Goal: Task Accomplishment & Management: Use online tool/utility

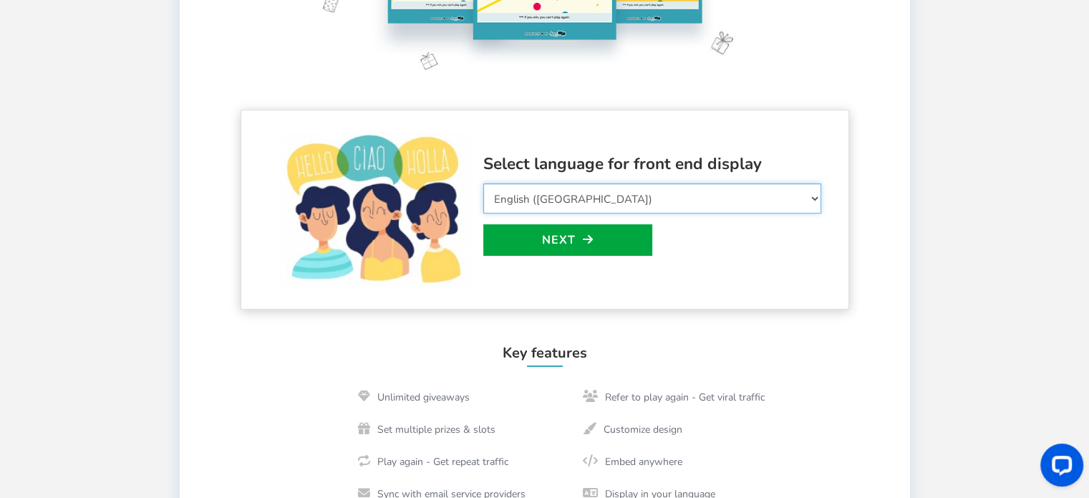
click at [605, 193] on select "Select Language Afrikaans Arabic Azerbaijani Belarusian Bulgarian Bengali Bosni…" at bounding box center [652, 198] width 338 height 30
select select "en_GB"
click at [483, 183] on select "Select Language Afrikaans Arabic Azerbaijani Belarusian Bulgarian Bengali Bosni…" at bounding box center [652, 198] width 338 height 30
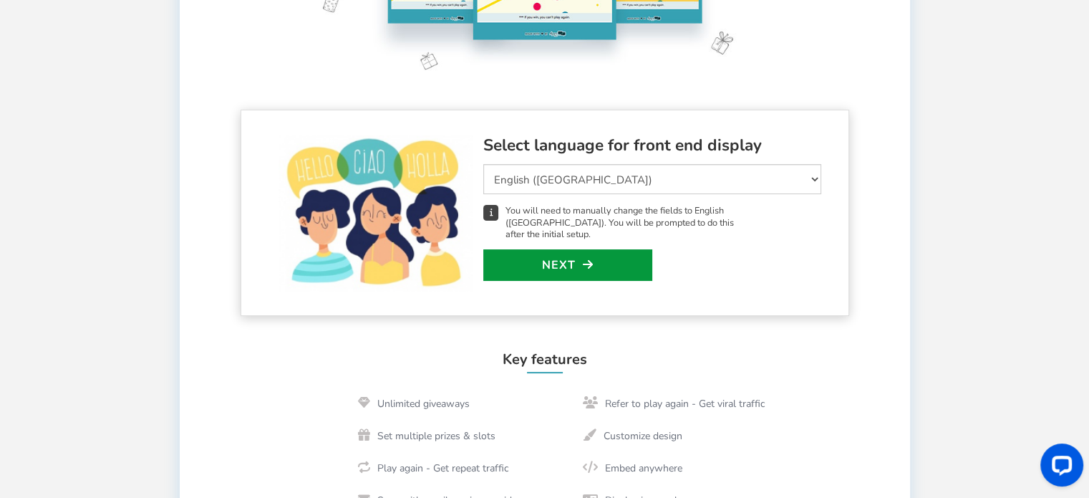
click at [601, 260] on link "Next" at bounding box center [567, 265] width 169 height 32
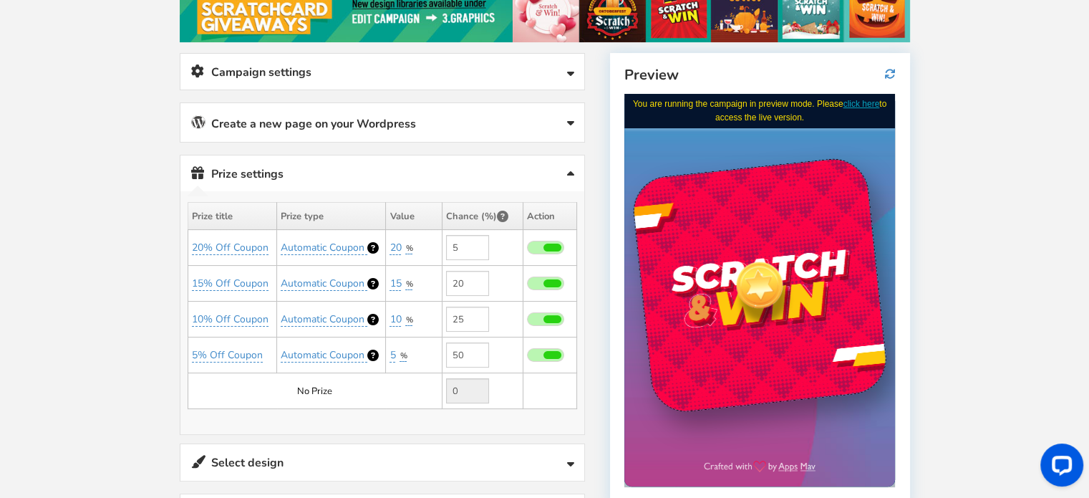
scroll to position [209, 0]
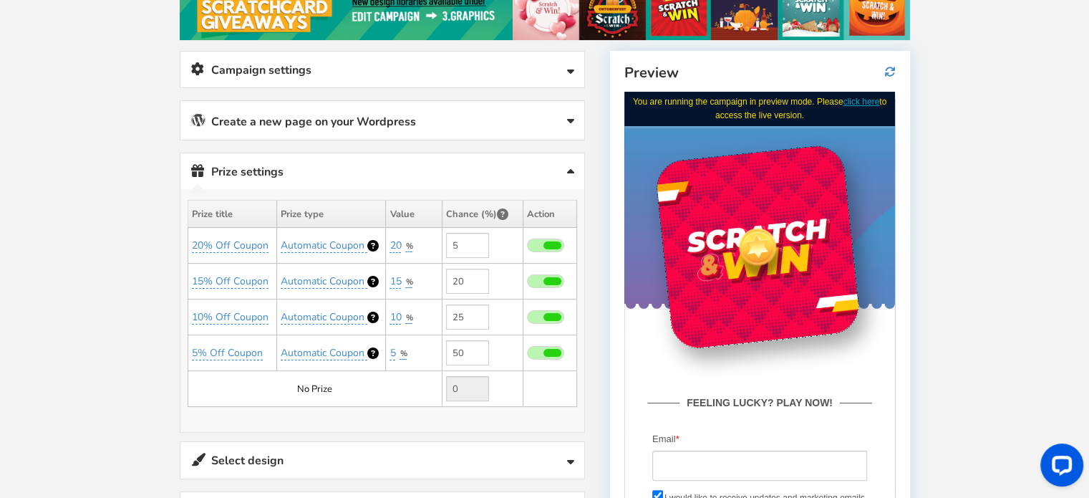
click at [468, 65] on link "Campaign settings" at bounding box center [382, 70] width 404 height 37
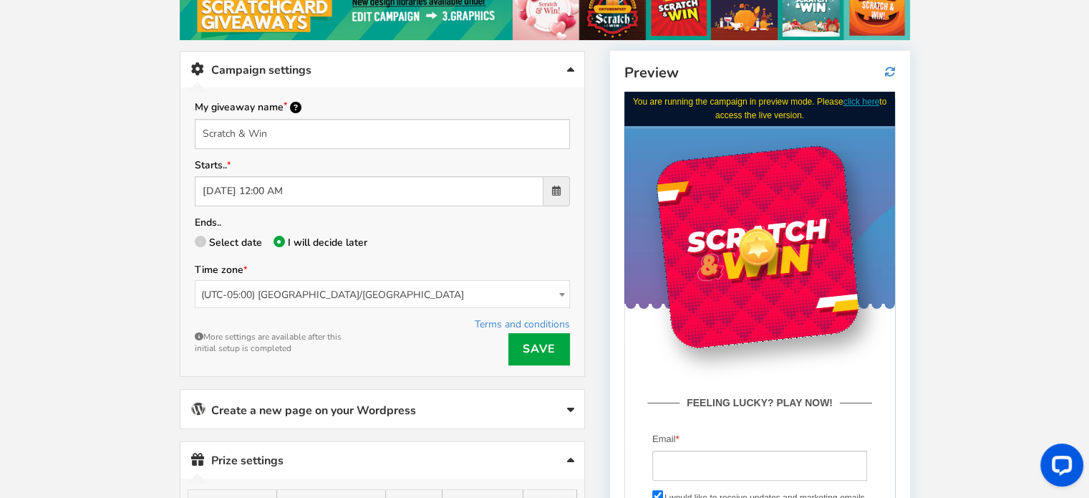
click at [244, 236] on span "Select date" at bounding box center [235, 243] width 53 height 14
click at [204, 239] on input "Select date" at bounding box center [199, 243] width 9 height 9
radio input "true"
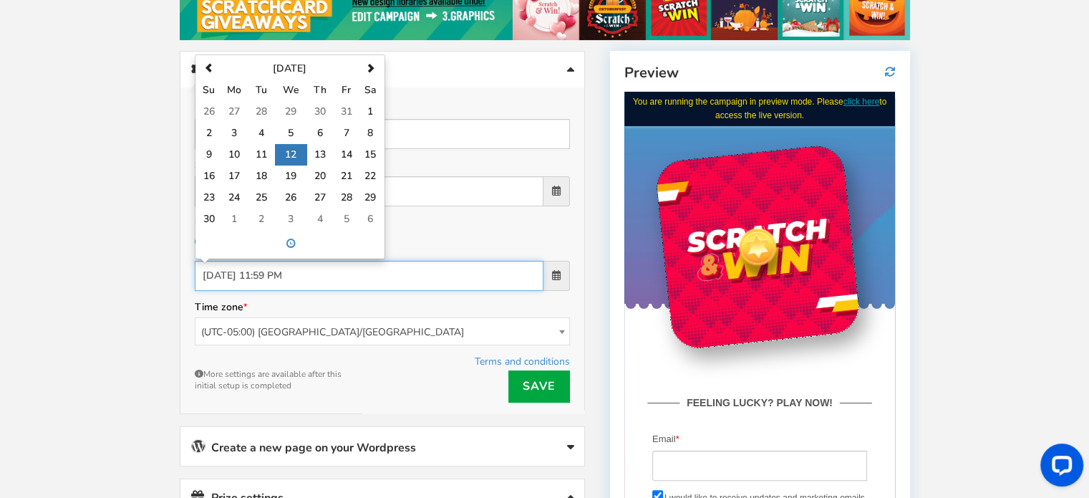
click at [335, 270] on input "[DATE] 11:59 PM" at bounding box center [369, 276] width 349 height 30
click at [207, 64] on span at bounding box center [208, 68] width 9 height 9
click at [343, 200] on td "31" at bounding box center [346, 197] width 26 height 21
type input "[DATE] 11:59 PM"
click at [420, 221] on div "Ends.. Select date I will decide later [DATE] 11:59 PM [DATE] Su Mo Tu We Th Fr…" at bounding box center [382, 251] width 375 height 77
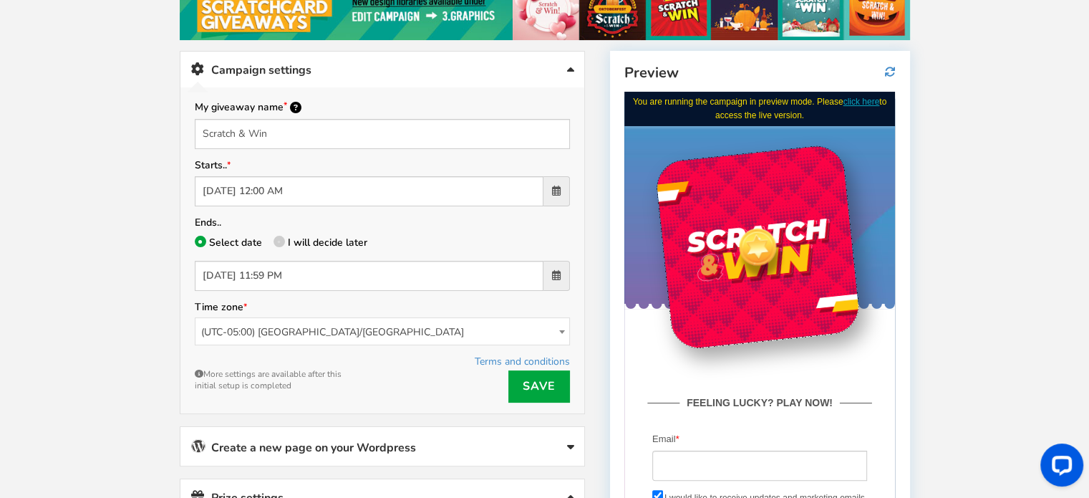
click at [295, 329] on span "(UTC-05:00) [GEOGRAPHIC_DATA]/[GEOGRAPHIC_DATA]" at bounding box center [383, 332] width 374 height 28
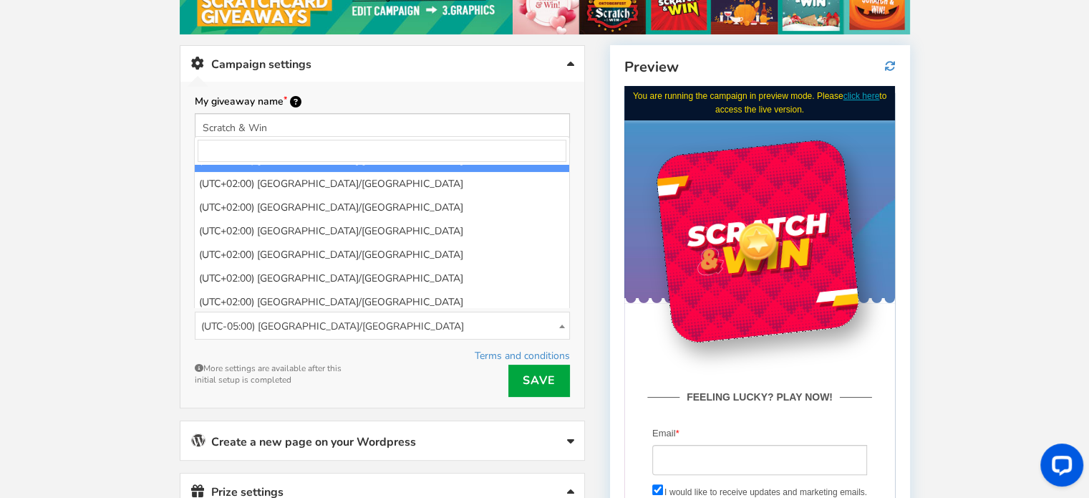
scroll to position [5157, 0]
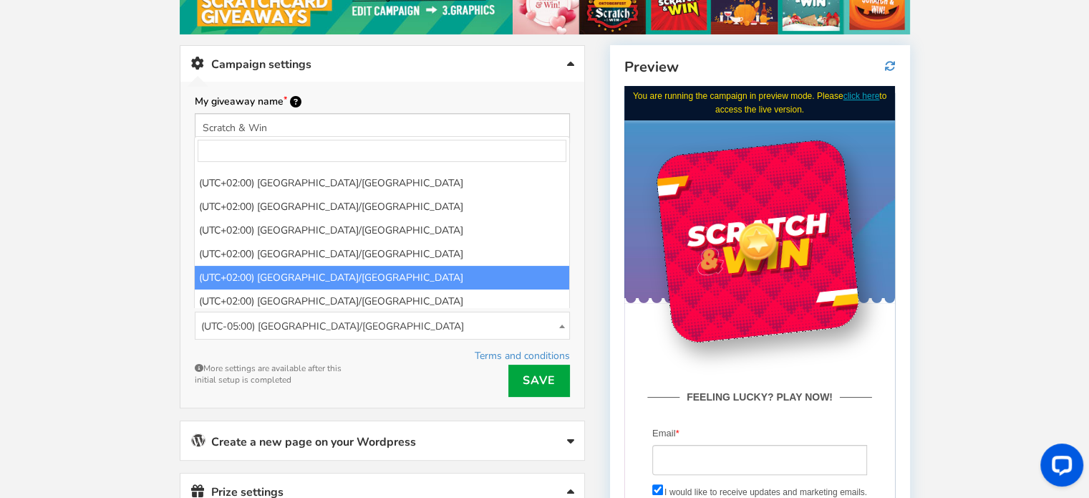
click at [360, 142] on input "search" at bounding box center [382, 151] width 369 height 22
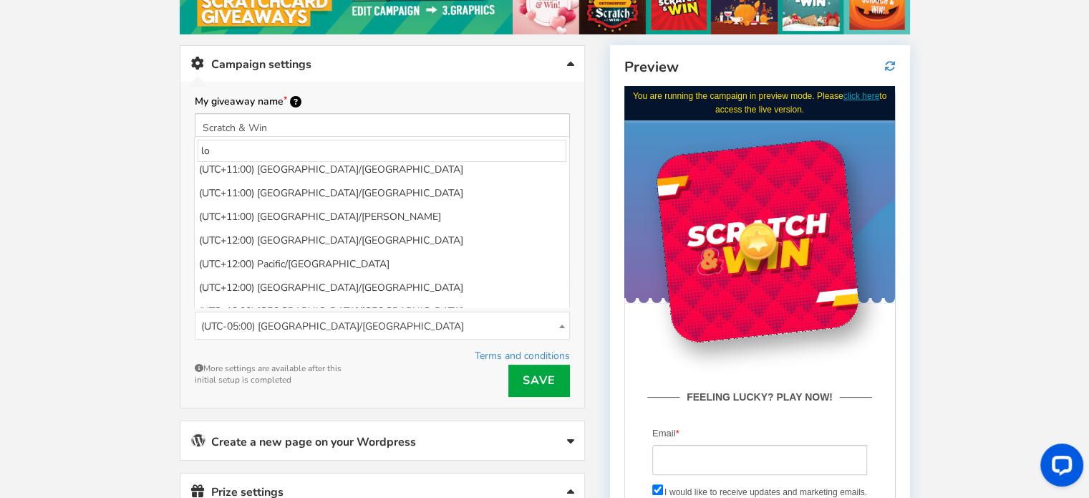
scroll to position [235, 0]
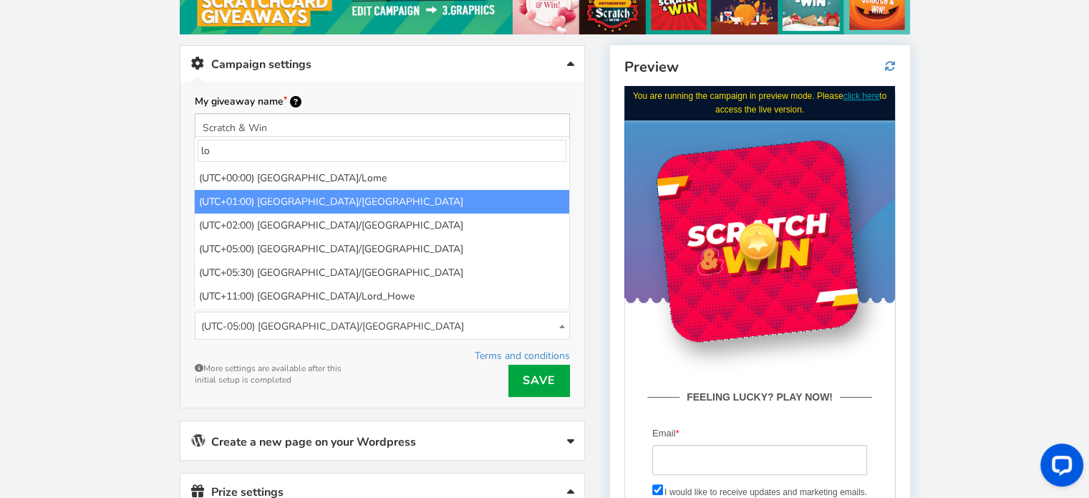
type input "lo"
select select "Europe/[GEOGRAPHIC_DATA]"
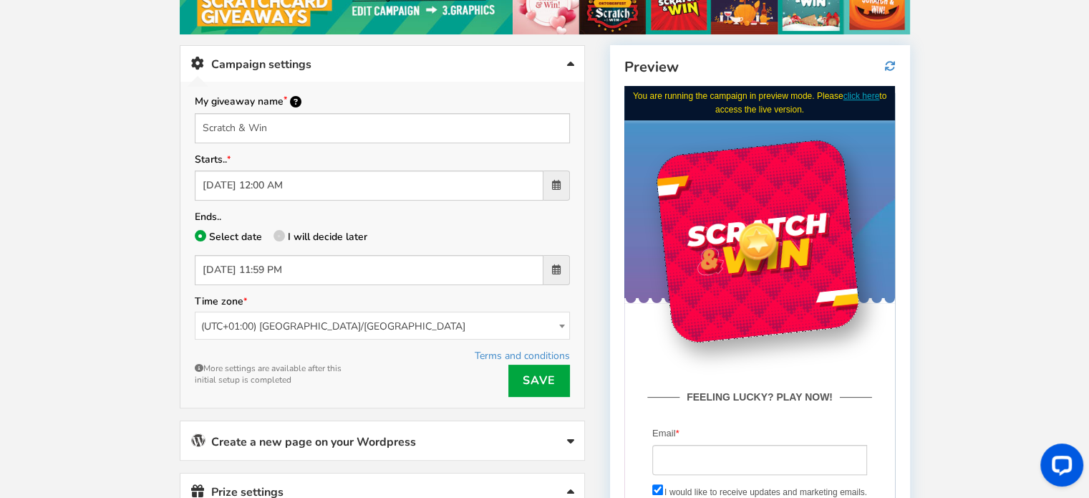
click at [381, 351] on div "Terms and conditions Save More settings are available after this initial setup …" at bounding box center [382, 372] width 375 height 50
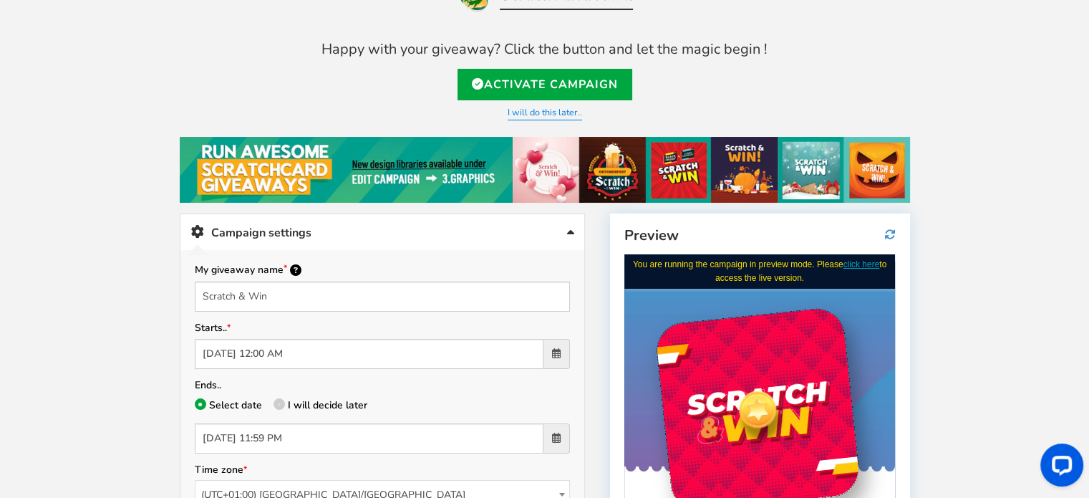
scroll to position [72, 0]
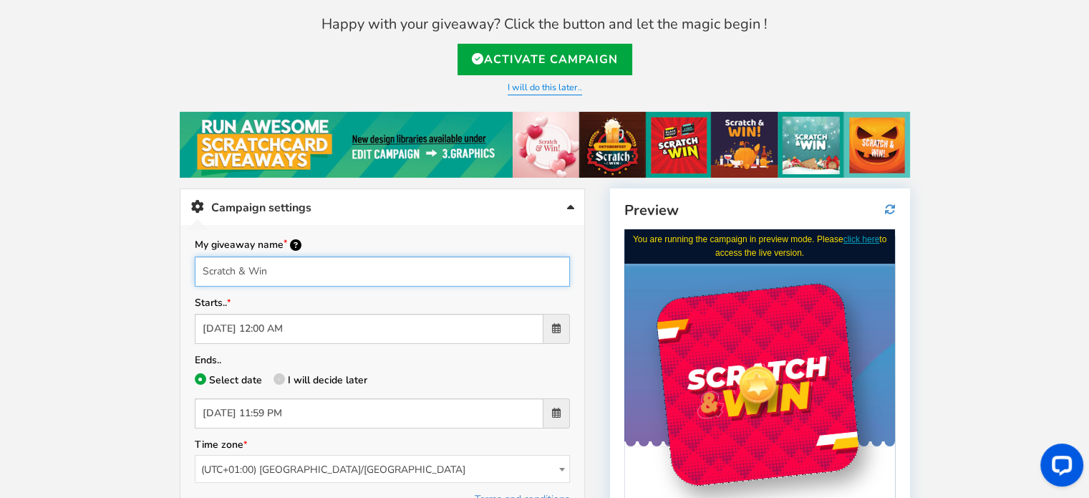
drag, startPoint x: 336, startPoint y: 274, endPoint x: 34, endPoint y: 222, distance: 305.9
type input "Elf Rewards"
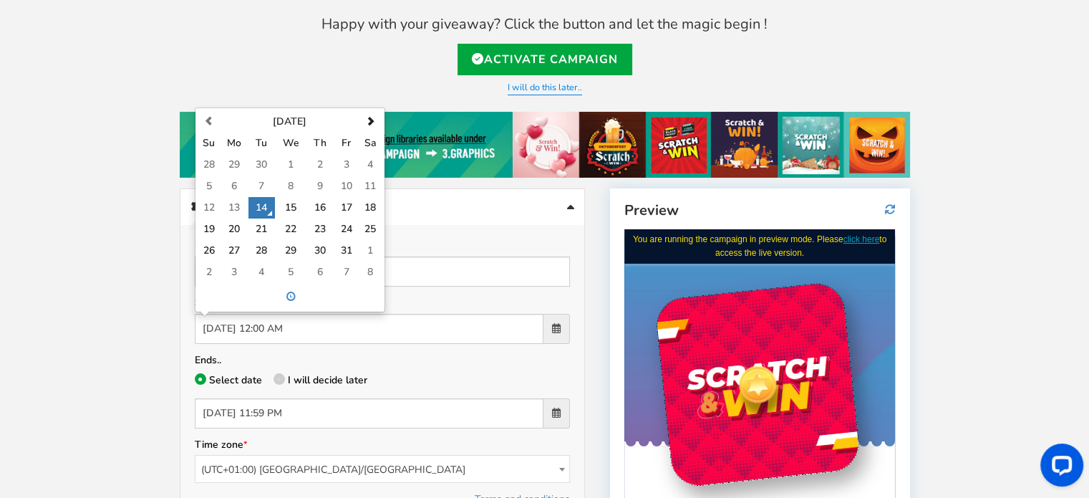
click at [503, 375] on p "Select date I will decide later" at bounding box center [382, 381] width 375 height 20
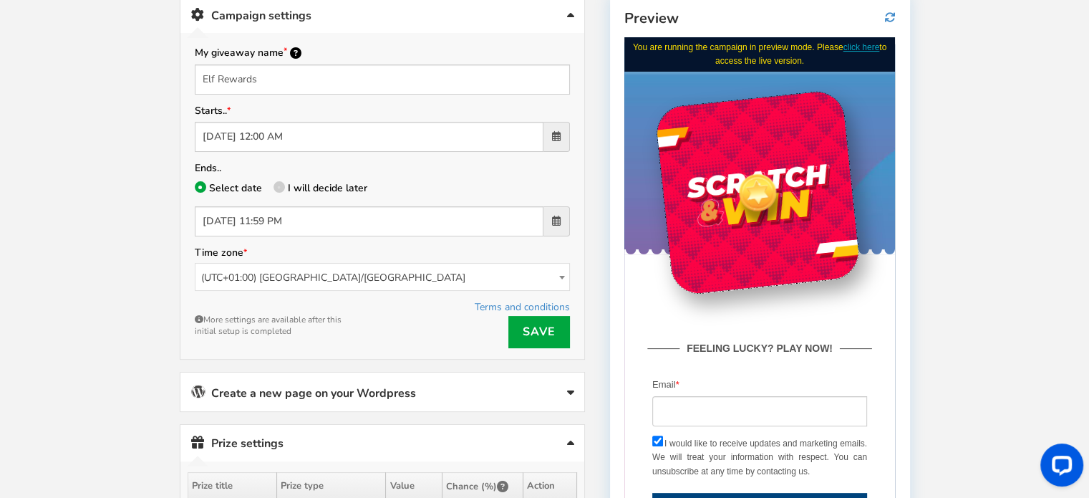
scroll to position [287, 0]
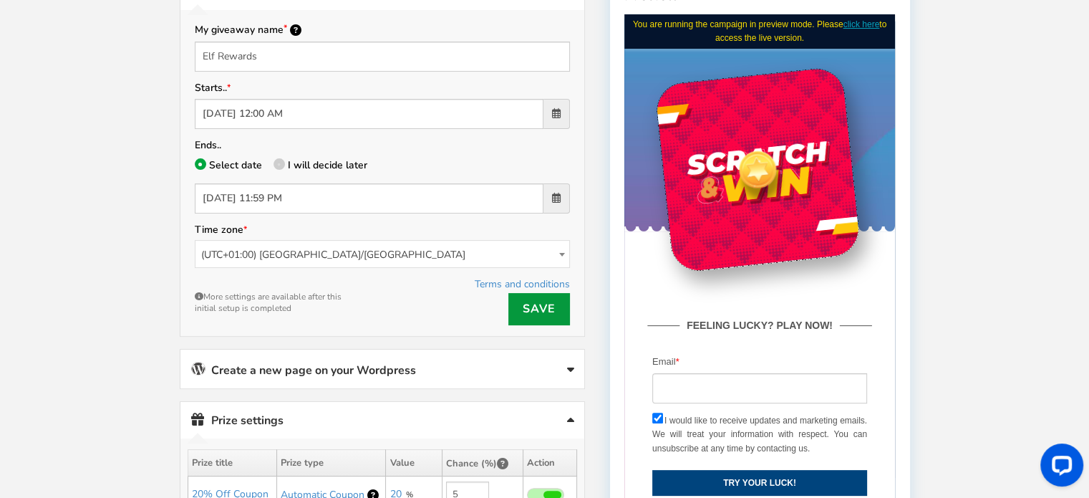
click at [554, 312] on link "Save" at bounding box center [540, 309] width 62 height 32
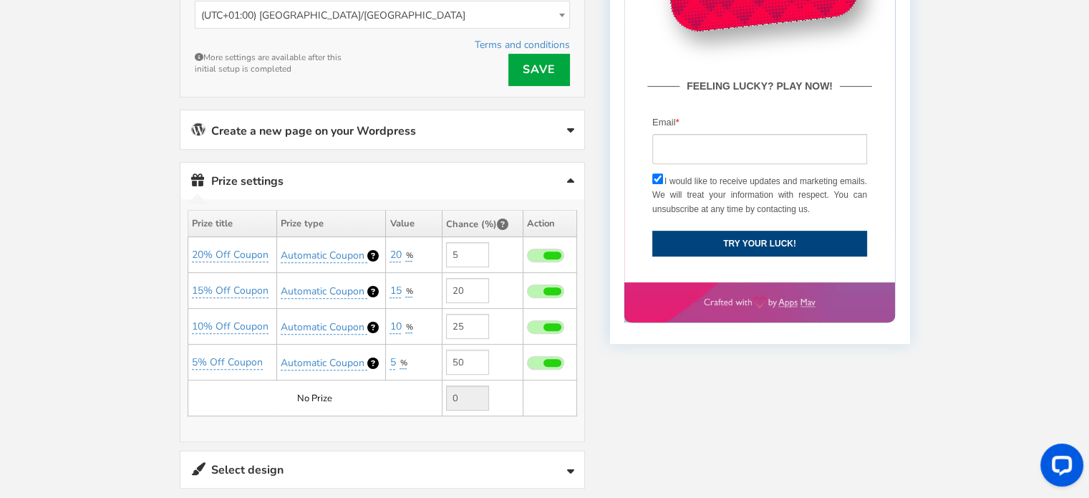
scroll to position [501, 0]
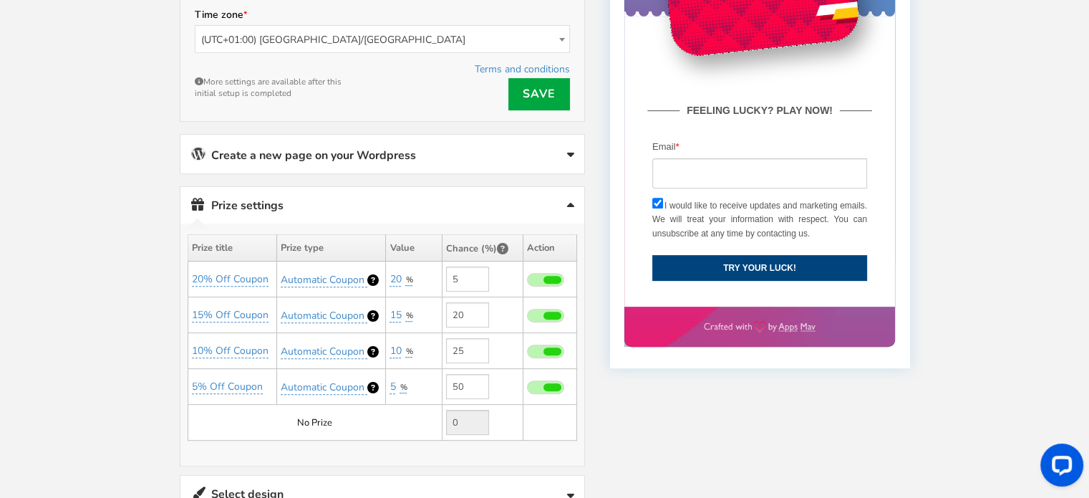
click at [526, 150] on link "Create a new page on your Wordpress" at bounding box center [382, 154] width 404 height 39
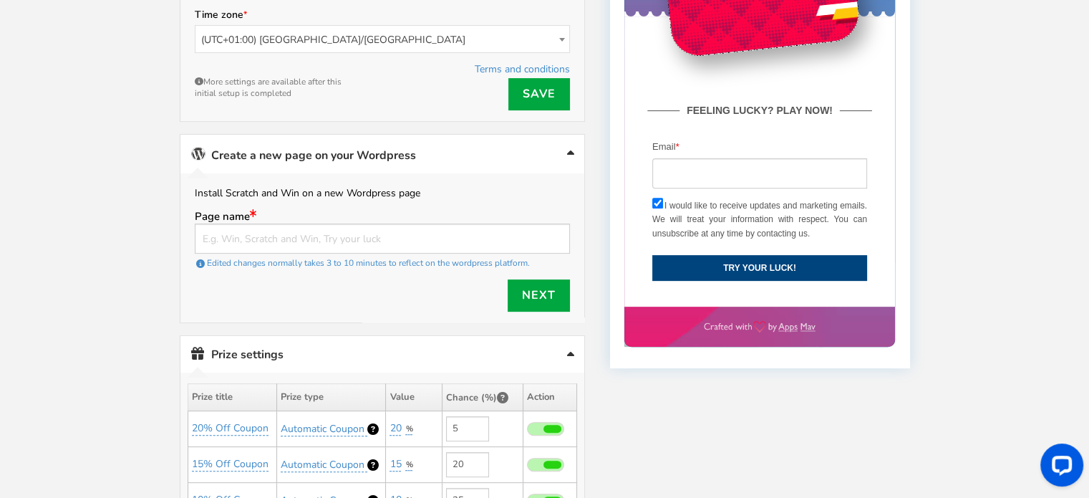
click at [526, 150] on link "Create a new page on your Wordpress" at bounding box center [382, 154] width 404 height 39
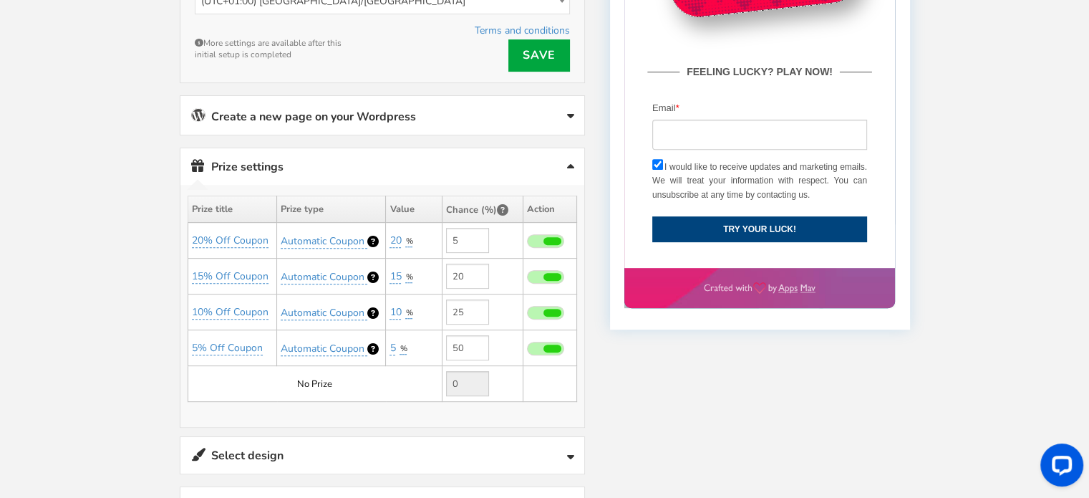
scroll to position [645, 0]
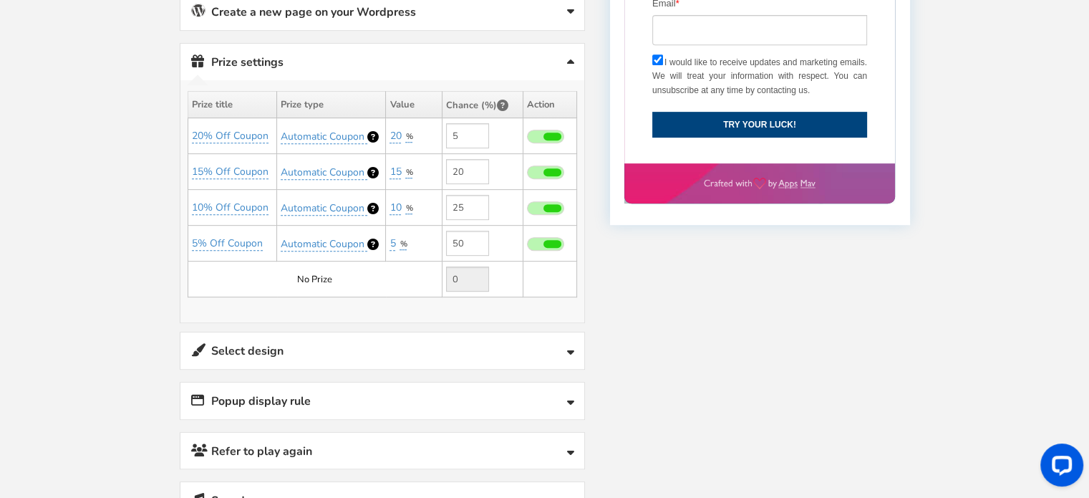
click at [335, 342] on link "Select design" at bounding box center [382, 350] width 404 height 37
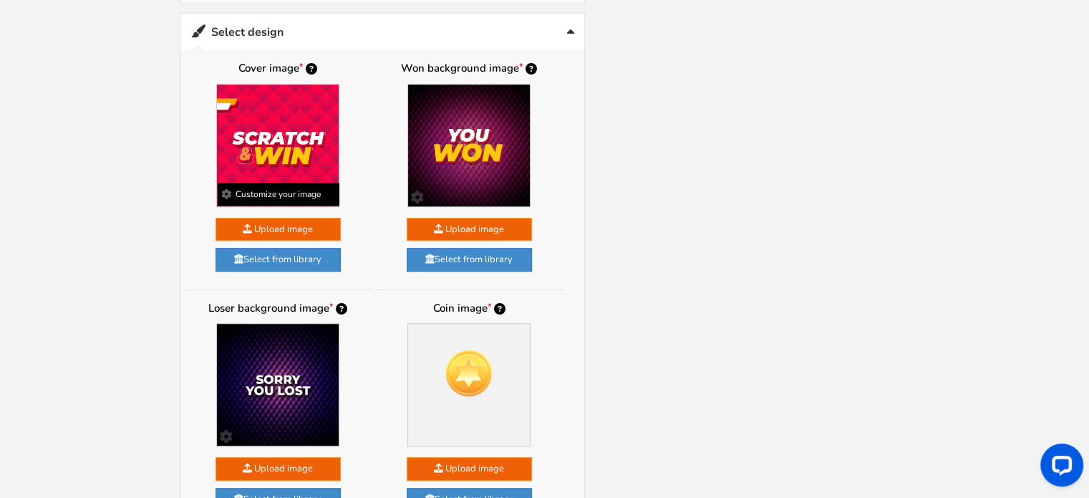
scroll to position [931, 0]
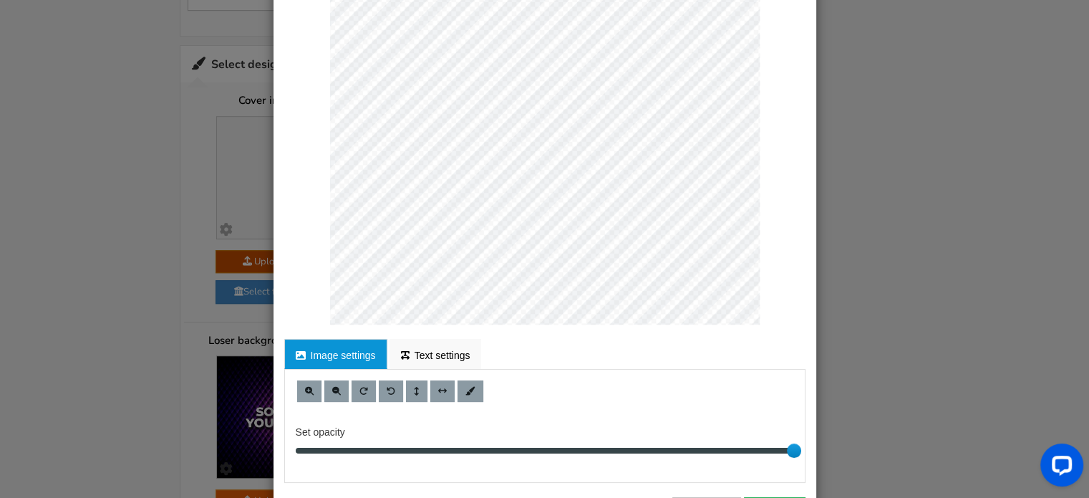
scroll to position [243, 0]
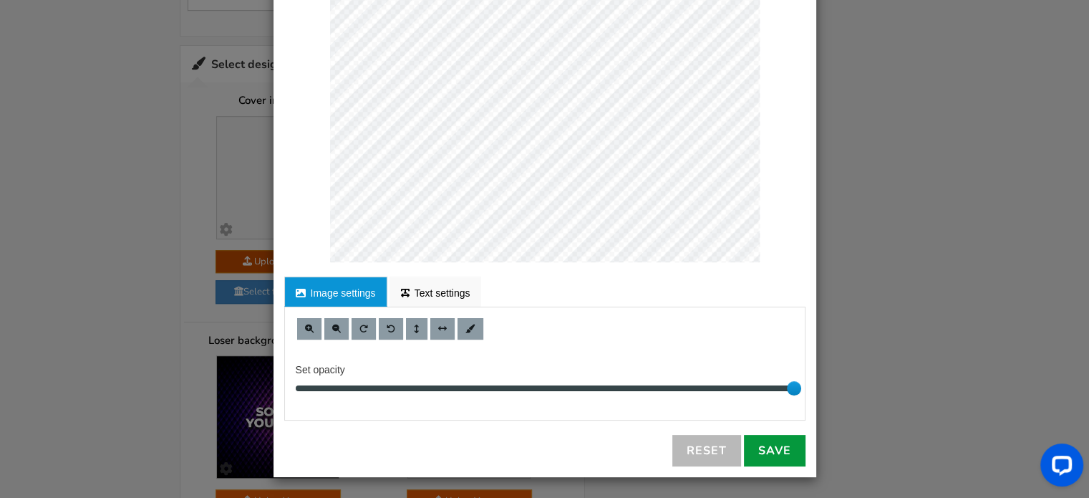
click at [777, 457] on link "Save" at bounding box center [775, 451] width 62 height 32
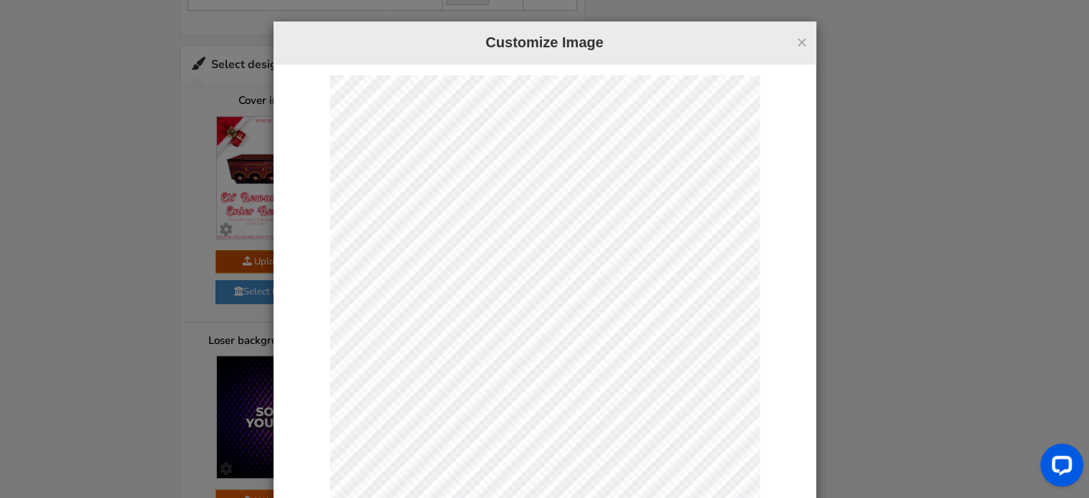
scroll to position [0, 0]
click at [796, 39] on button "×" at bounding box center [801, 42] width 11 height 19
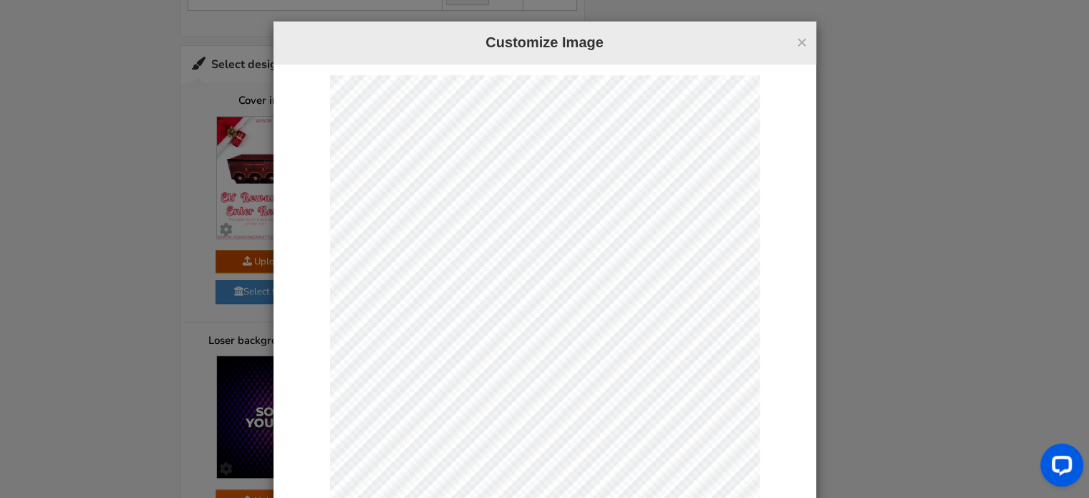
scroll to position [243, 0]
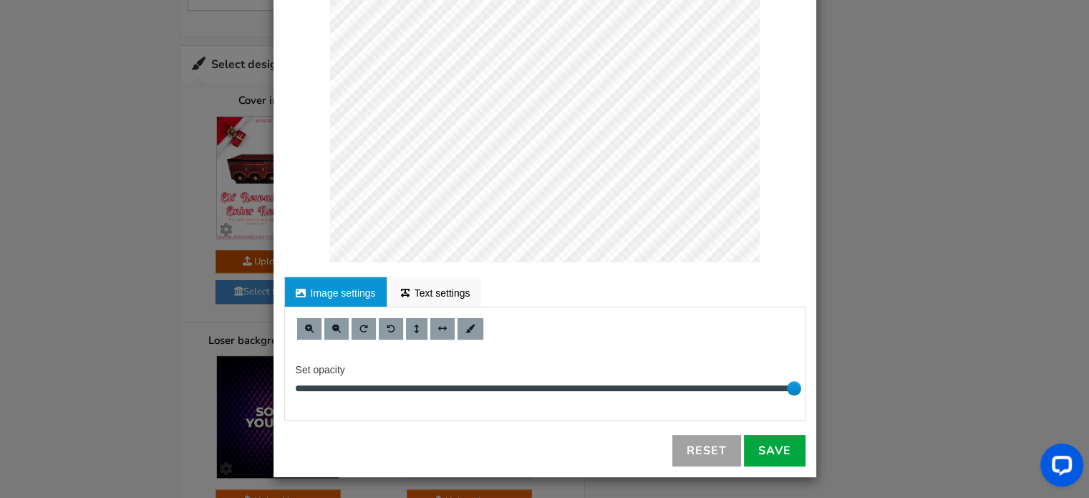
click at [727, 455] on link "Reset" at bounding box center [707, 451] width 69 height 32
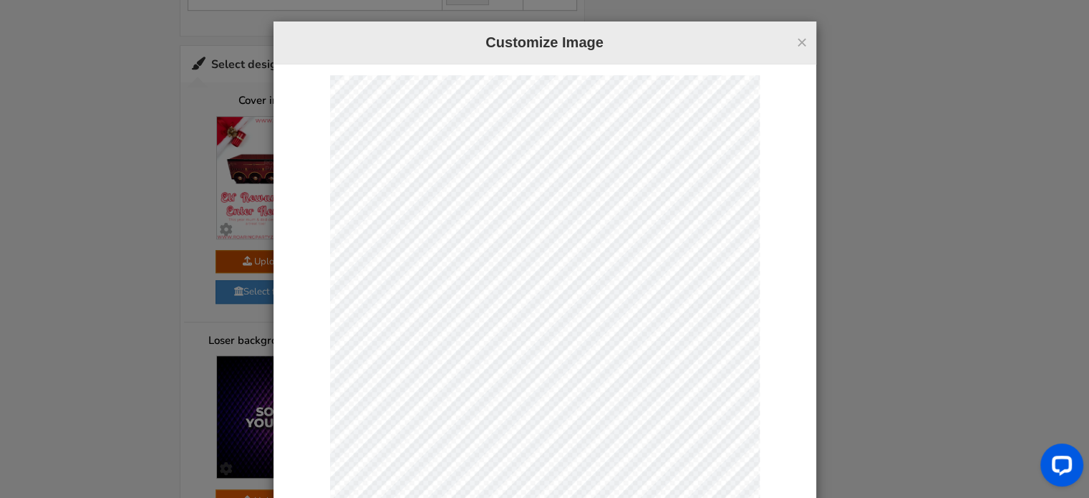
scroll to position [0, 0]
click at [796, 38] on button "×" at bounding box center [801, 42] width 11 height 19
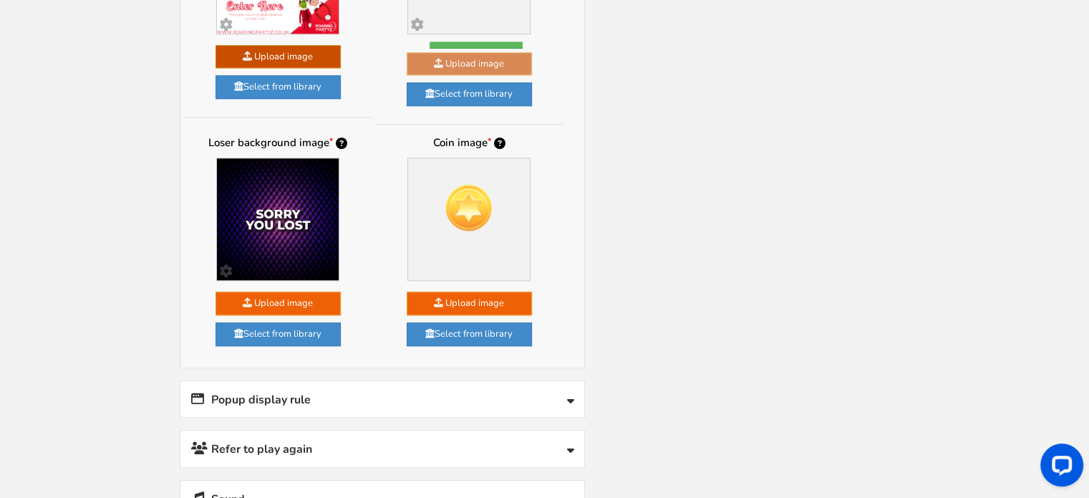
scroll to position [1146, 0]
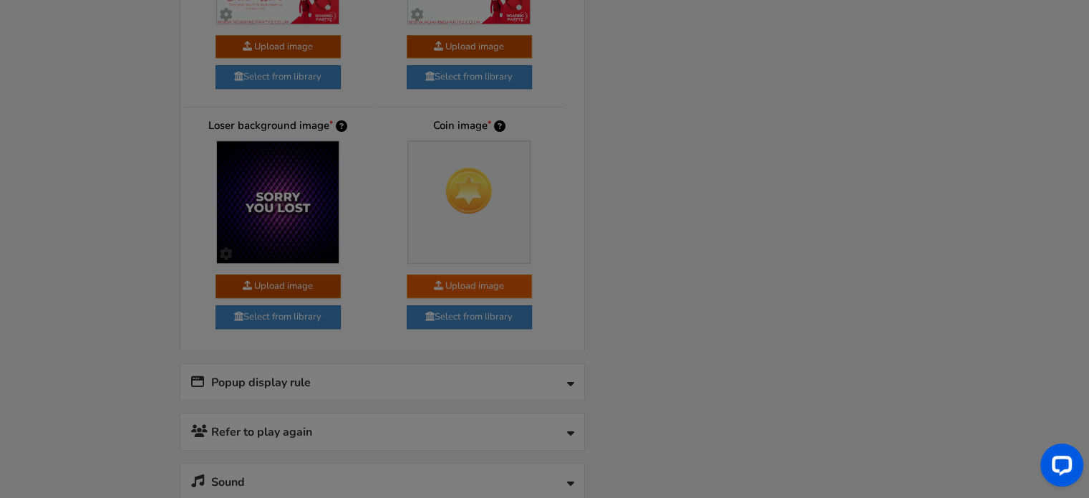
scroll to position [0, 0]
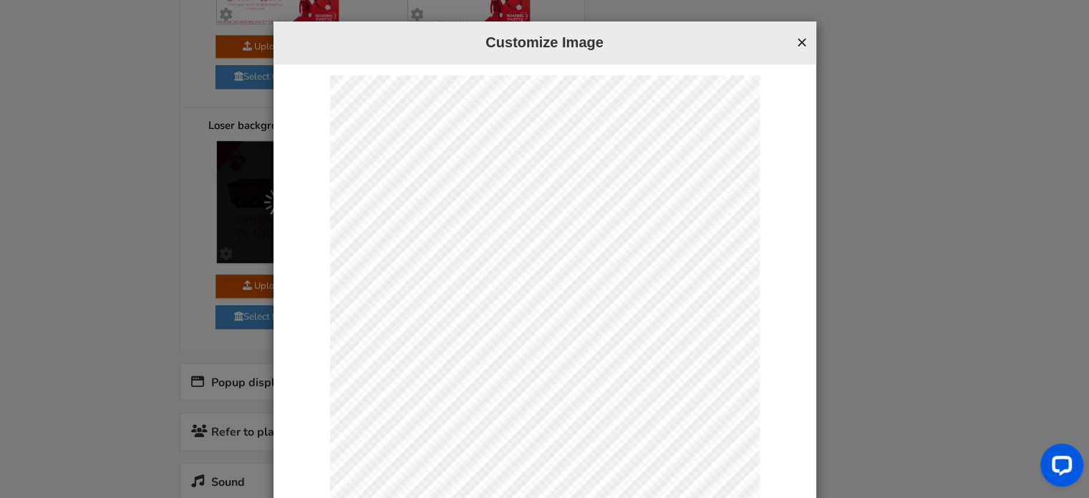
click at [796, 42] on button "×" at bounding box center [801, 42] width 11 height 19
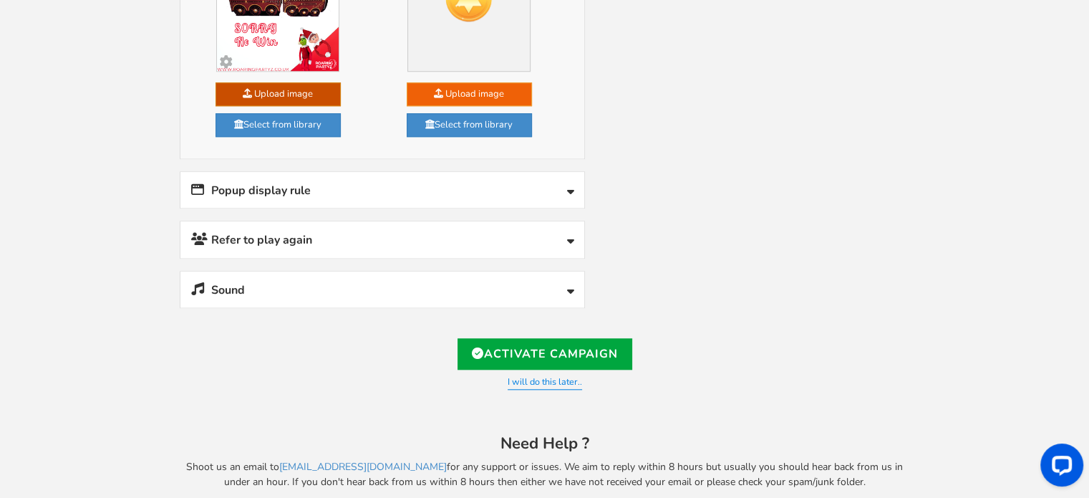
scroll to position [1345, 0]
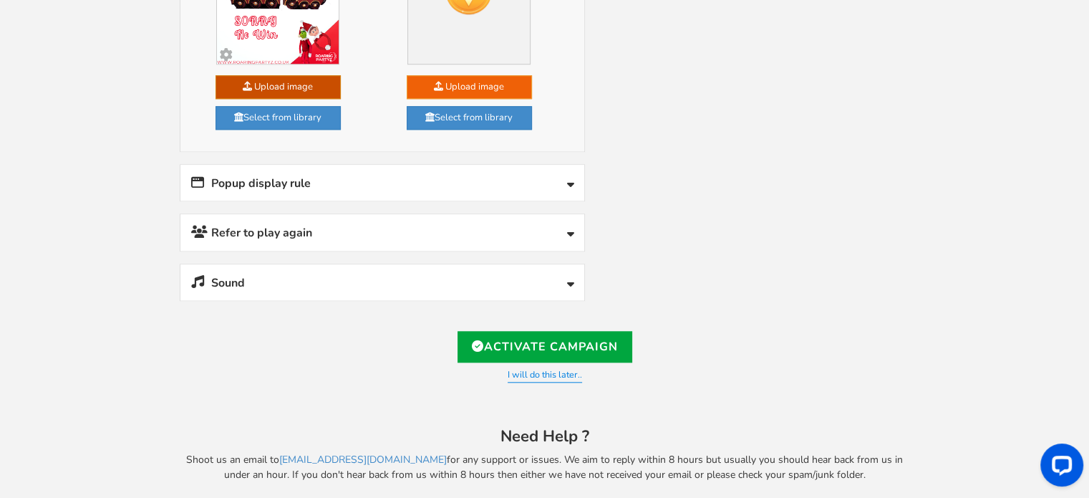
click at [419, 179] on div at bounding box center [544, 249] width 1089 height 498
click at [569, 174] on div at bounding box center [544, 249] width 1089 height 498
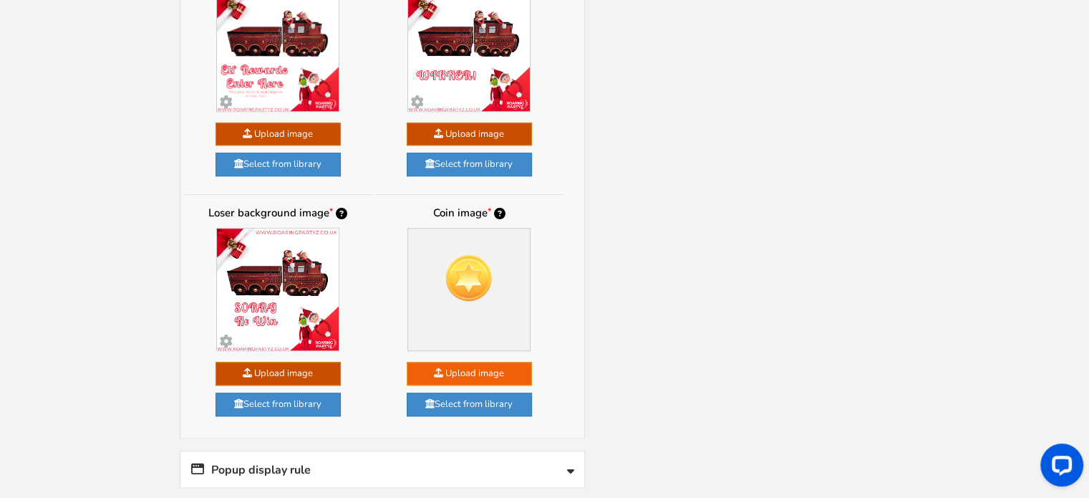
click at [720, 231] on div at bounding box center [544, 249] width 1089 height 498
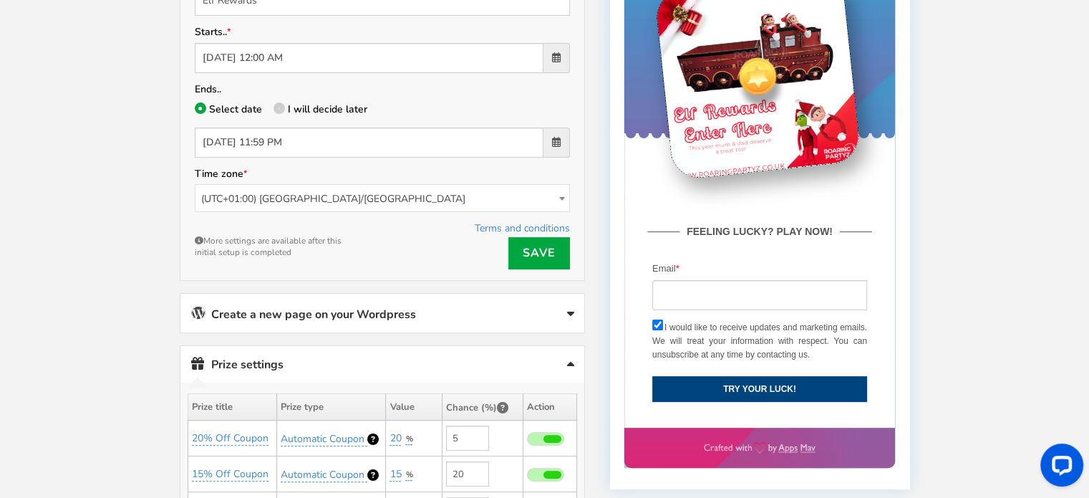
scroll to position [271, 0]
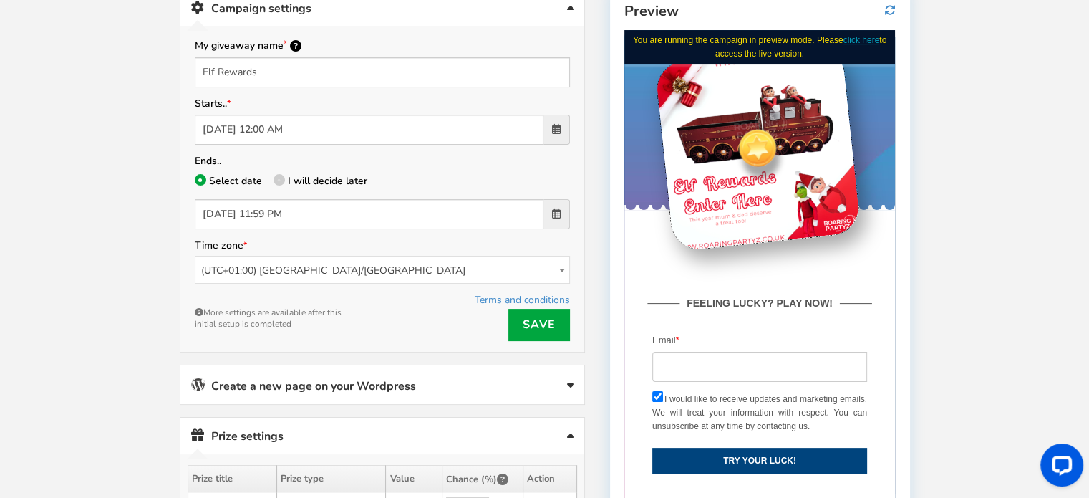
click at [514, 313] on div at bounding box center [544, 249] width 1089 height 498
click at [525, 317] on div at bounding box center [544, 249] width 1089 height 498
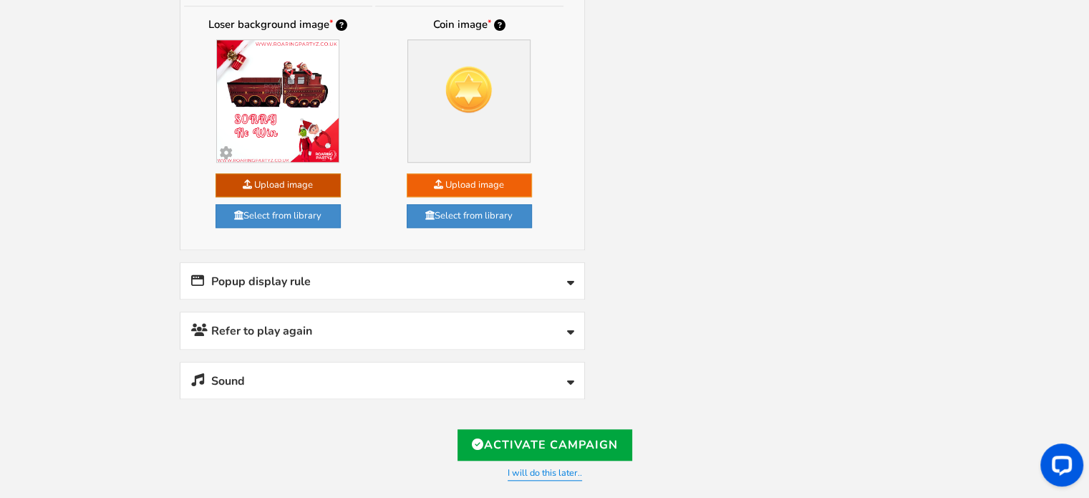
scroll to position [1345, 0]
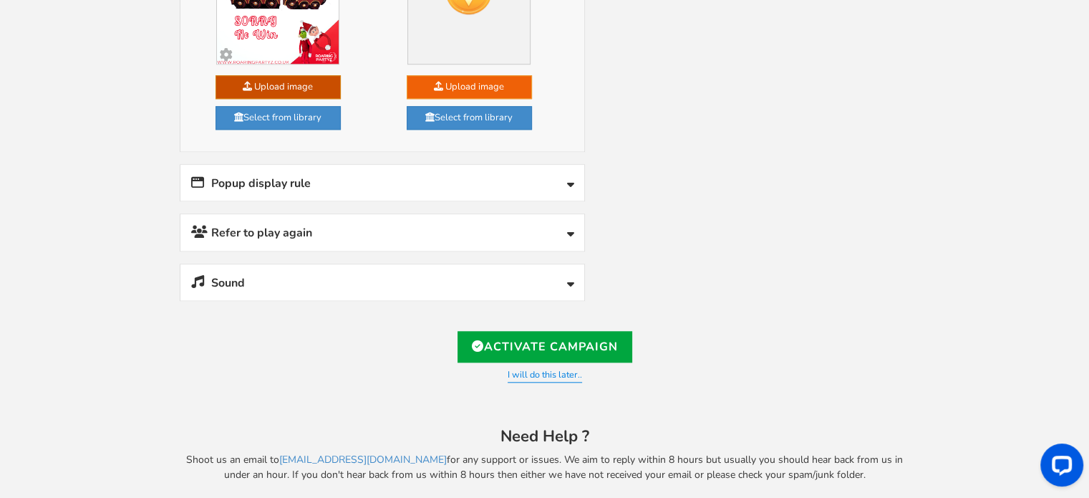
click at [338, 172] on div at bounding box center [544, 249] width 1089 height 498
click at [328, 171] on div at bounding box center [544, 249] width 1089 height 498
click at [309, 177] on div at bounding box center [544, 249] width 1089 height 498
click at [292, 180] on div at bounding box center [544, 249] width 1089 height 498
click at [255, 181] on div at bounding box center [544, 249] width 1089 height 498
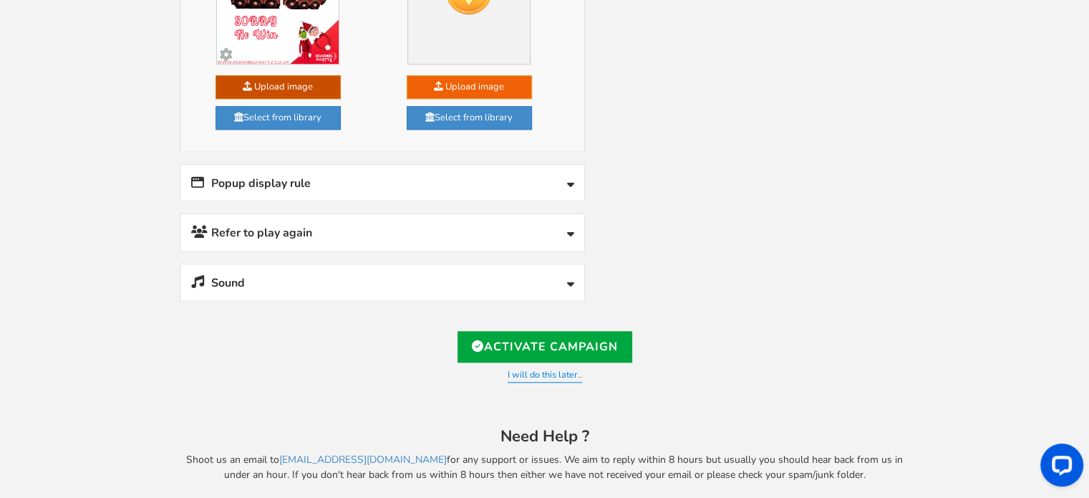
click at [254, 181] on div at bounding box center [544, 249] width 1089 height 498
drag, startPoint x: 254, startPoint y: 181, endPoint x: 321, endPoint y: 180, distance: 66.6
click at [263, 180] on div at bounding box center [544, 249] width 1089 height 498
click at [420, 182] on div at bounding box center [544, 249] width 1089 height 498
drag, startPoint x: 509, startPoint y: 182, endPoint x: 536, endPoint y: 183, distance: 26.5
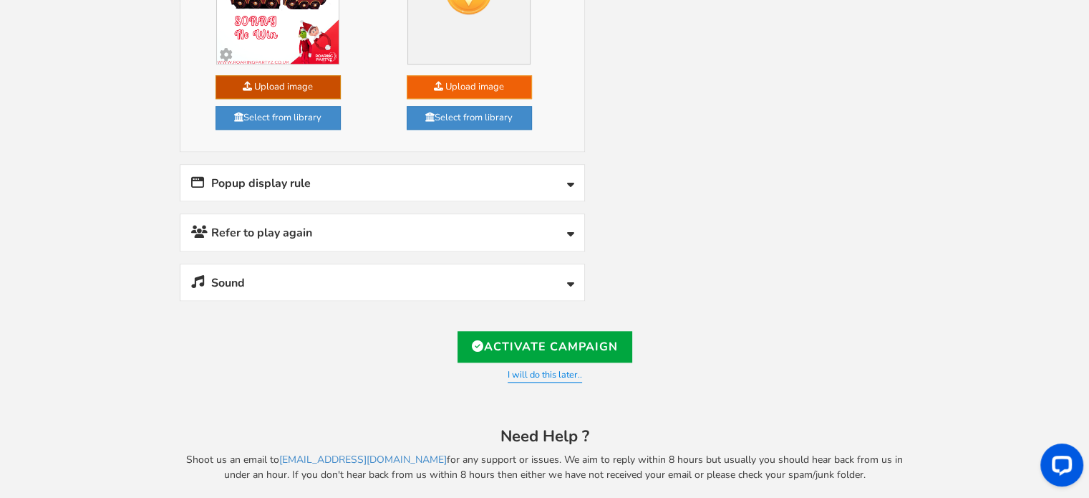
click at [519, 183] on div at bounding box center [544, 249] width 1089 height 498
drag, startPoint x: 544, startPoint y: 183, endPoint x: 562, endPoint y: 176, distance: 19.0
click at [548, 182] on div at bounding box center [544, 249] width 1089 height 498
click at [565, 175] on div at bounding box center [544, 249] width 1089 height 498
click at [567, 174] on div at bounding box center [544, 249] width 1089 height 498
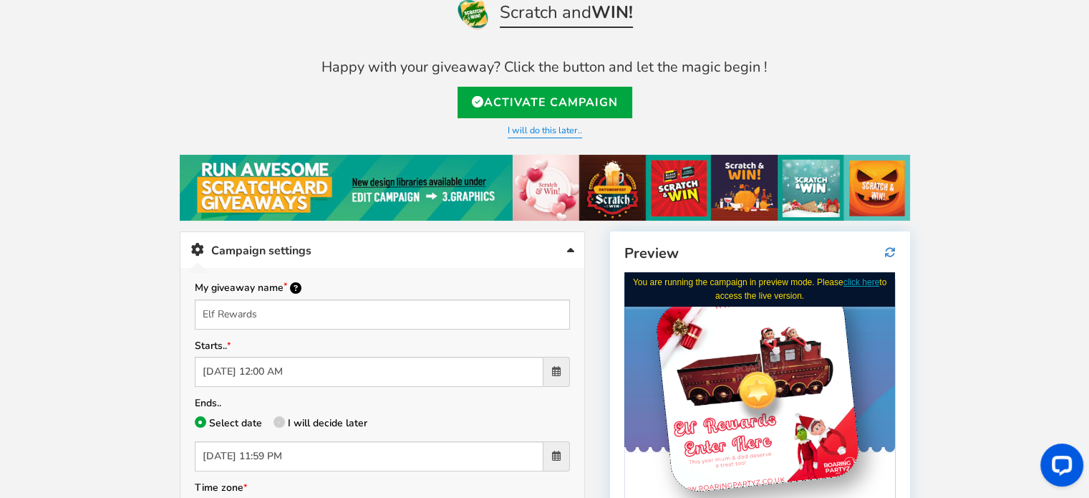
scroll to position [0, 0]
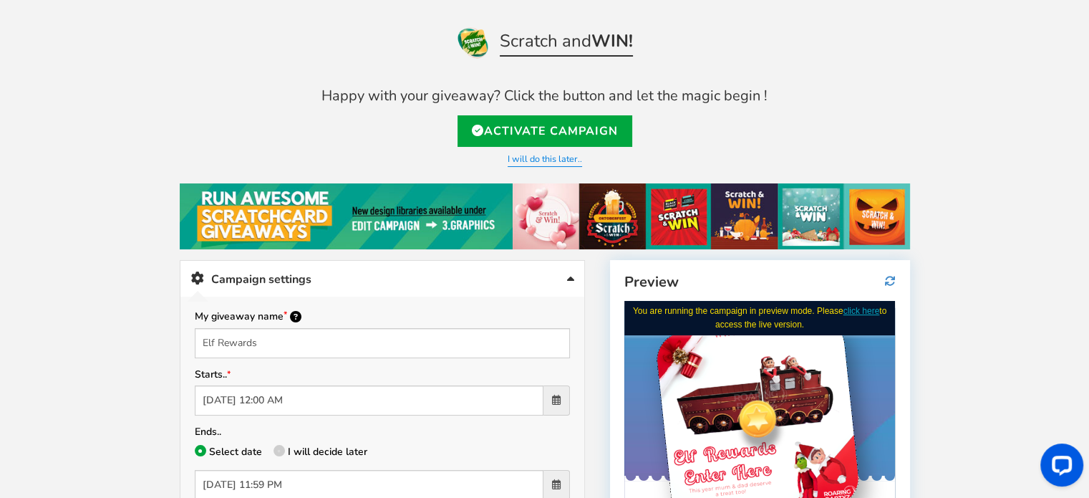
click at [322, 365] on div at bounding box center [544, 249] width 1089 height 498
click at [329, 391] on div at bounding box center [544, 249] width 1089 height 498
drag, startPoint x: 324, startPoint y: 400, endPoint x: 314, endPoint y: 400, distance: 9.3
click at [323, 400] on div at bounding box center [544, 249] width 1089 height 498
click at [297, 402] on div at bounding box center [544, 249] width 1089 height 498
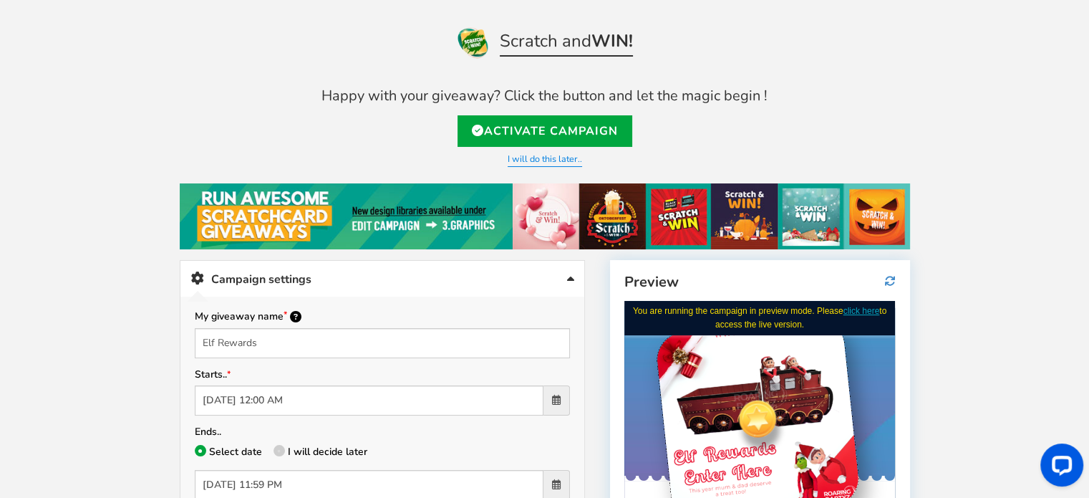
drag, startPoint x: 241, startPoint y: 398, endPoint x: 239, endPoint y: 385, distance: 12.3
click at [241, 397] on div at bounding box center [544, 249] width 1089 height 498
drag, startPoint x: 239, startPoint y: 385, endPoint x: 229, endPoint y: 326, distance: 60.3
click at [239, 380] on div at bounding box center [544, 249] width 1089 height 498
click at [229, 324] on div at bounding box center [544, 249] width 1089 height 498
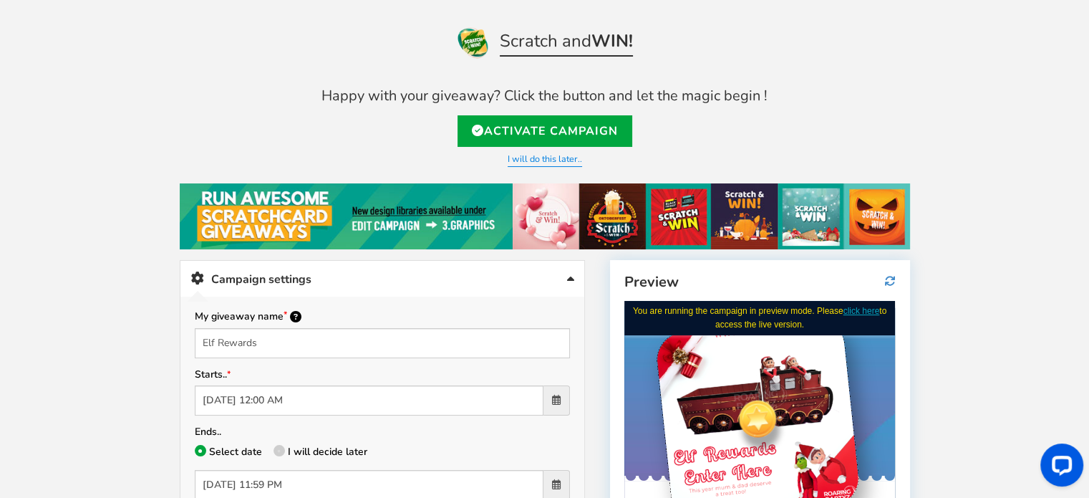
click at [229, 324] on div at bounding box center [544, 249] width 1089 height 498
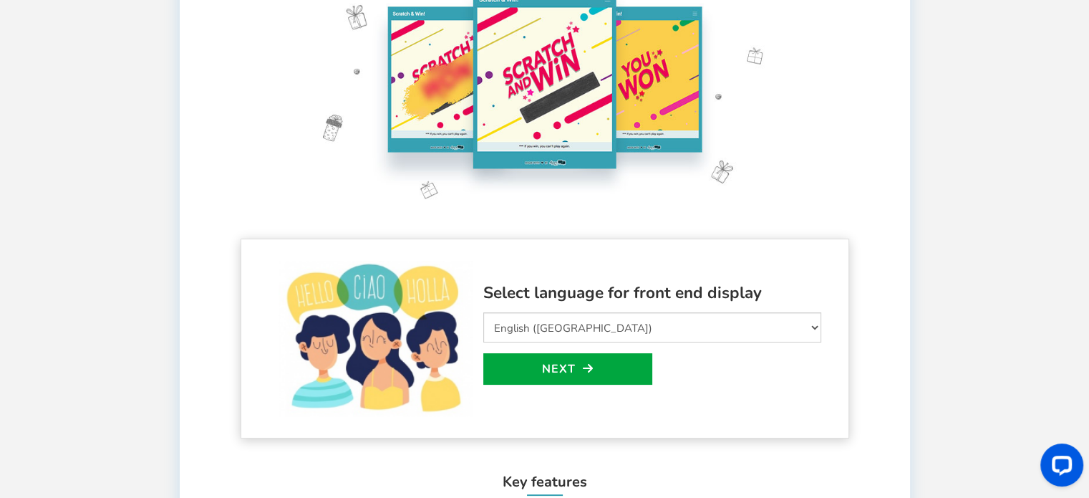
scroll to position [297, 0]
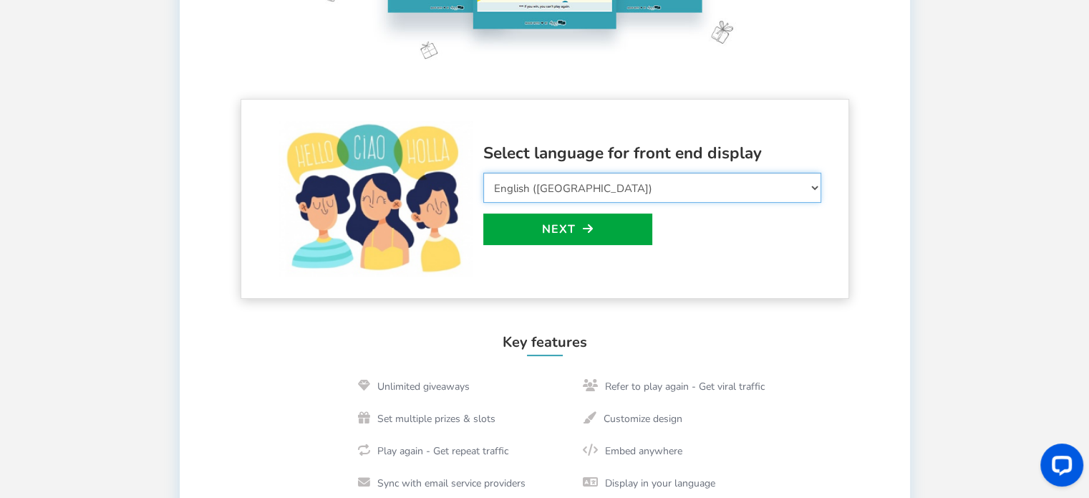
click at [593, 193] on select "Select Language Afrikaans Arabic Azerbaijani Belarusian Bulgarian Bengali Bosni…" at bounding box center [652, 188] width 338 height 30
select select "en_GB"
click at [483, 173] on select "Select Language Afrikaans Arabic Azerbaijani Belarusian Bulgarian Bengali Bosni…" at bounding box center [652, 188] width 338 height 30
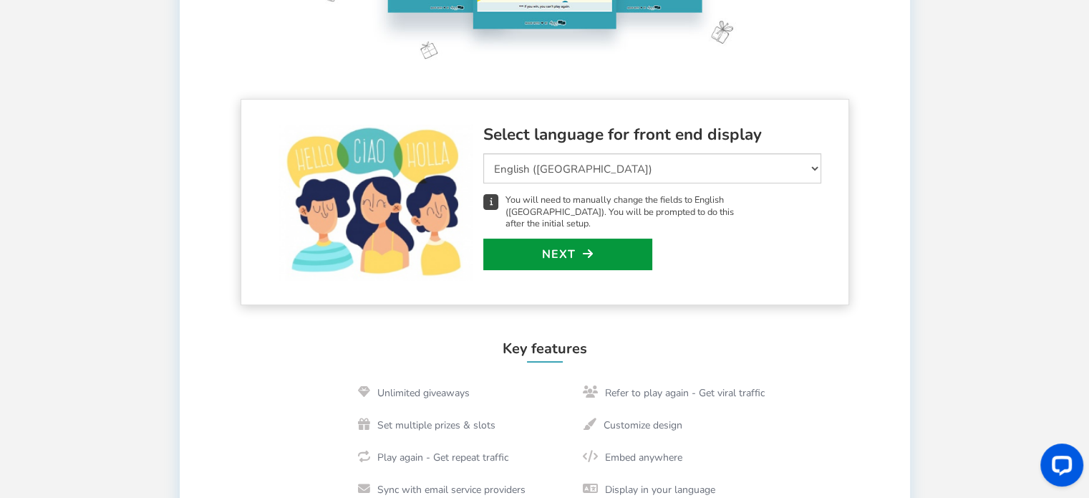
click at [584, 248] on icon at bounding box center [588, 253] width 11 height 11
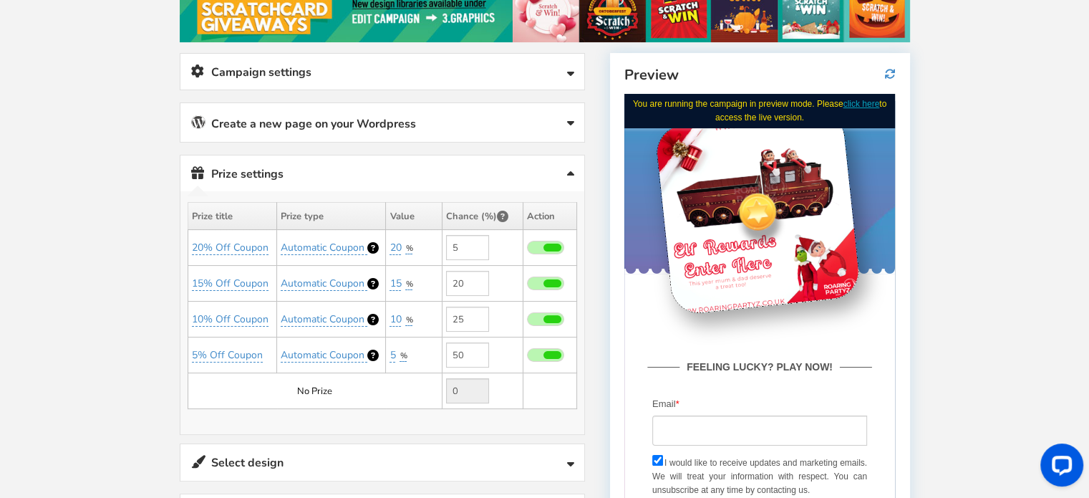
scroll to position [231, 0]
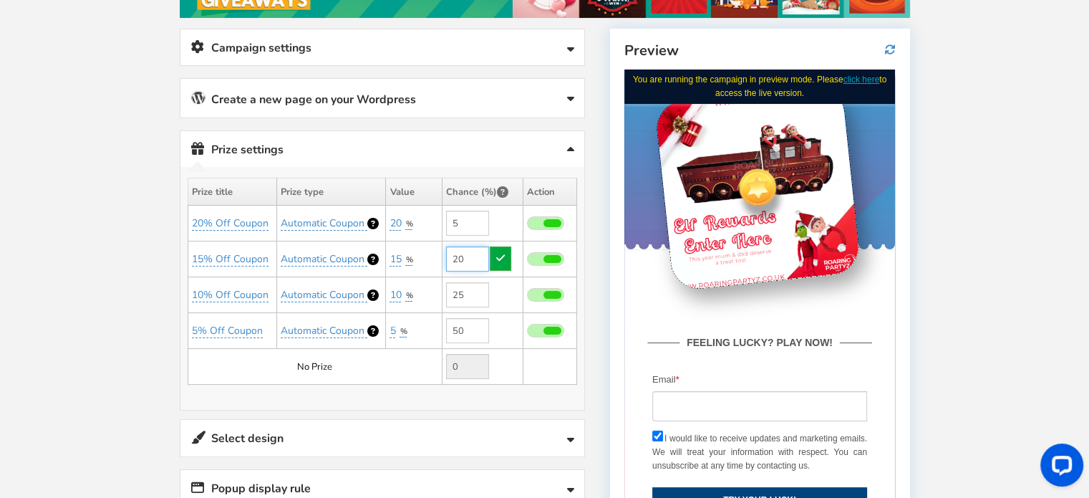
drag, startPoint x: 466, startPoint y: 258, endPoint x: 450, endPoint y: 254, distance: 16.9
click at [450, 254] on input "20" at bounding box center [467, 258] width 43 height 25
type input "20"
drag, startPoint x: 464, startPoint y: 326, endPoint x: 438, endPoint y: 326, distance: 25.8
click at [438, 326] on tr "5% Off Coupon Automatic Coupon 5 %" at bounding box center [382, 331] width 389 height 36
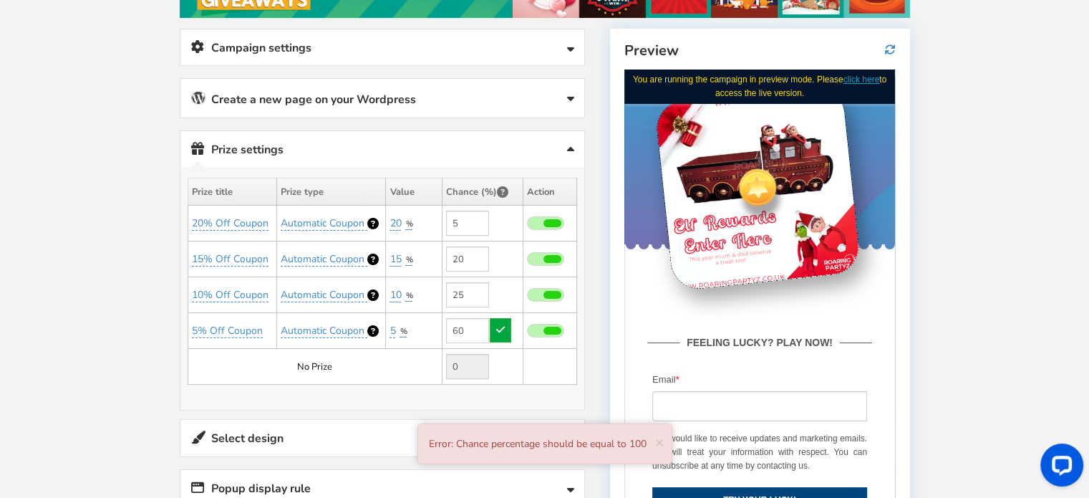
click at [416, 349] on td "No Prize" at bounding box center [315, 367] width 254 height 36
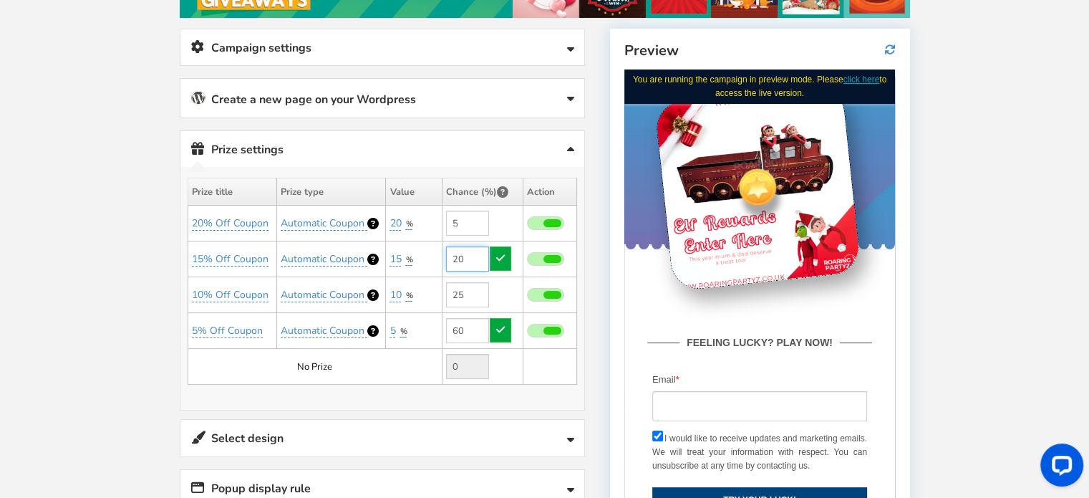
type input "50"
drag, startPoint x: 466, startPoint y: 249, endPoint x: 453, endPoint y: 248, distance: 12.2
click at [453, 248] on input "20" at bounding box center [467, 258] width 43 height 25
type input "10"
click at [510, 256] on link at bounding box center [500, 258] width 21 height 24
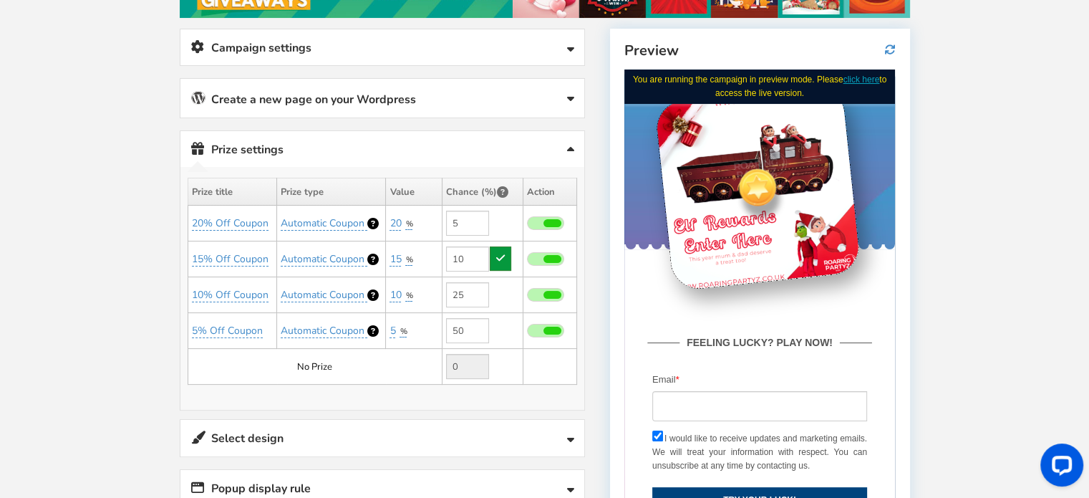
type input "10"
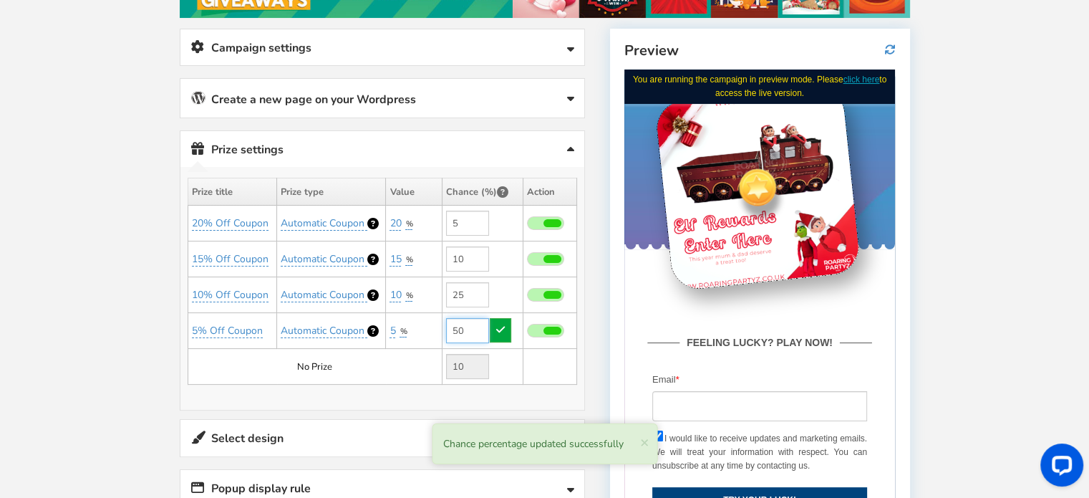
drag, startPoint x: 478, startPoint y: 317, endPoint x: 460, endPoint y: 317, distance: 18.6
click at [460, 318] on input "50" at bounding box center [467, 330] width 43 height 25
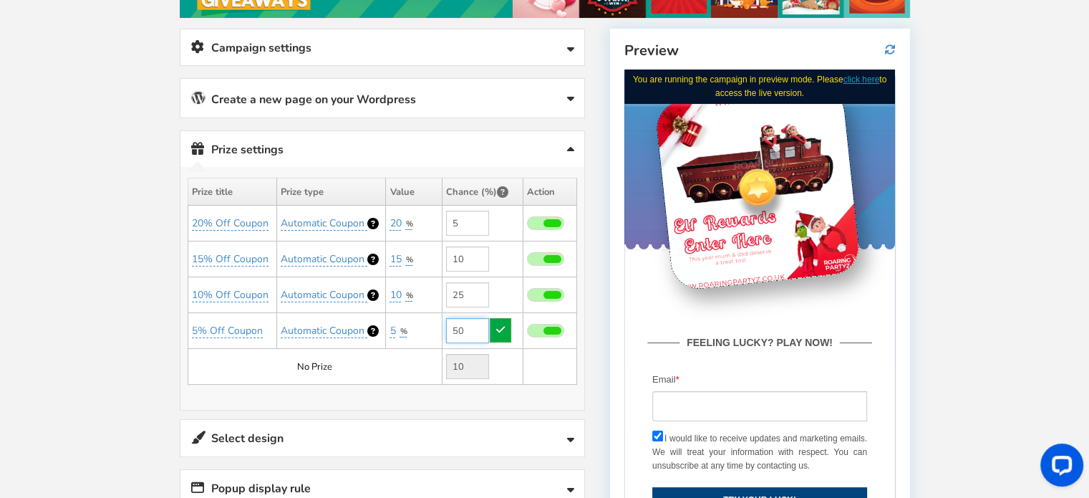
click at [471, 327] on input "50" at bounding box center [467, 330] width 43 height 25
drag, startPoint x: 463, startPoint y: 288, endPoint x: 441, endPoint y: 285, distance: 21.7
click at [442, 285] on td "25" at bounding box center [482, 295] width 81 height 36
type input "15"
click at [505, 286] on link at bounding box center [500, 294] width 21 height 24
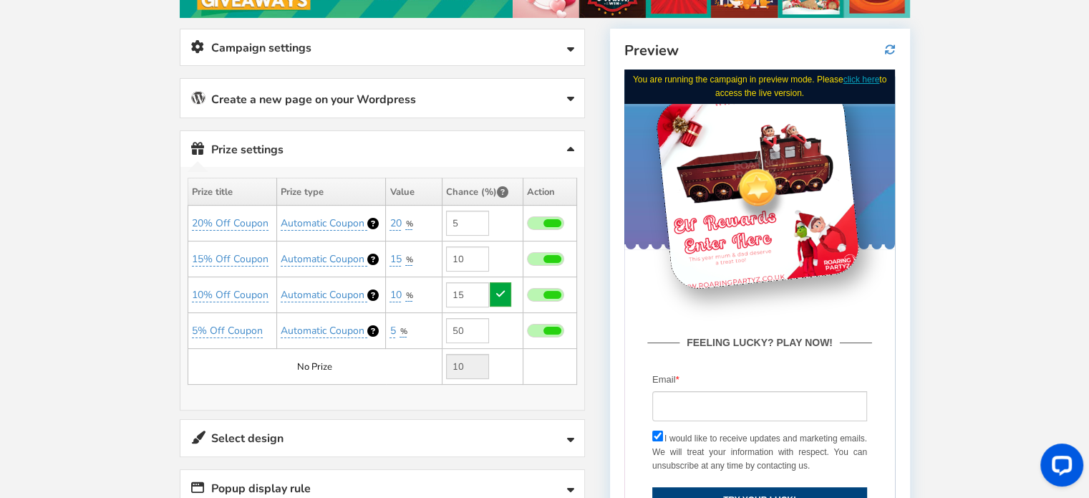
type input "20"
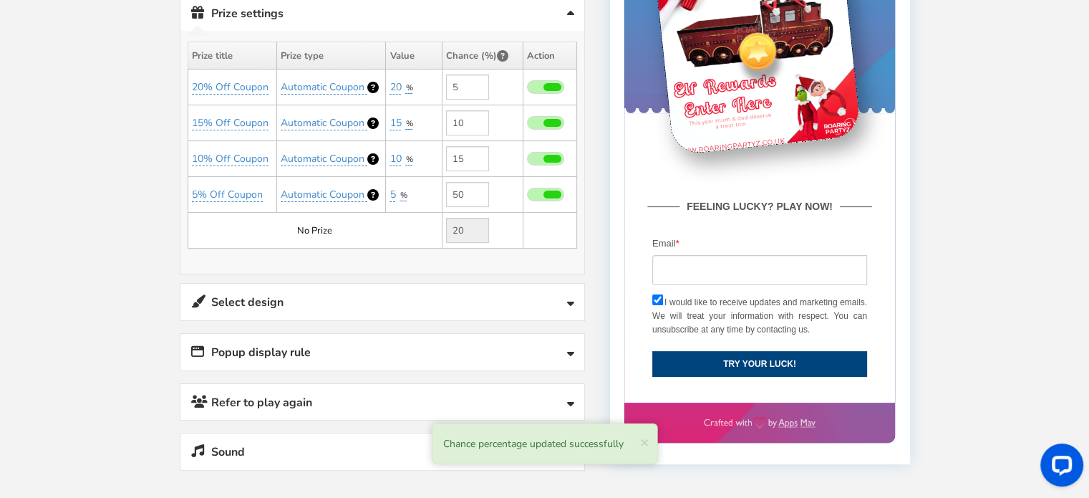
scroll to position [375, 0]
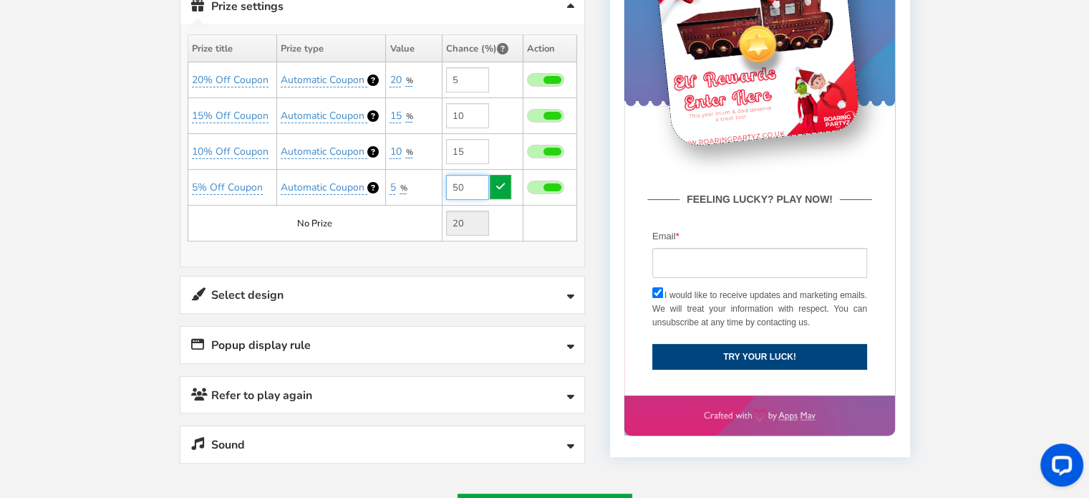
drag, startPoint x: 471, startPoint y: 187, endPoint x: 428, endPoint y: 182, distance: 42.6
click at [431, 182] on tr "5% Off Coupon Automatic Coupon 5 %" at bounding box center [382, 188] width 389 height 36
type input "60"
click at [506, 181] on link at bounding box center [500, 187] width 21 height 24
type input "10"
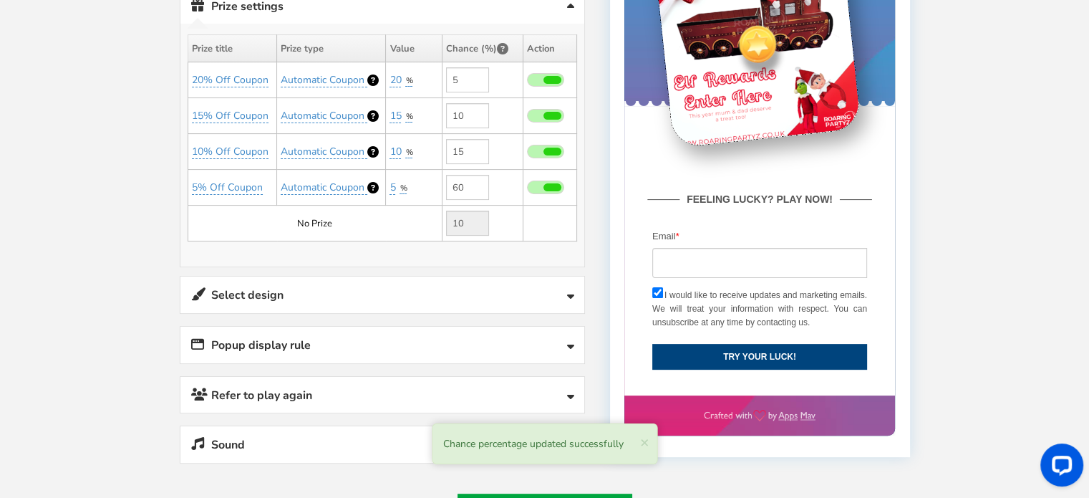
click at [314, 279] on link "Select design" at bounding box center [382, 294] width 404 height 37
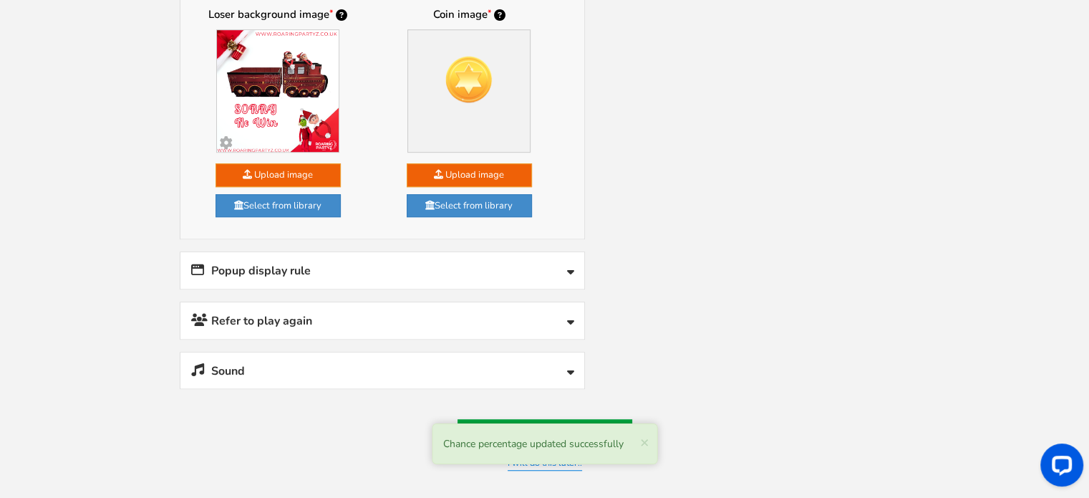
scroll to position [948, 0]
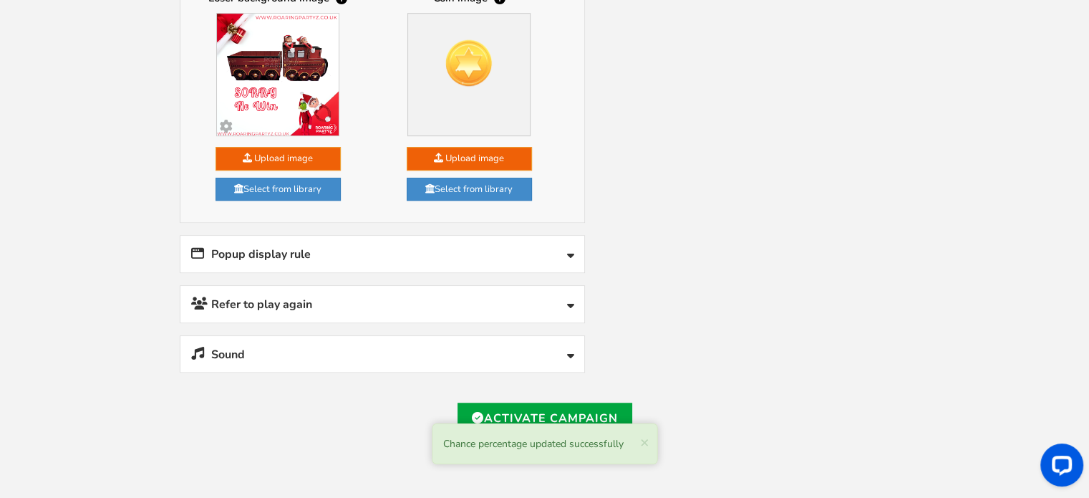
click at [329, 261] on link "Popup display rule" at bounding box center [382, 254] width 404 height 37
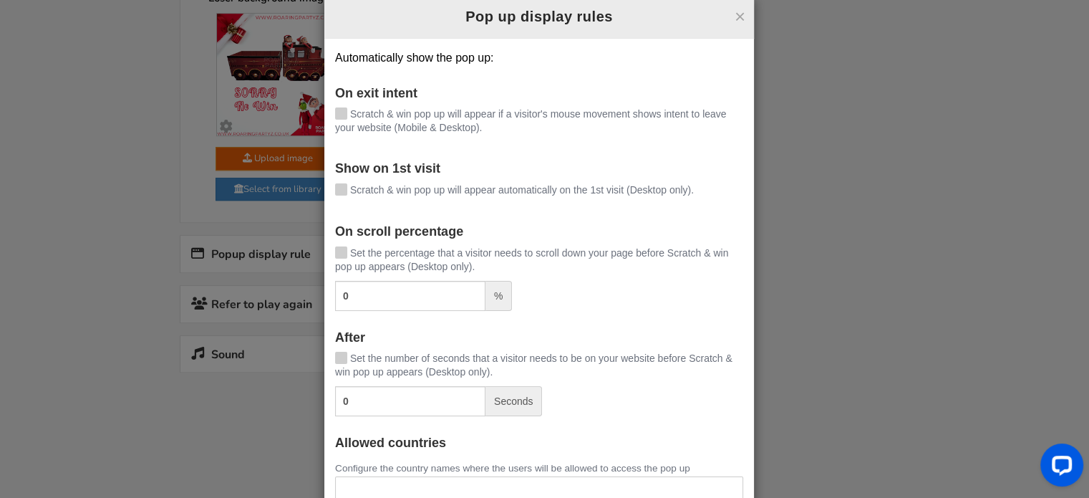
scroll to position [0, 0]
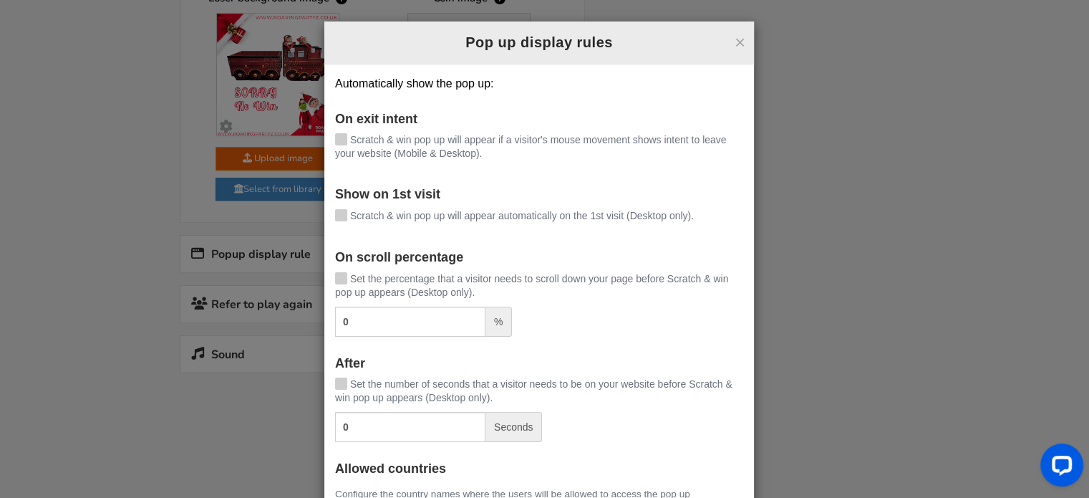
click at [336, 214] on icon at bounding box center [341, 213] width 10 height 11
click at [321, 214] on input "Scratch & win pop up will appear automatically on the 1st visit (Desktop only)." at bounding box center [321, 216] width 0 height 9
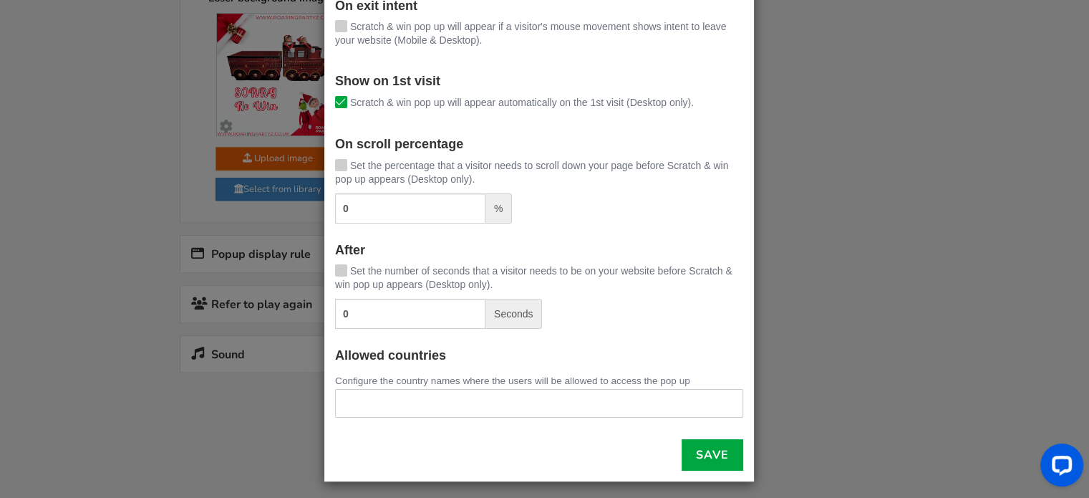
scroll to position [117, 0]
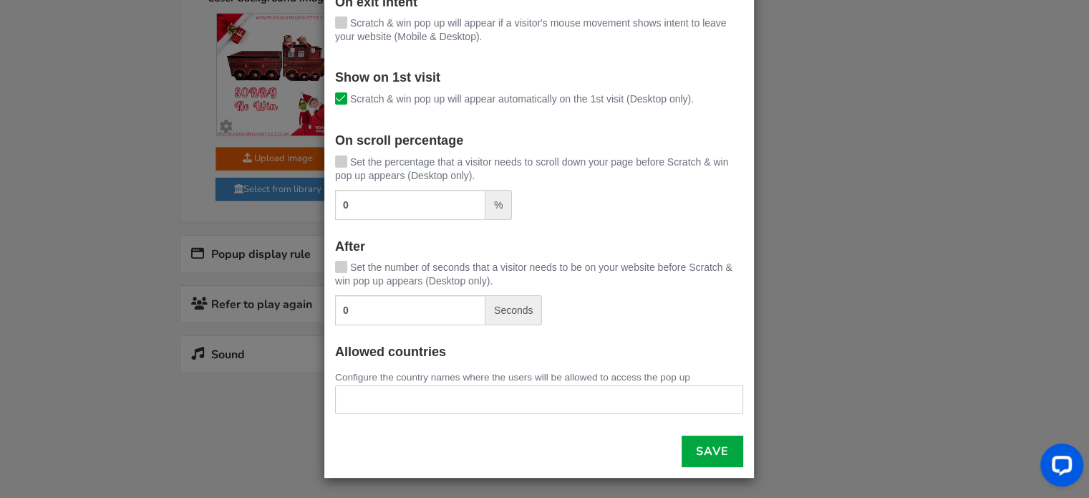
click at [463, 401] on ul at bounding box center [539, 397] width 407 height 22
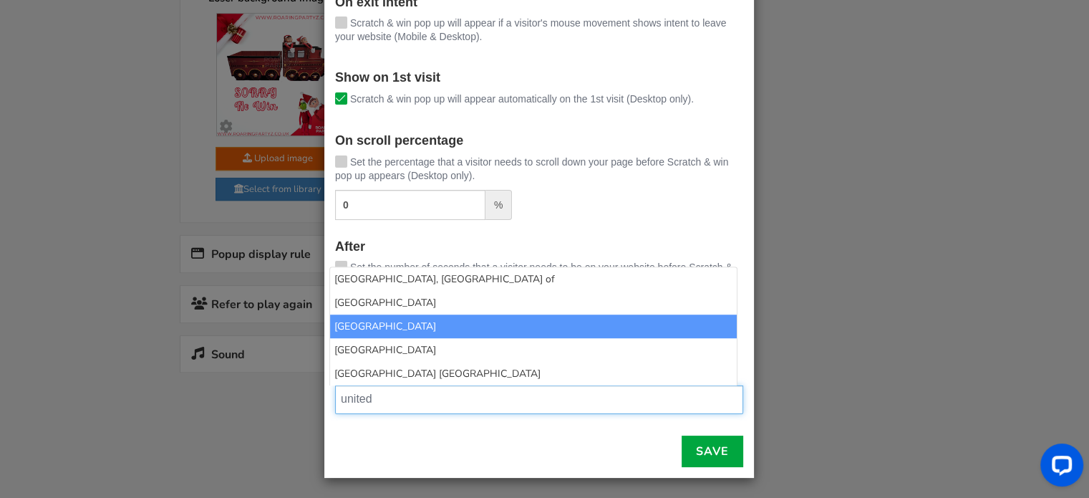
type input "united"
select select "GB"
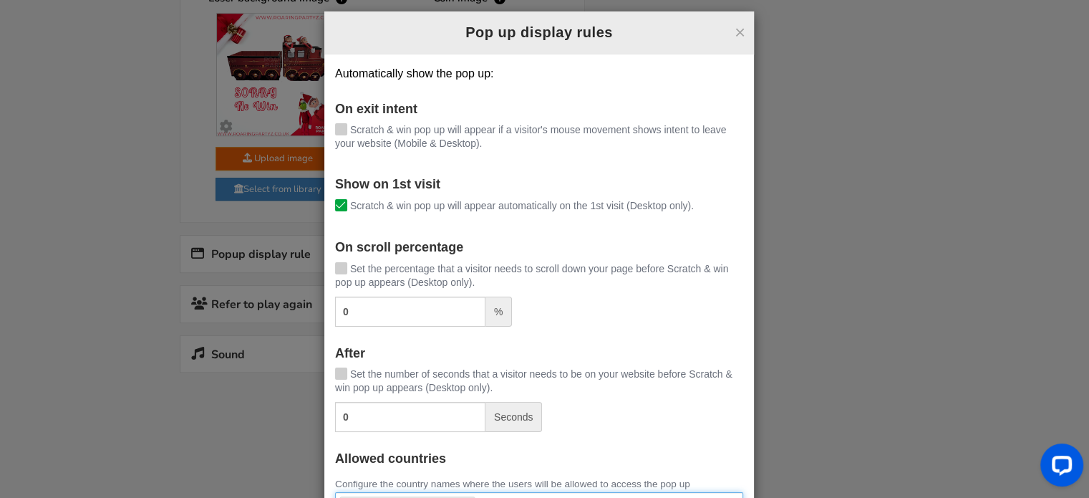
scroll to position [0, 0]
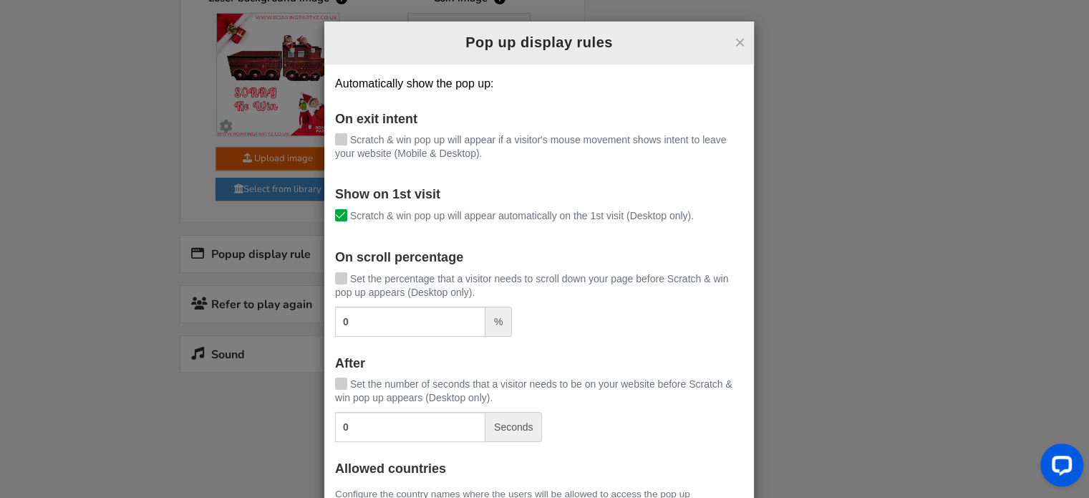
click at [339, 210] on icon at bounding box center [341, 215] width 10 height 11
click at [321, 212] on input "Scratch & win pop up will appear automatically on the 1st visit (Desktop only)." at bounding box center [321, 216] width 0 height 9
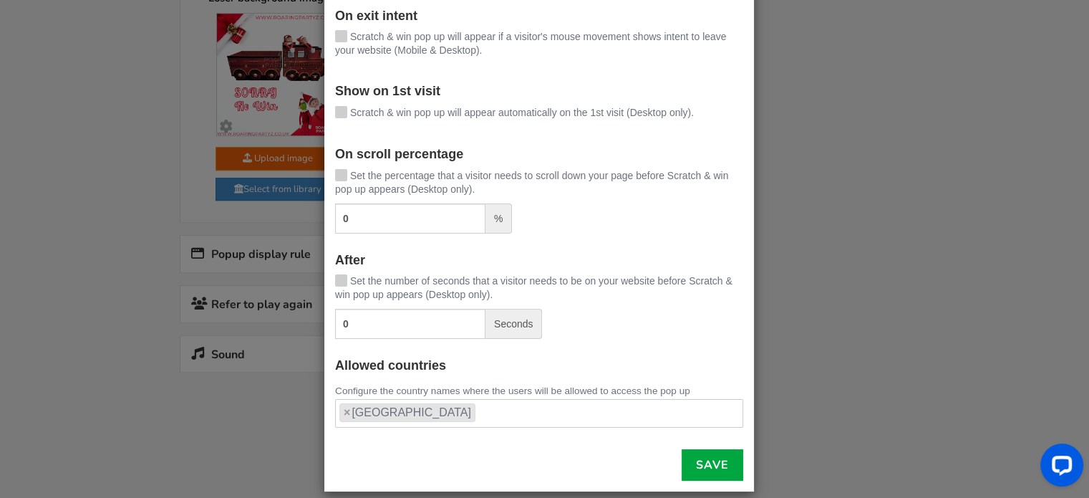
scroll to position [117, 0]
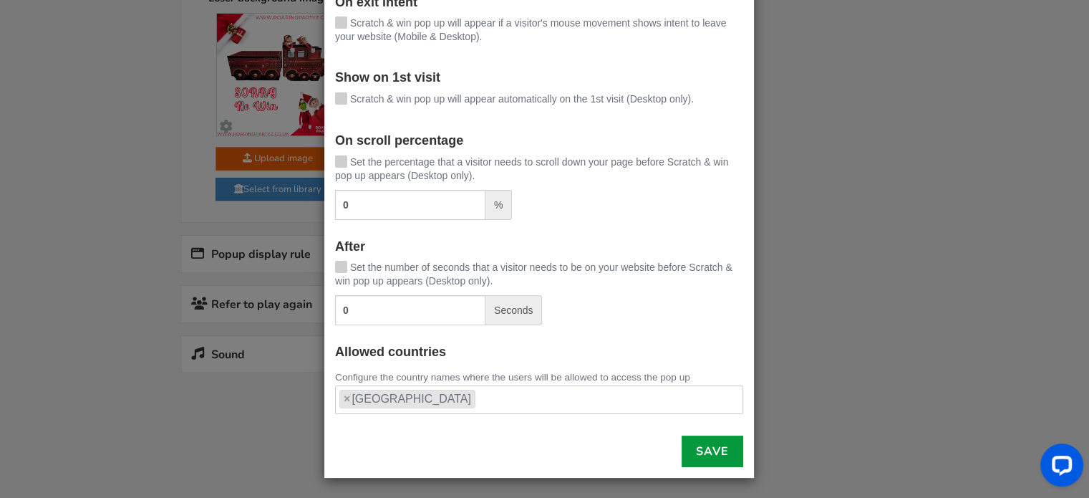
click at [711, 458] on link "Save" at bounding box center [713, 451] width 62 height 32
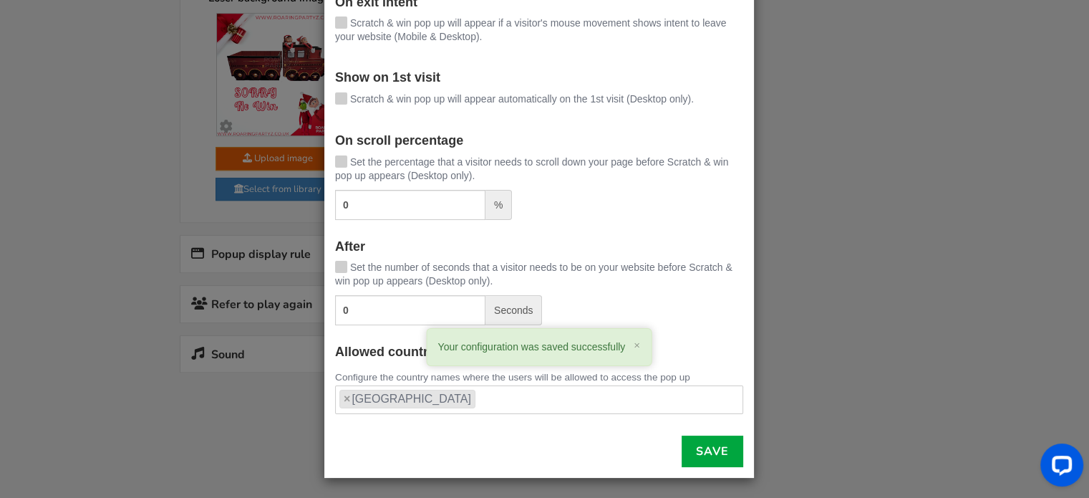
click at [806, 347] on div "× Pop up display rules Automatically show the pop up: On exit intent Scratch & …" at bounding box center [544, 249] width 1089 height 498
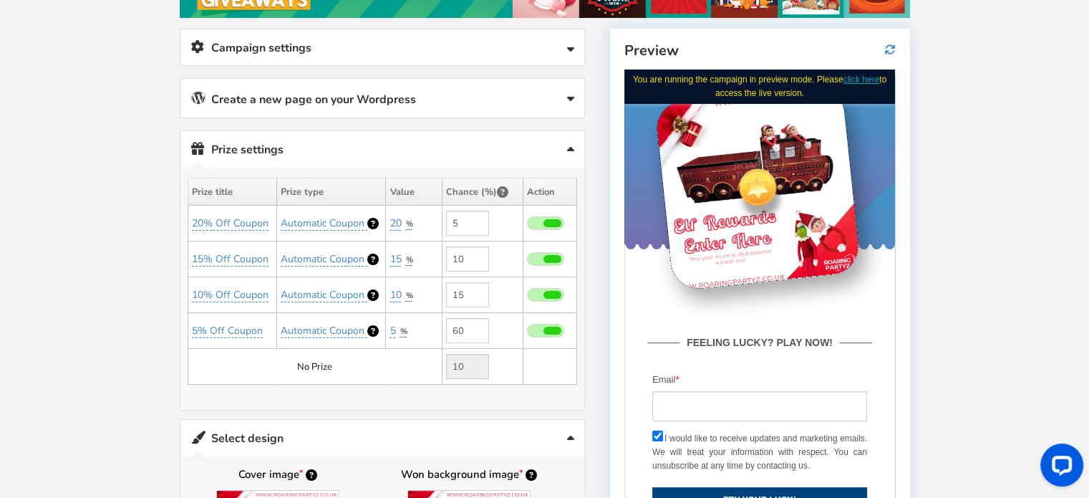
scroll to position [160, 0]
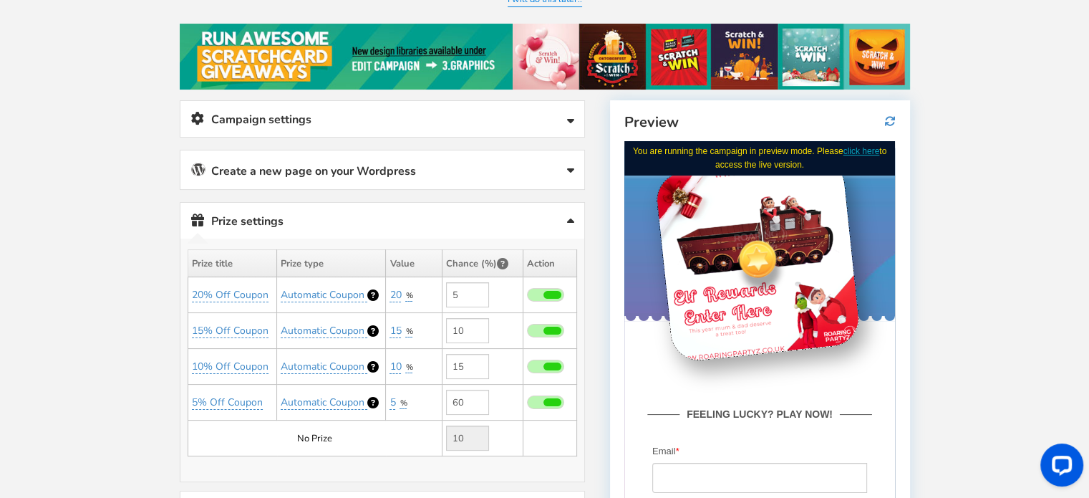
click at [317, 117] on link "Campaign settings" at bounding box center [382, 119] width 404 height 37
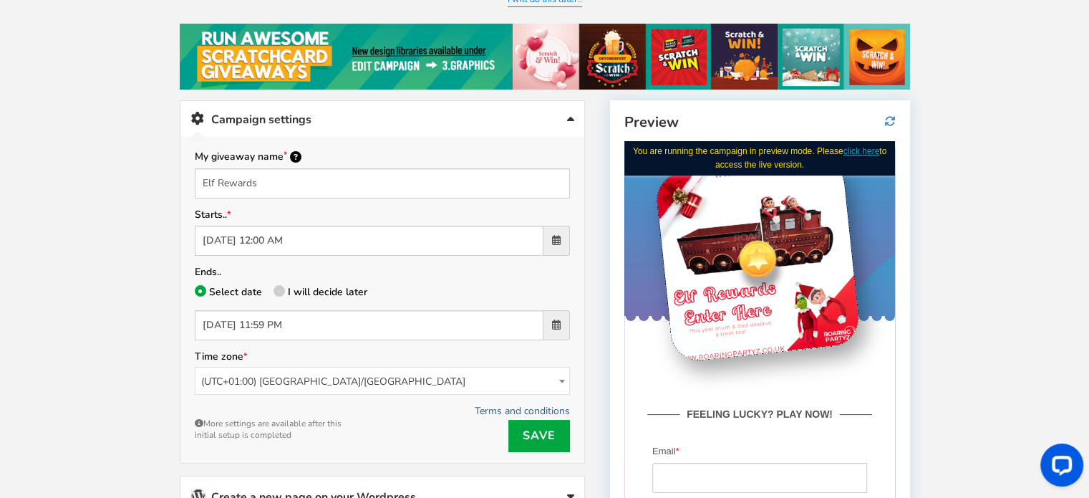
click at [497, 404] on link "Terms and conditions" at bounding box center [522, 411] width 95 height 14
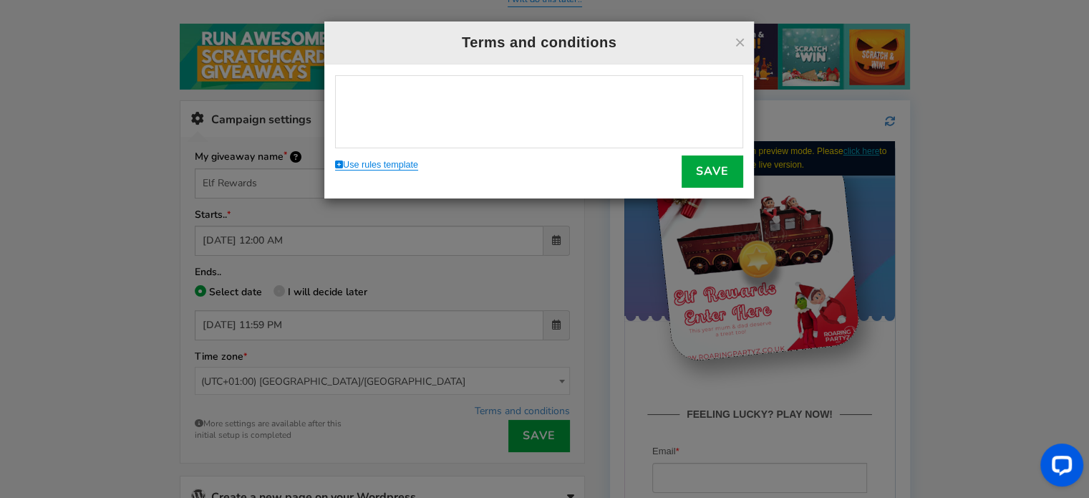
click at [382, 165] on link "Use rules template" at bounding box center [376, 165] width 83 height 11
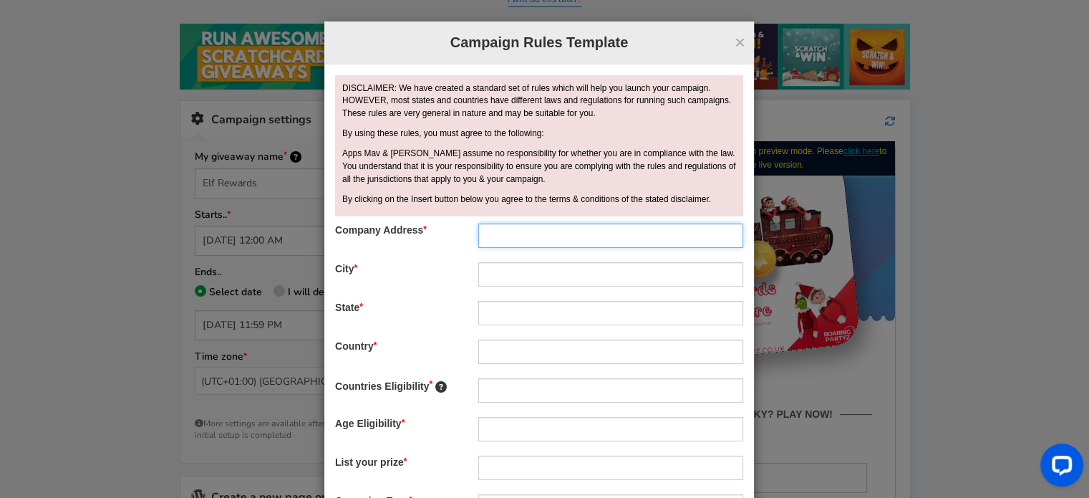
click at [553, 231] on input "text" at bounding box center [610, 235] width 265 height 24
type input "73 Moss Lane"
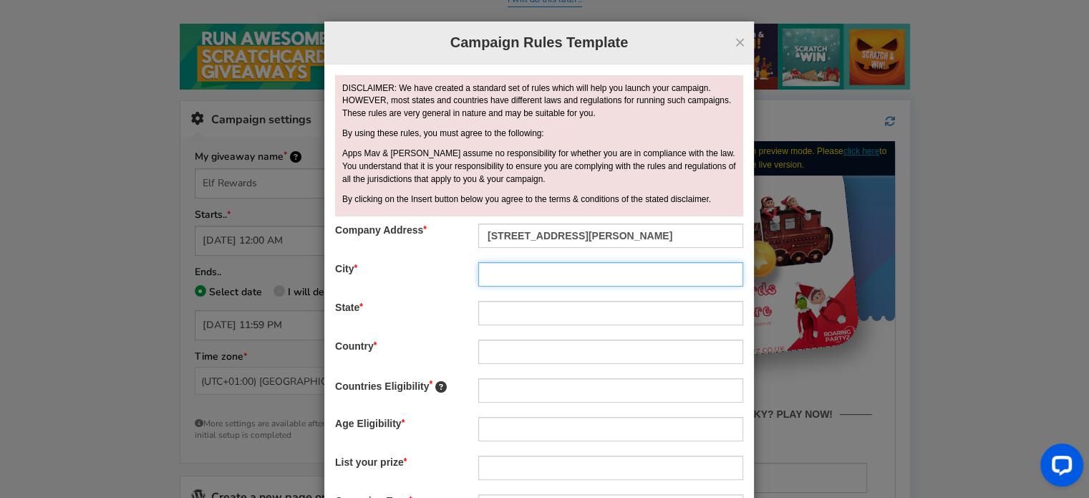
type input "Liverpool"
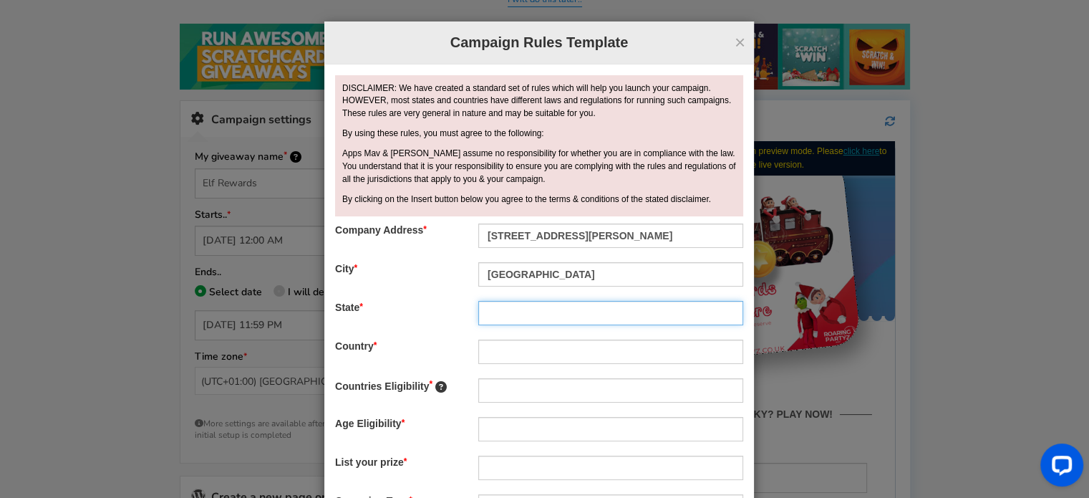
type input "Merseyside"
type input "[GEOGRAPHIC_DATA]"
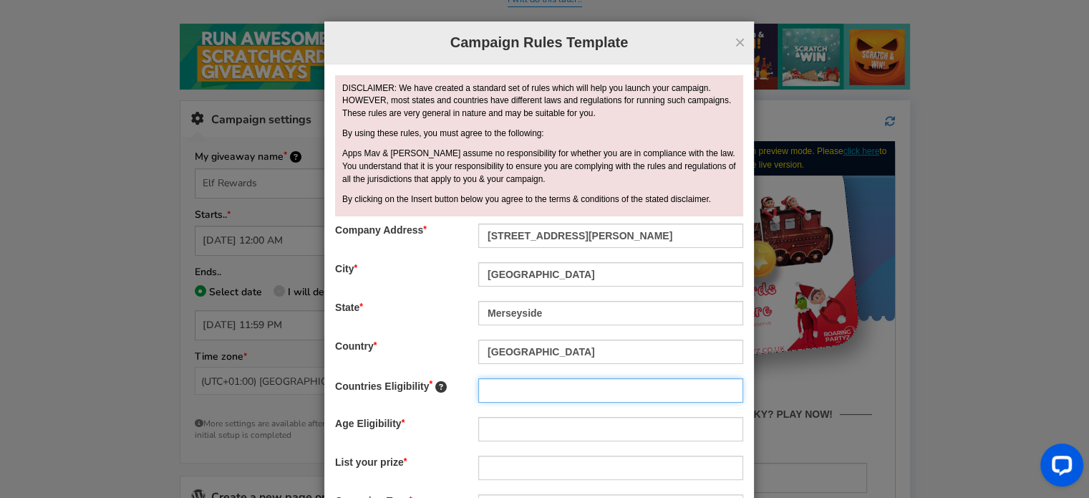
type input "[GEOGRAPHIC_DATA]"
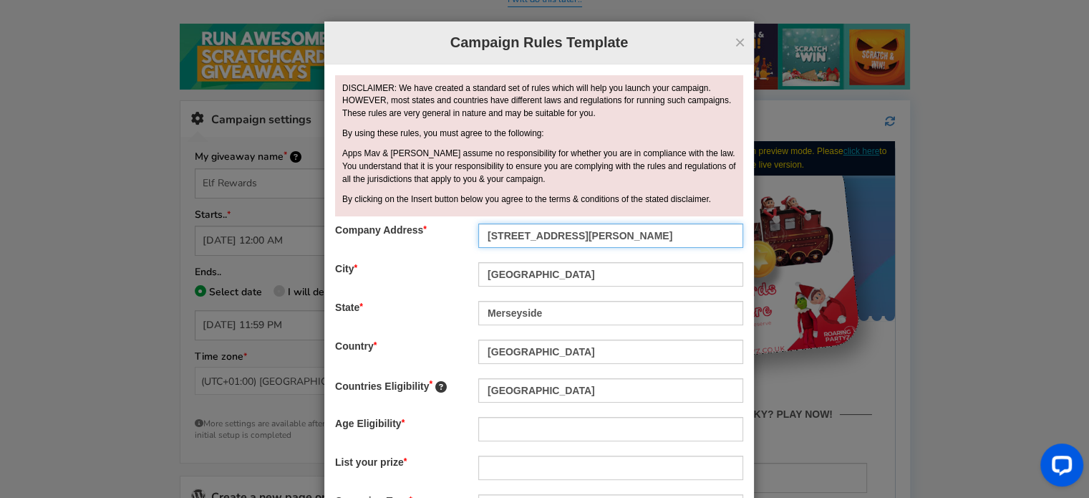
scroll to position [72, 0]
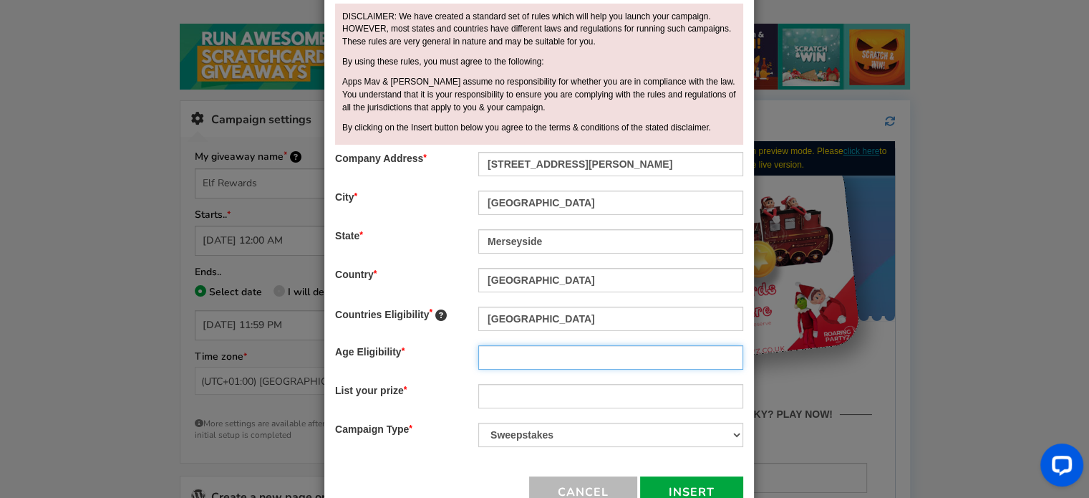
click at [516, 351] on input "text" at bounding box center [610, 357] width 265 height 24
type input "18+"
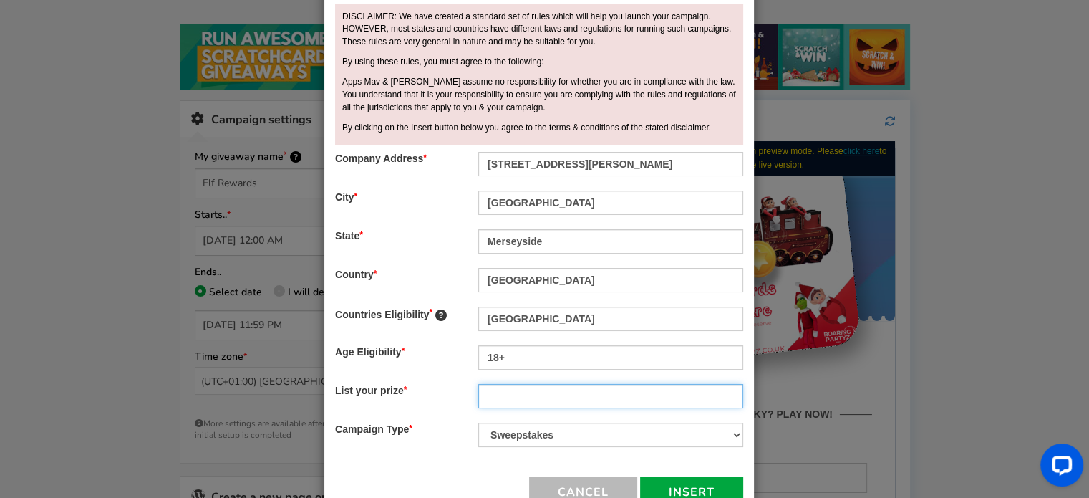
click at [504, 399] on input "text" at bounding box center [610, 396] width 265 height 24
type input "5%, 10%, 20%, 25% Off vouchers"
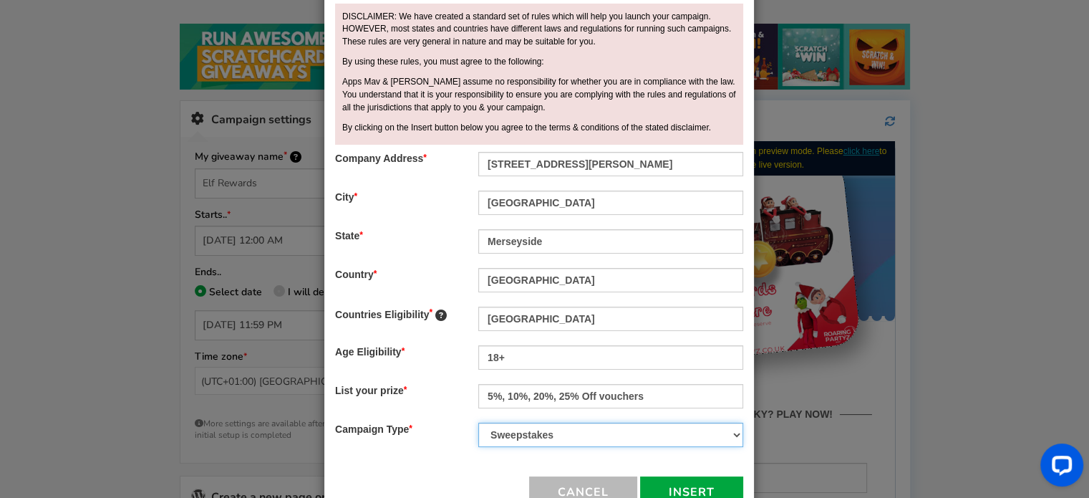
click at [602, 435] on select "Contest Giveaway Lottery Offer Raffle Sweepstakes Other" at bounding box center [610, 435] width 265 height 24
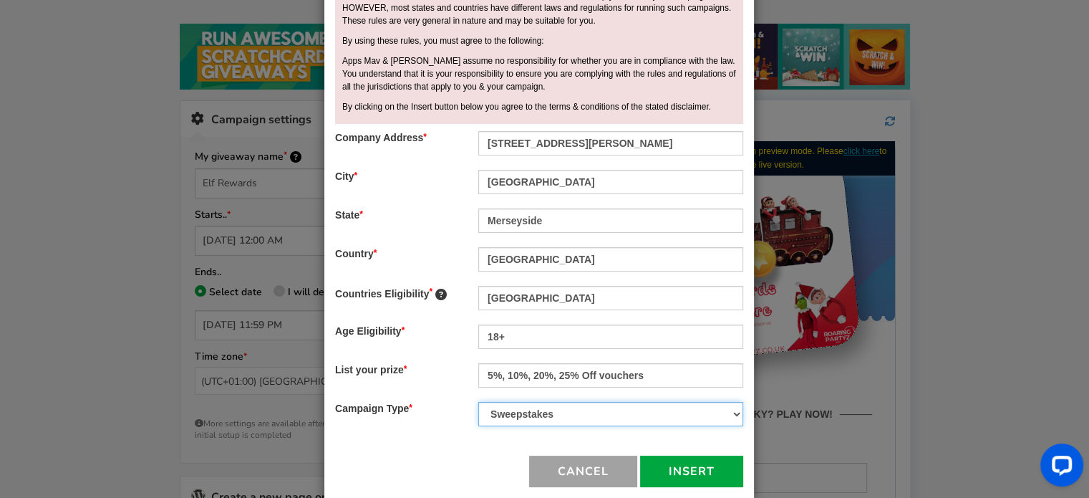
scroll to position [114, 0]
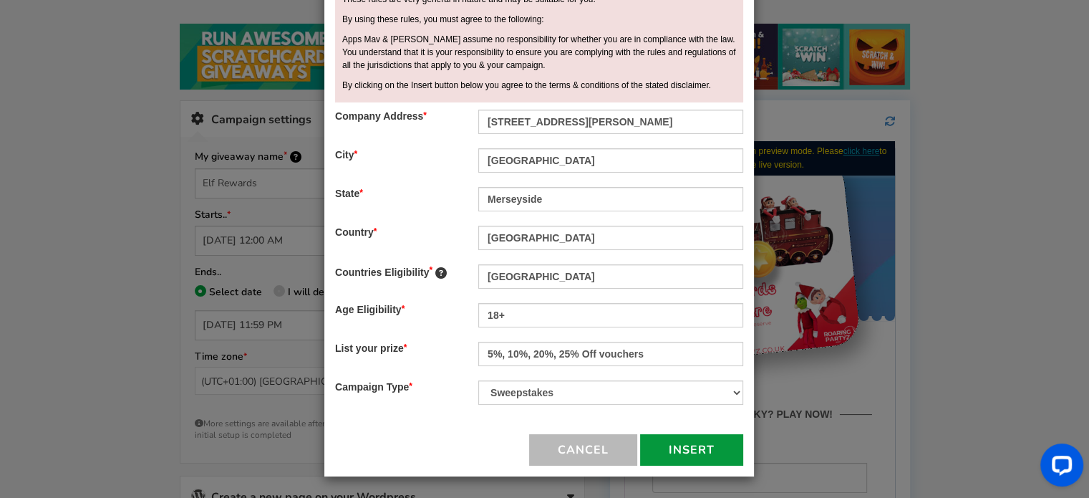
click at [660, 441] on button "Insert" at bounding box center [691, 450] width 103 height 32
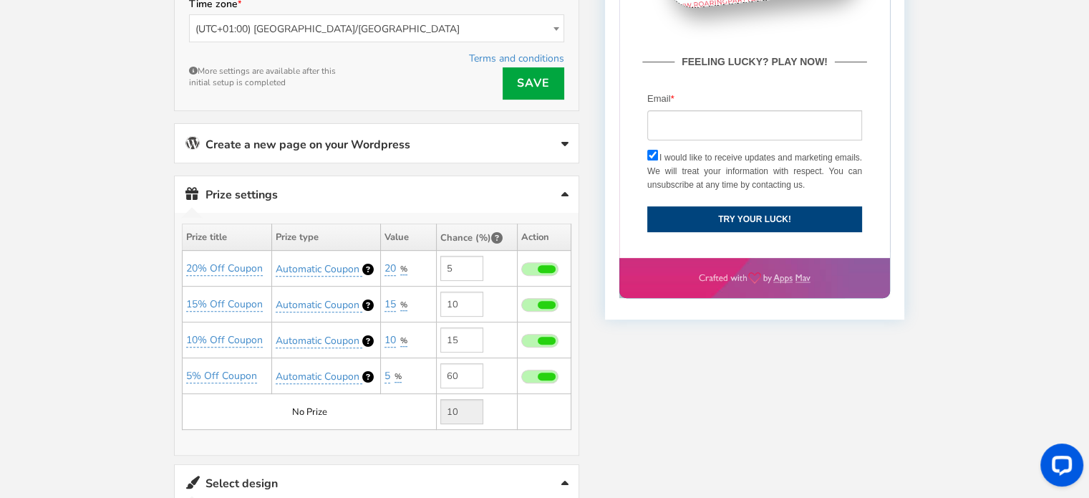
scroll to position [518, 0]
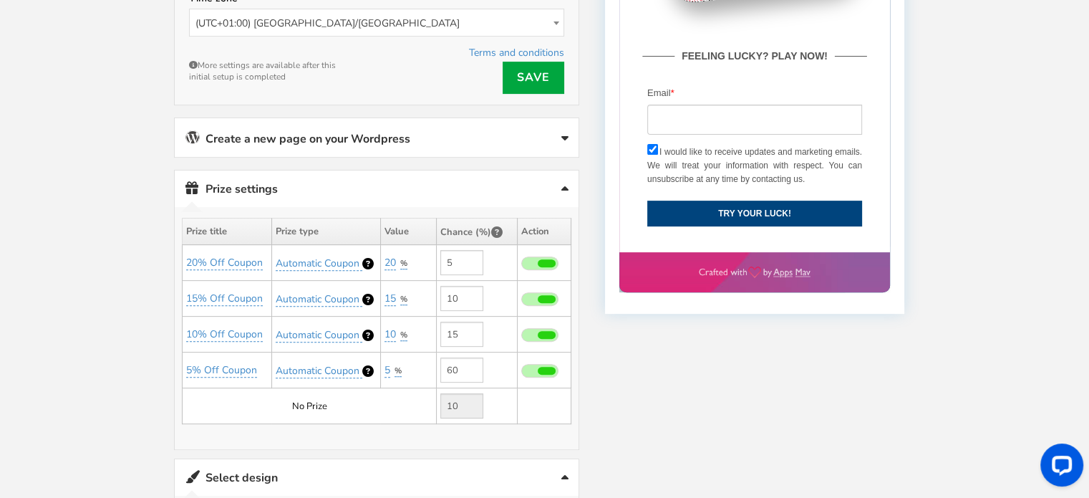
click at [293, 133] on link "Create a new page on your Wordpress" at bounding box center [377, 137] width 404 height 39
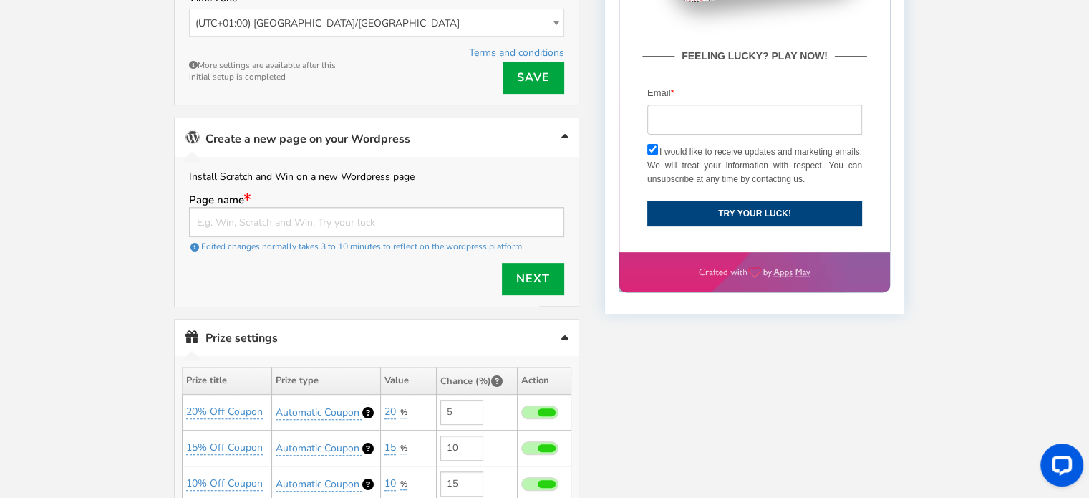
click at [558, 129] on link "Create a new page on your Wordpress" at bounding box center [377, 137] width 404 height 39
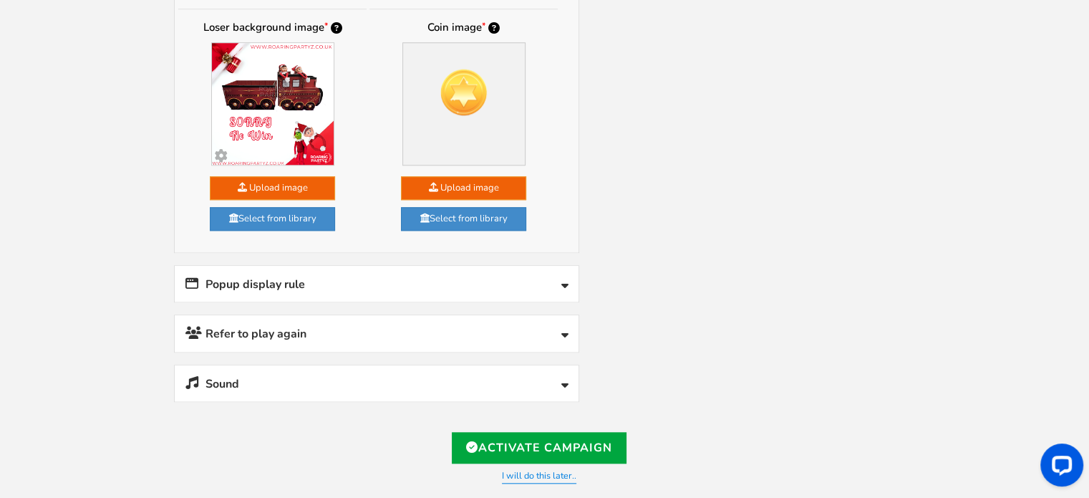
scroll to position [1306, 0]
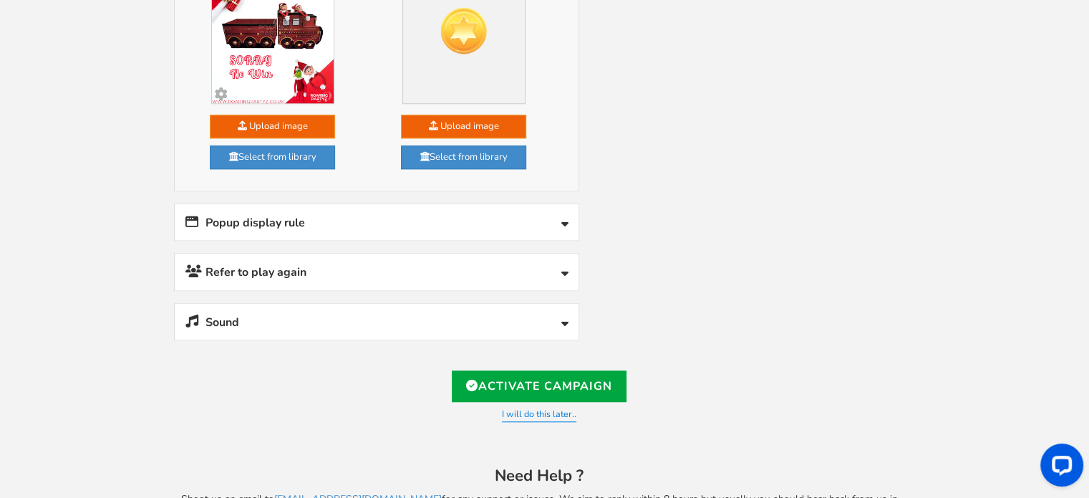
click at [392, 254] on link "Refer to play again" at bounding box center [377, 272] width 404 height 37
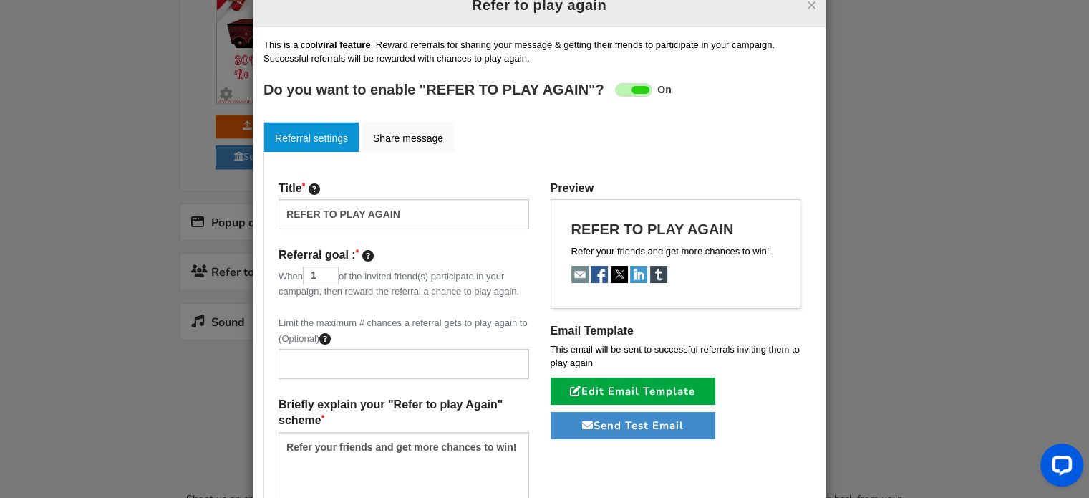
scroll to position [72, 0]
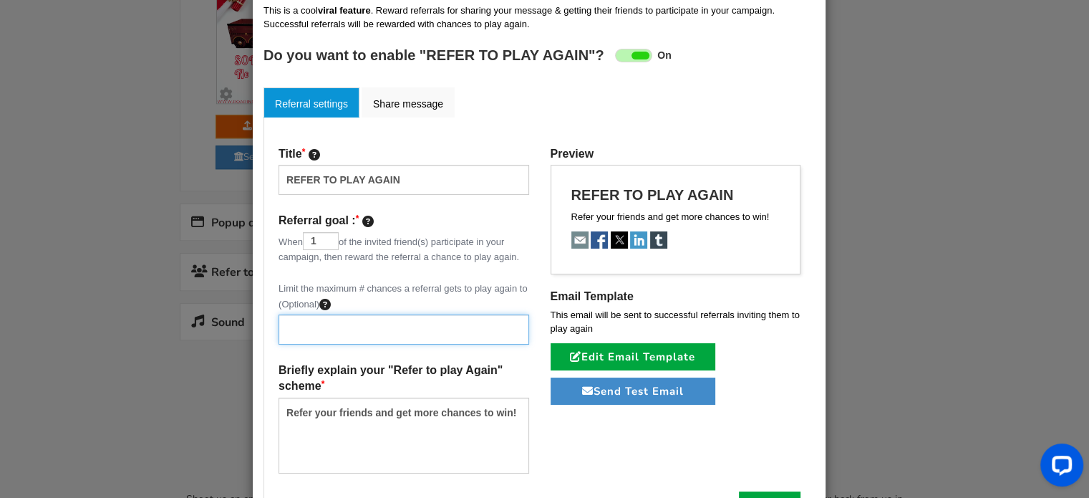
click at [350, 335] on input "text" at bounding box center [404, 329] width 251 height 30
type input "5"
click at [340, 359] on div "Title REFER TO PLAY AGAIN Referral goal : When 1 of the invited friend(s) parti…" at bounding box center [404, 318] width 272 height 345
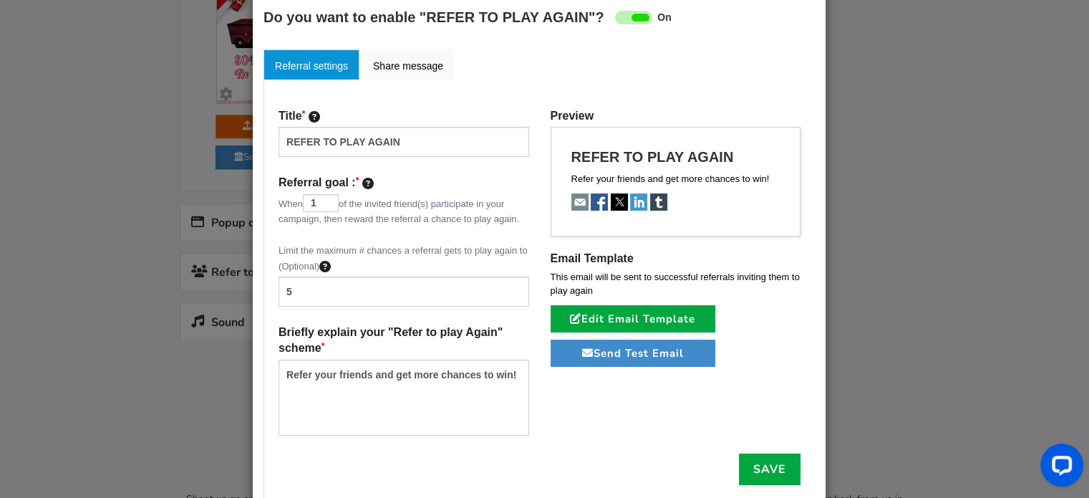
scroll to position [157, 0]
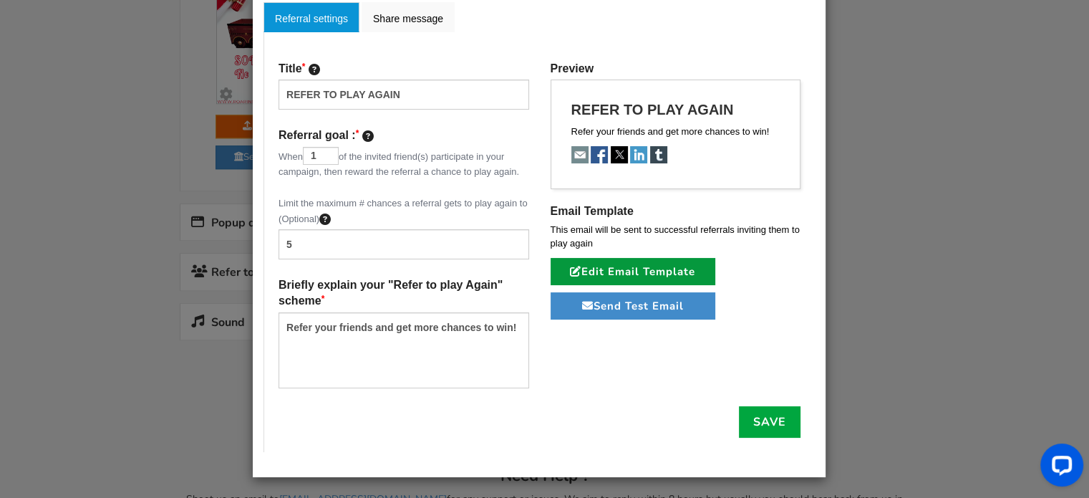
click at [655, 269] on link "Edit Email Template" at bounding box center [633, 271] width 165 height 27
type input "[[Name]], Congratulations- You get another chance to win!"
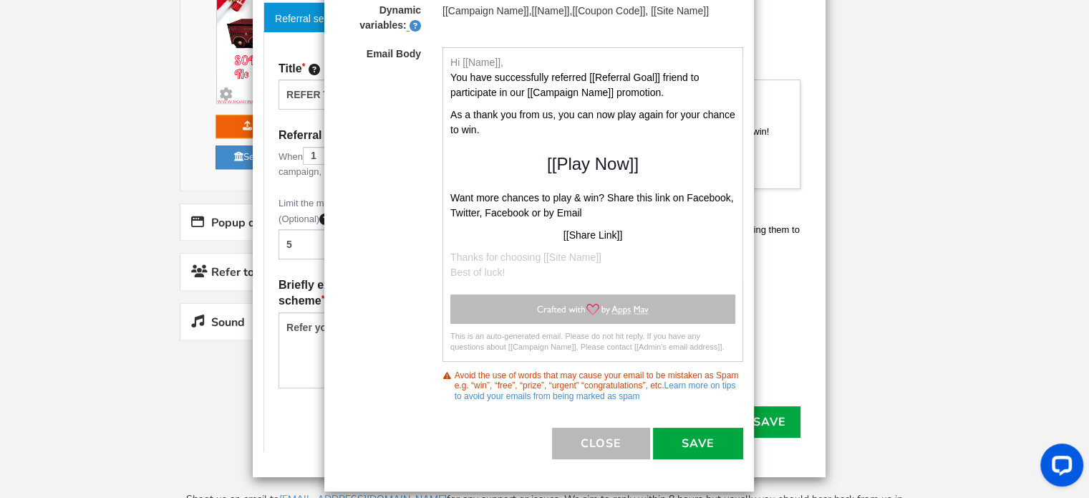
scroll to position [183, 0]
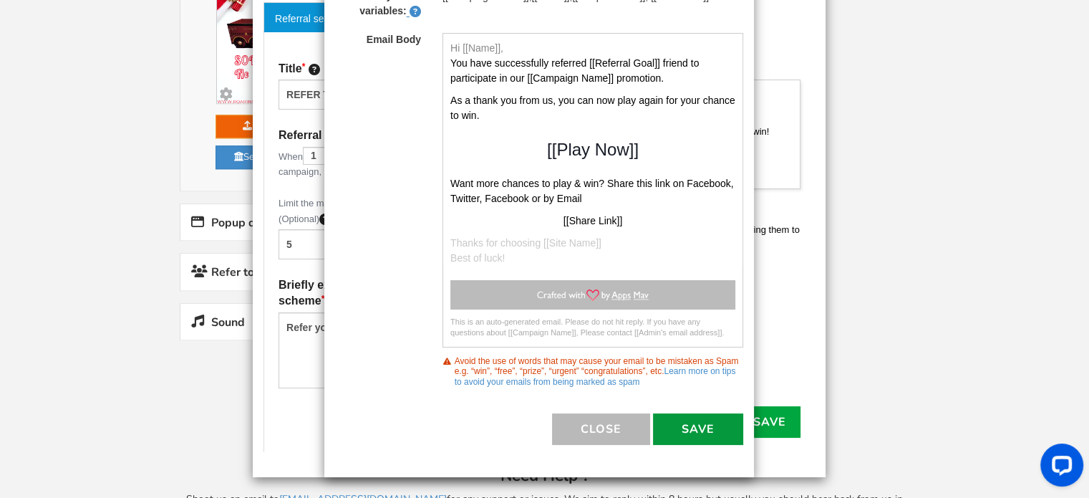
click at [656, 420] on button "Save" at bounding box center [698, 429] width 90 height 32
click at [700, 413] on button "Save" at bounding box center [698, 429] width 90 height 32
click at [598, 415] on button "Close" at bounding box center [601, 429] width 98 height 32
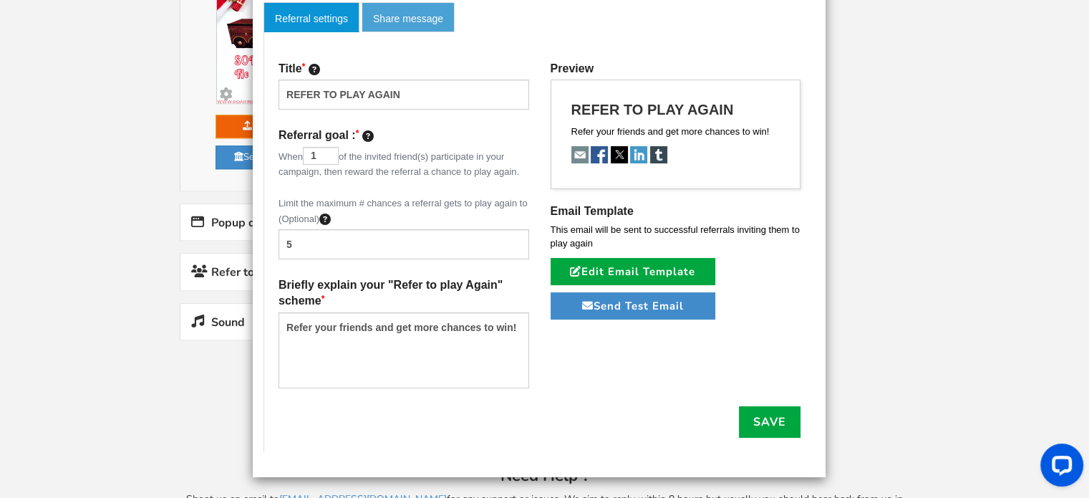
click at [399, 16] on link "Share message" at bounding box center [408, 17] width 93 height 30
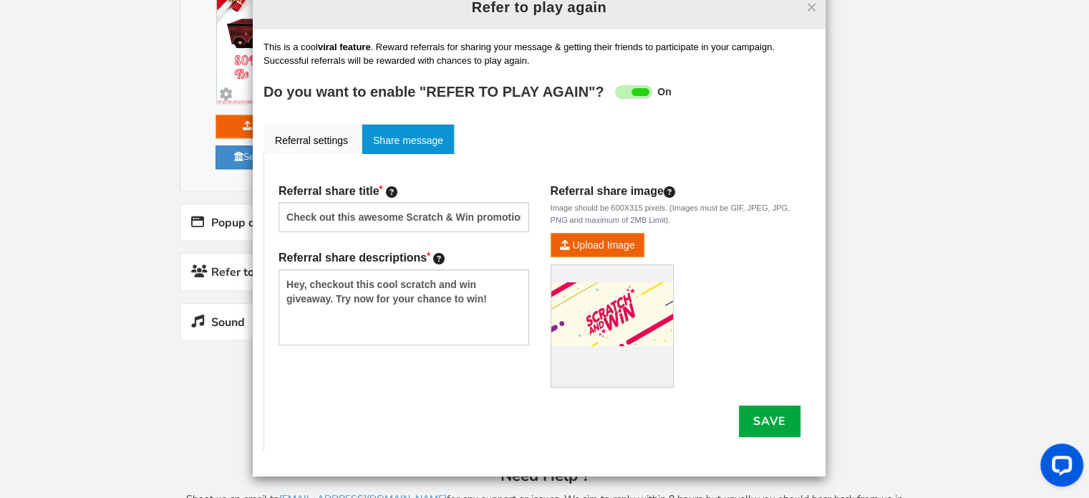
scroll to position [34, 0]
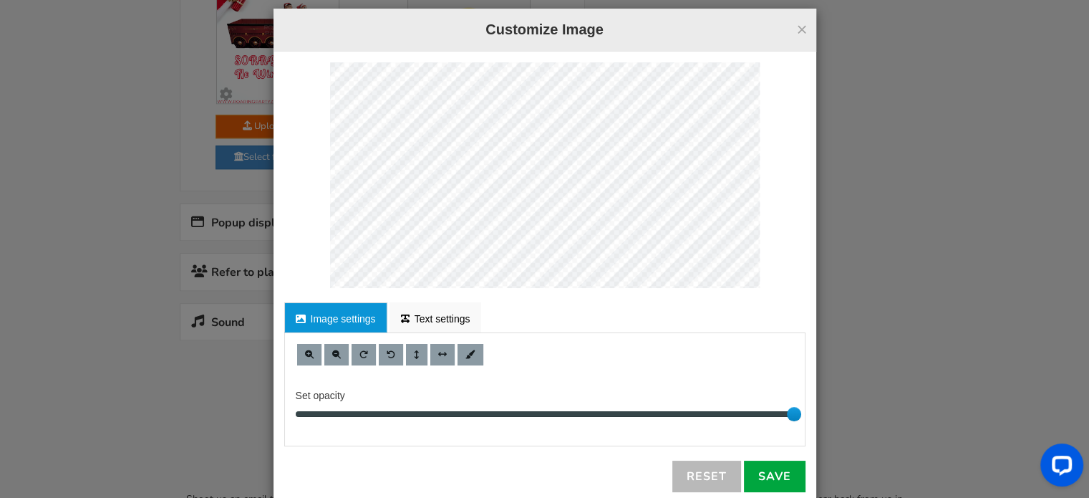
scroll to position [0, 0]
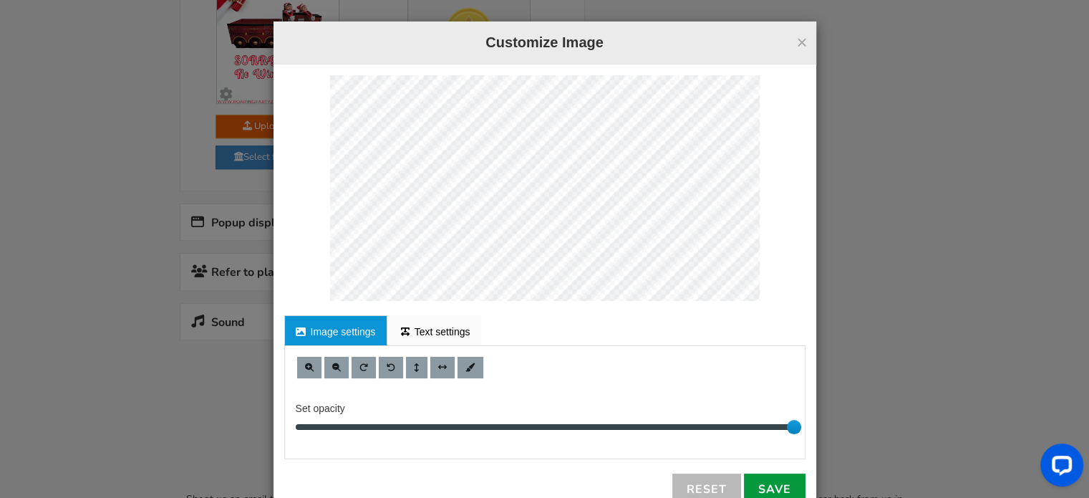
click at [779, 482] on link "Save" at bounding box center [775, 489] width 62 height 32
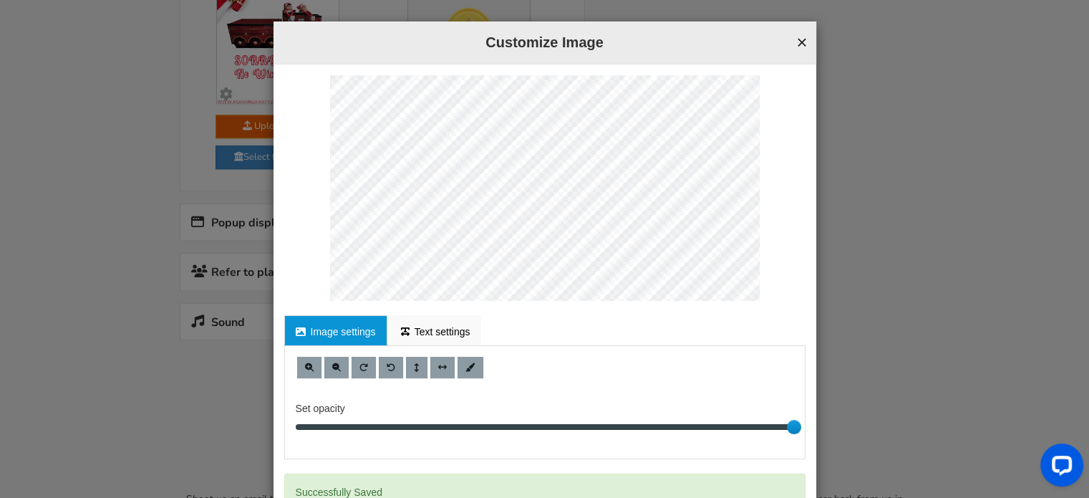
click at [796, 36] on button "×" at bounding box center [801, 42] width 11 height 19
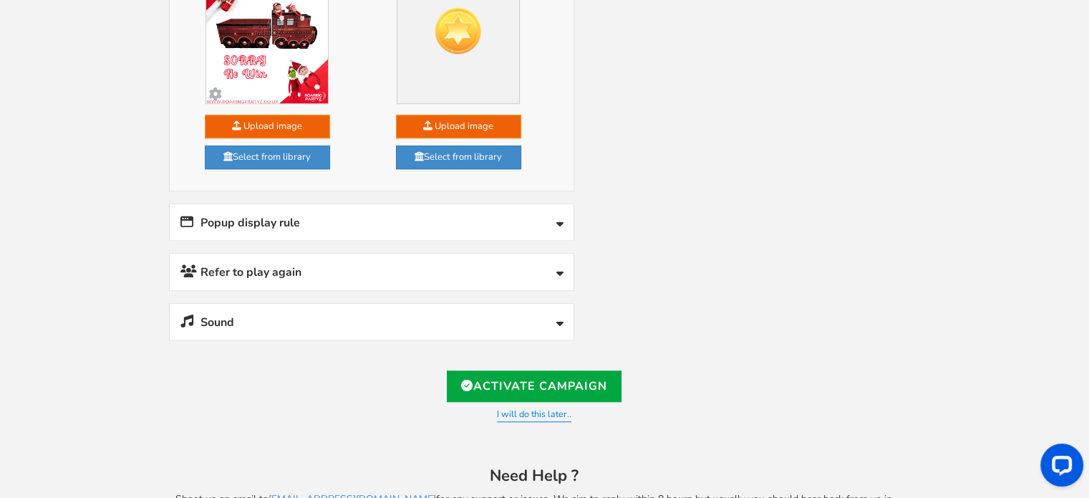
click at [276, 262] on link "Refer to play again" at bounding box center [372, 272] width 404 height 37
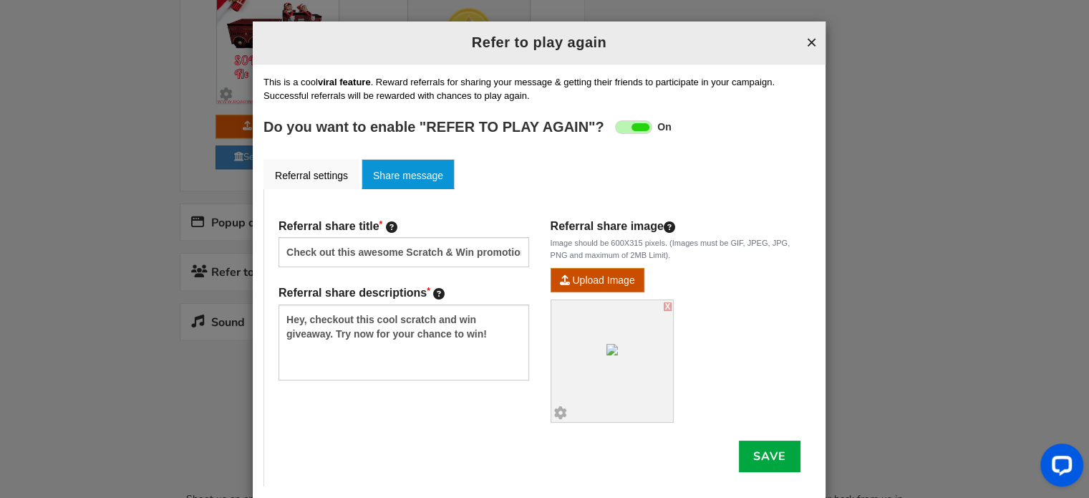
click at [807, 38] on button "×" at bounding box center [812, 42] width 11 height 19
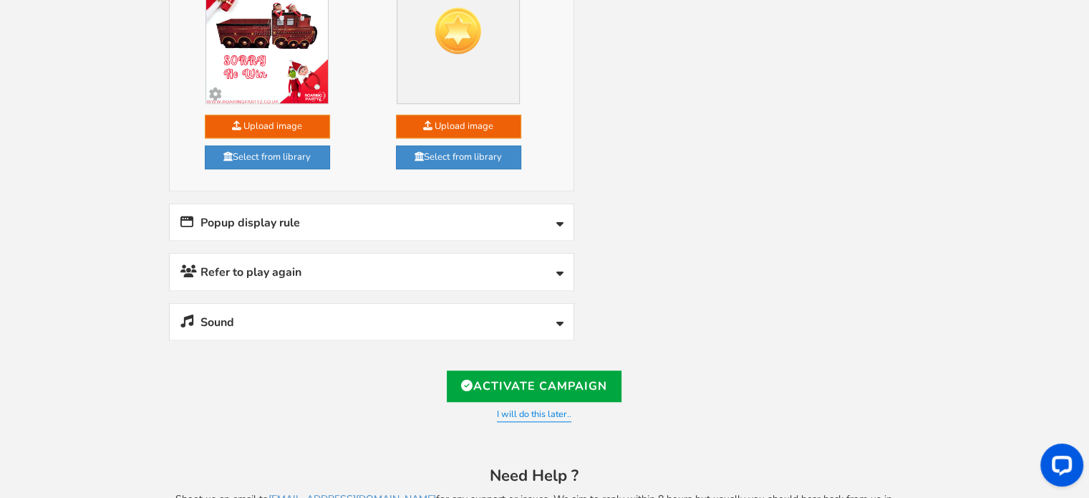
click at [501, 266] on link "Refer to play again" at bounding box center [372, 272] width 404 height 37
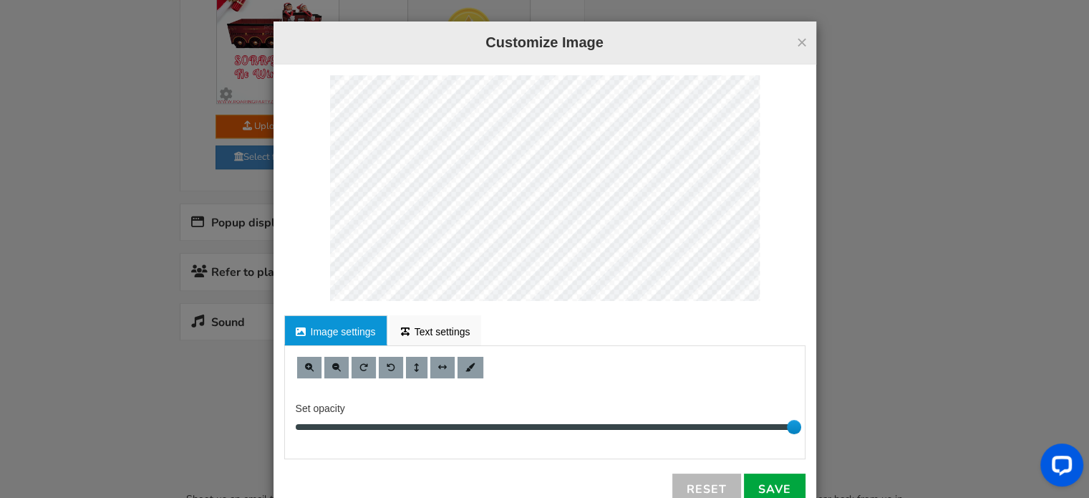
scroll to position [39, 0]
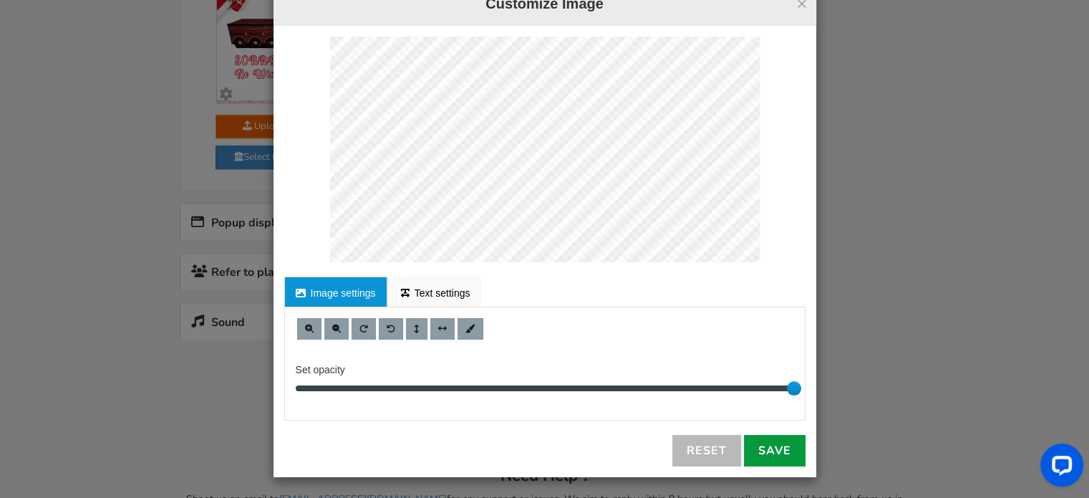
click at [781, 447] on link "Save" at bounding box center [775, 451] width 62 height 32
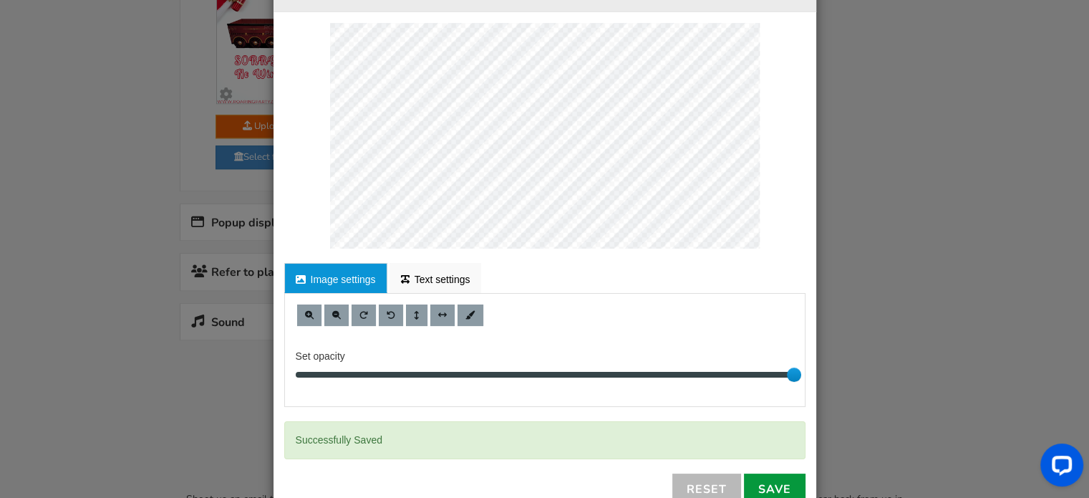
scroll to position [0, 0]
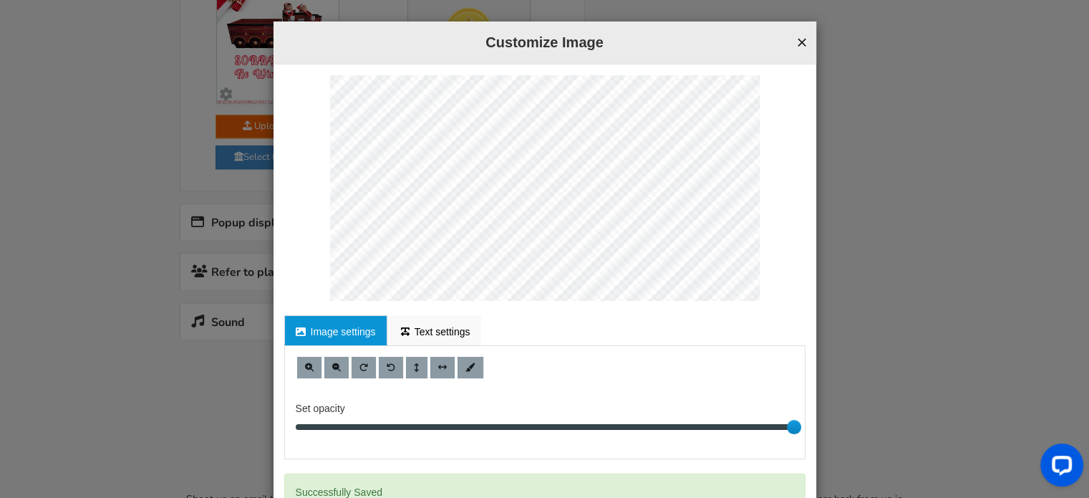
click at [796, 34] on button "×" at bounding box center [801, 42] width 11 height 19
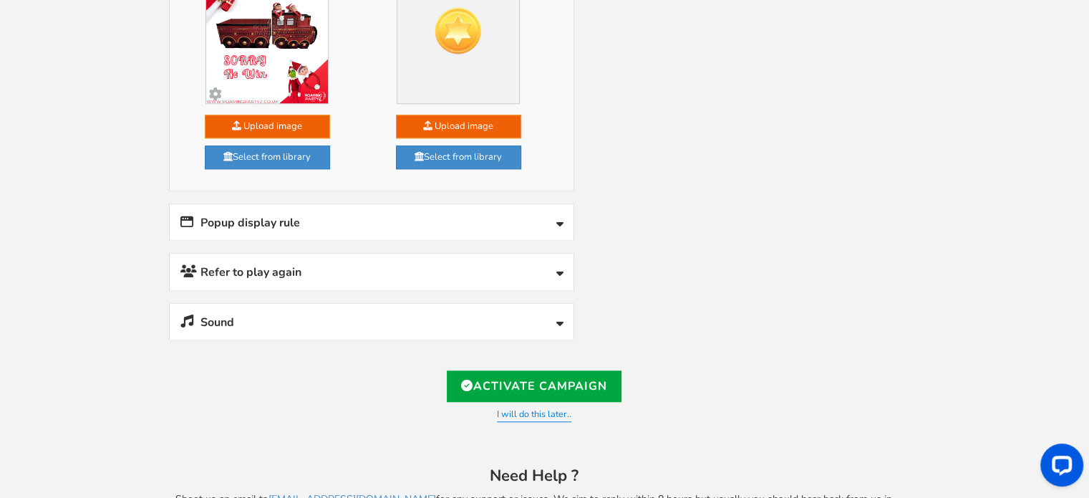
click at [413, 257] on link "Refer to play again" at bounding box center [372, 272] width 404 height 37
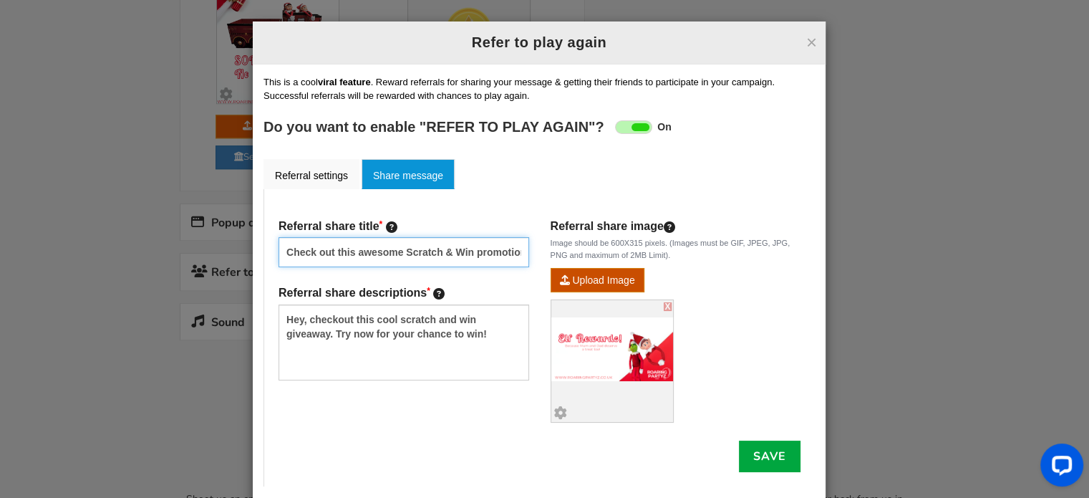
drag, startPoint x: 401, startPoint y: 251, endPoint x: 468, endPoint y: 256, distance: 66.8
click at [468, 256] on input "Check out this awesome Scratch & Win promotion!" at bounding box center [404, 252] width 251 height 30
type input "Check out this awesome Elf Rewards promotion!"
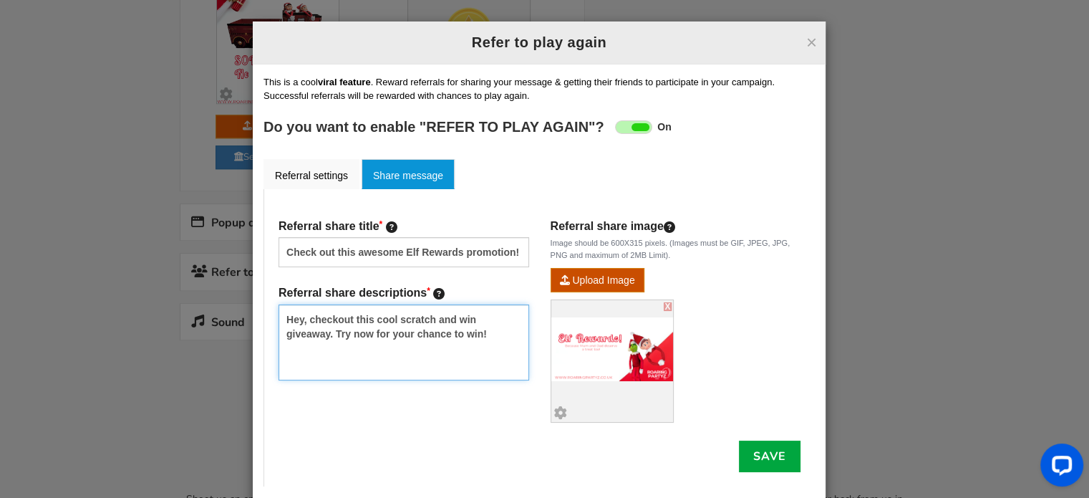
drag, startPoint x: 322, startPoint y: 332, endPoint x: 393, endPoint y: 309, distance: 74.5
click at [393, 309] on textarea "Hey, checkout this cool scratch and win giveaway. Try now for your chance to wi…" at bounding box center [404, 342] width 251 height 76
type textarea "Hey, checkout this cool Elf Rewards Promotion. Try now for your chance to win!"
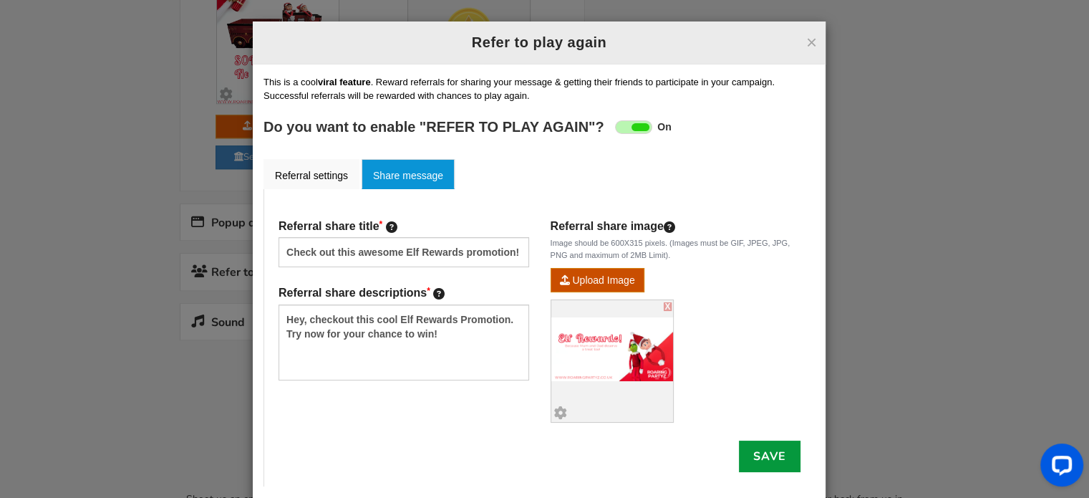
click at [762, 449] on link "Save" at bounding box center [770, 457] width 62 height 32
click at [807, 39] on button "×" at bounding box center [812, 42] width 11 height 19
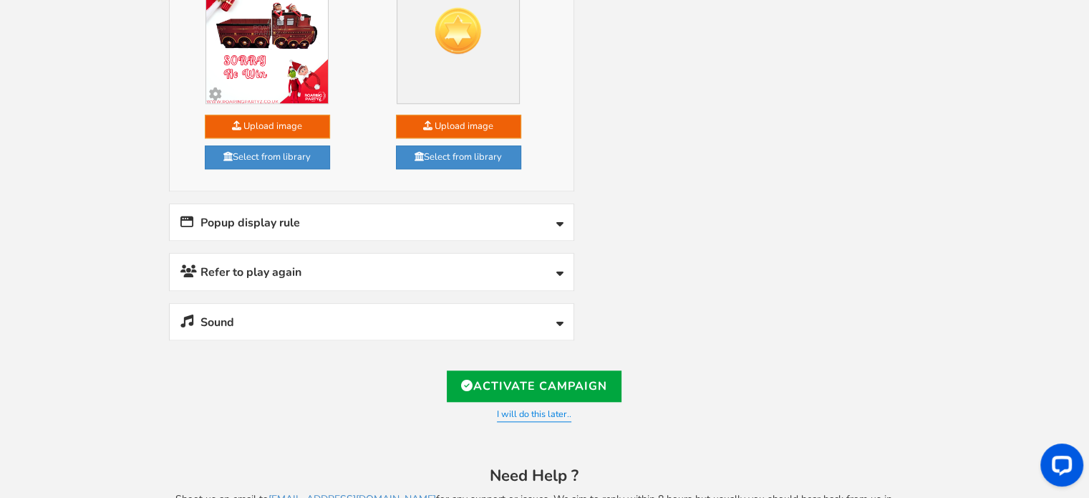
click at [312, 314] on link "Sound" at bounding box center [372, 322] width 404 height 37
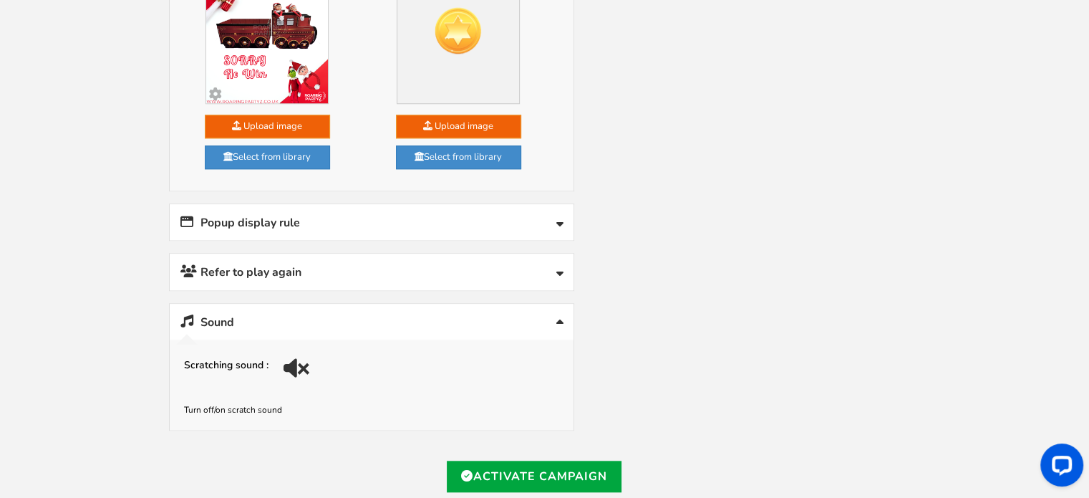
click at [292, 363] on div at bounding box center [299, 373] width 20 height 20
click at [332, 304] on link "Sound" at bounding box center [372, 322] width 404 height 37
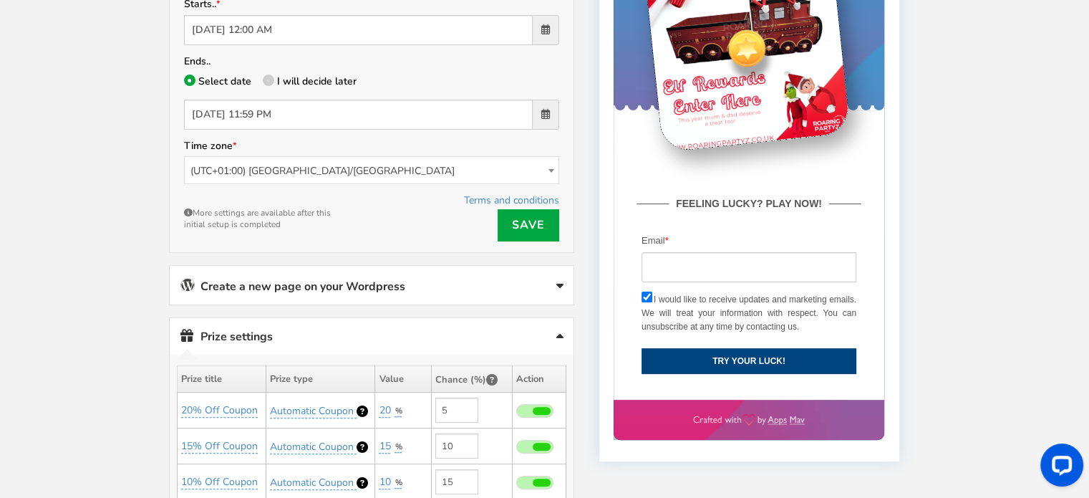
scroll to position [375, 0]
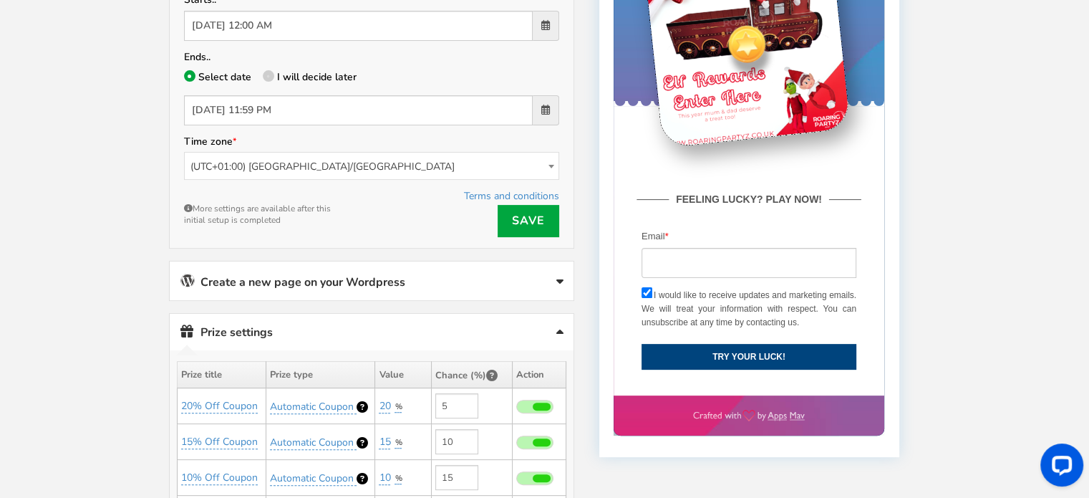
click at [363, 276] on link "Create a new page on your Wordpress" at bounding box center [372, 280] width 404 height 39
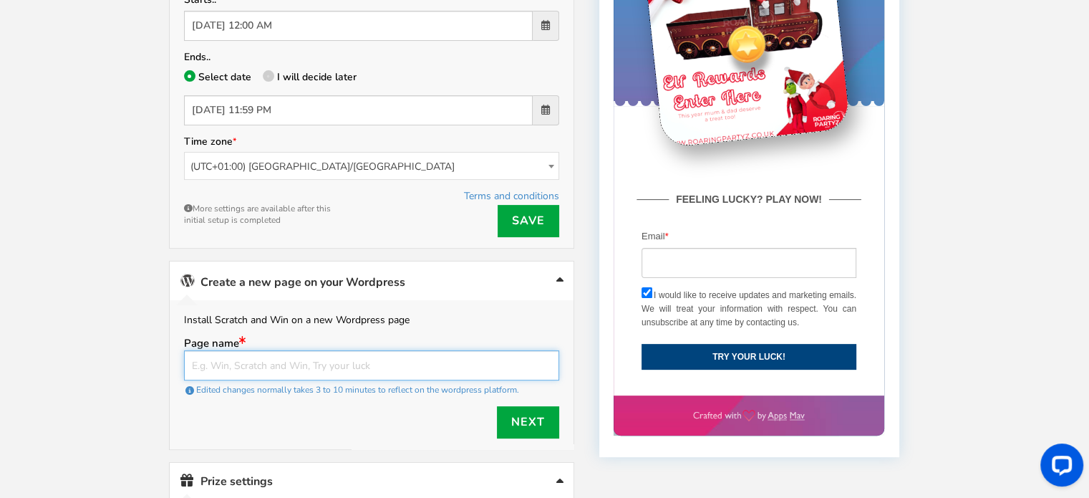
click at [358, 350] on input "text" at bounding box center [371, 365] width 375 height 30
type input "Elfrewards"
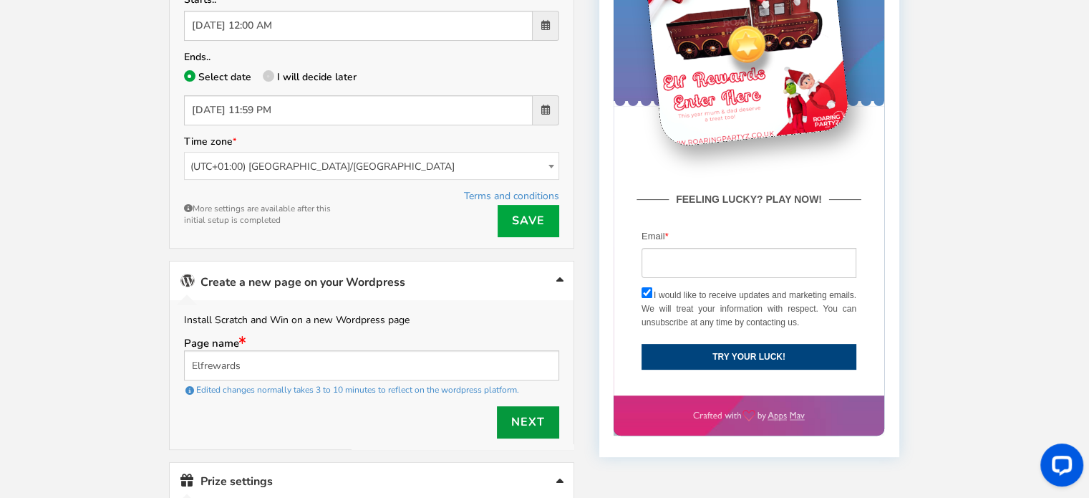
click at [527, 422] on link "Next" at bounding box center [528, 422] width 62 height 32
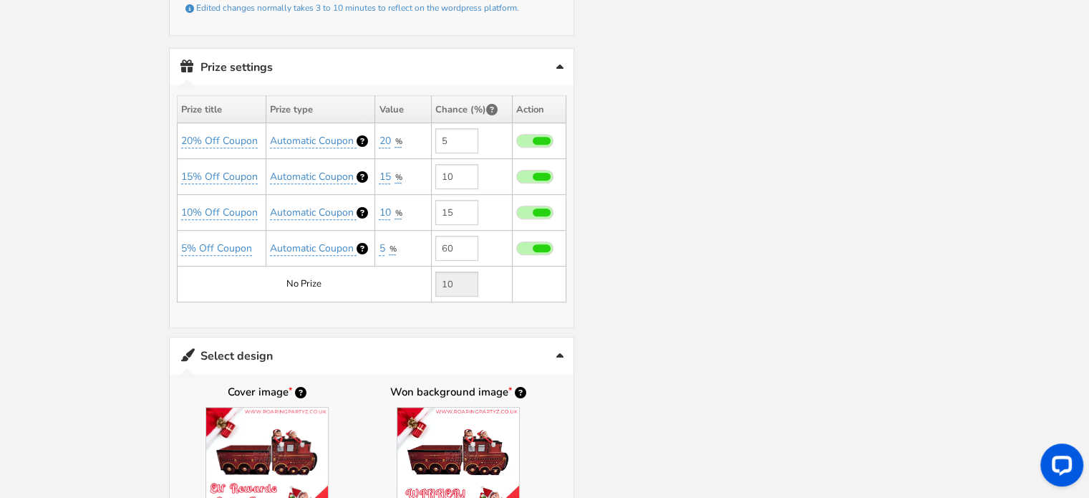
scroll to position [876, 0]
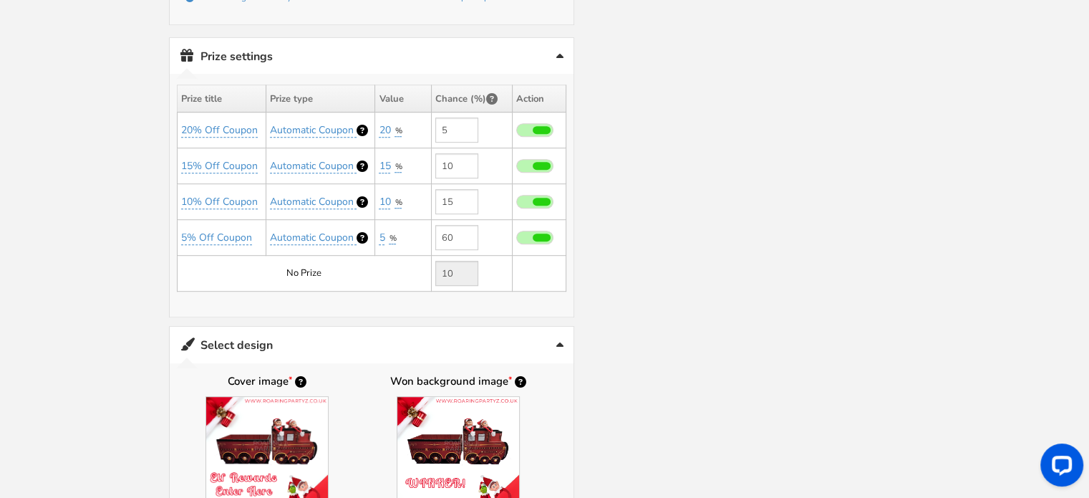
click at [547, 126] on span at bounding box center [542, 130] width 18 height 8
click at [516, 126] on input "checkbox" at bounding box center [516, 130] width 0 height 9
type input "0"
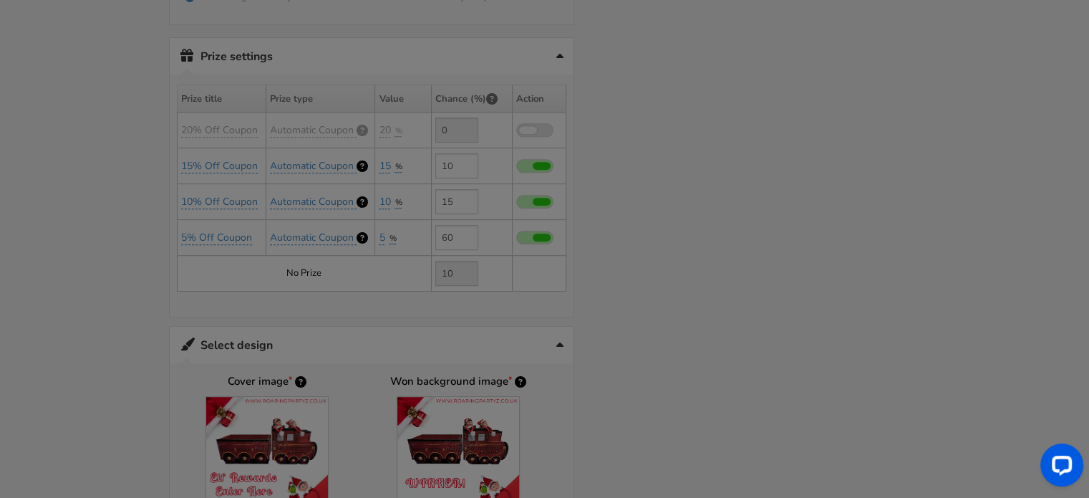
type input "15"
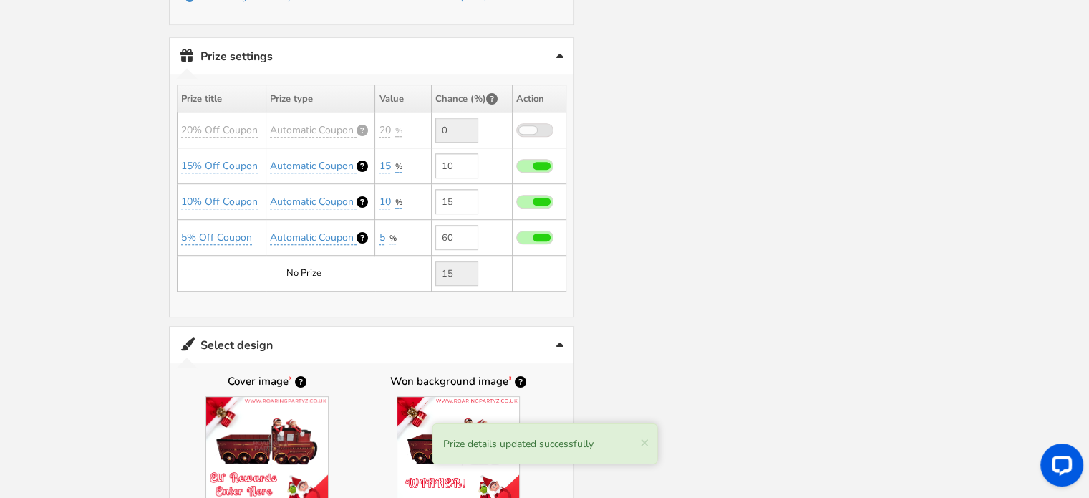
click at [547, 123] on span at bounding box center [534, 130] width 37 height 14
click at [516, 126] on input "checkbox" at bounding box center [516, 130] width 0 height 9
click at [411, 112] on tr "20% Off Coupon Automatic Coupon 20 %" at bounding box center [371, 130] width 389 height 36
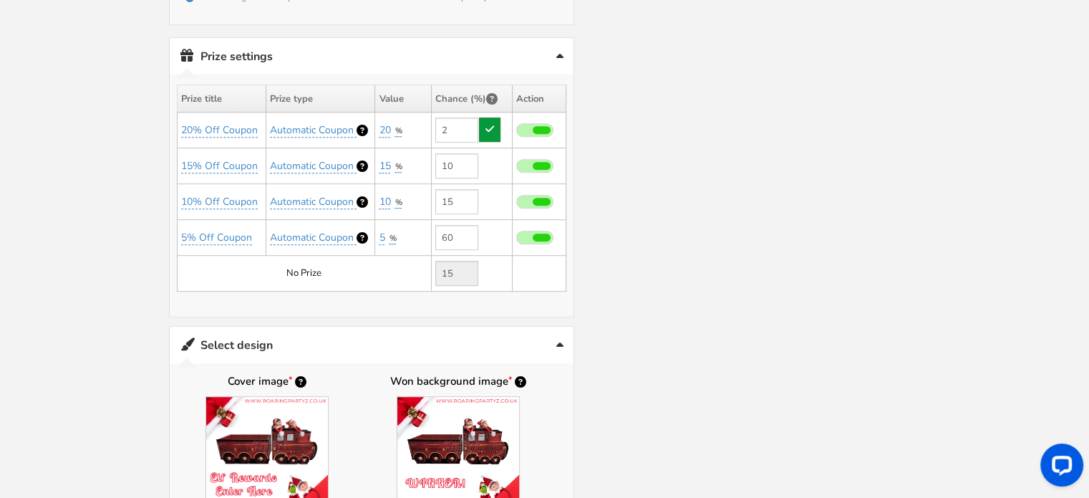
type input "2"
click at [493, 124] on icon at bounding box center [490, 129] width 9 height 10
type input "13"
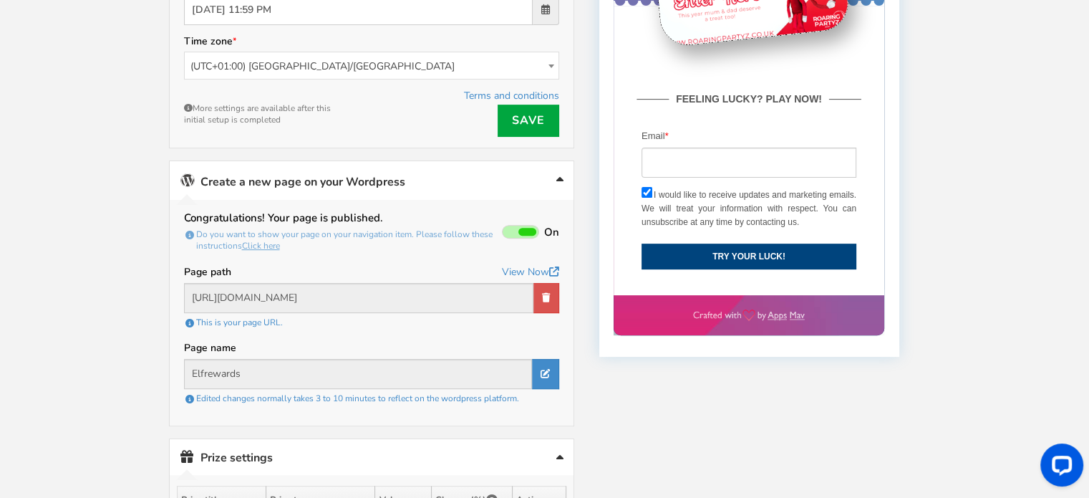
scroll to position [358, 0]
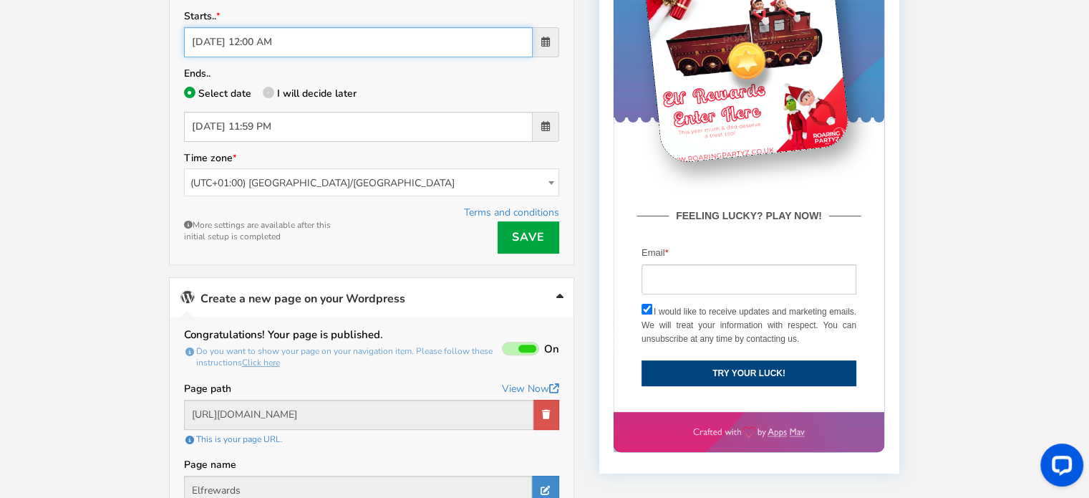
click at [279, 42] on input "[DATE] 12:00 AM" at bounding box center [358, 42] width 349 height 30
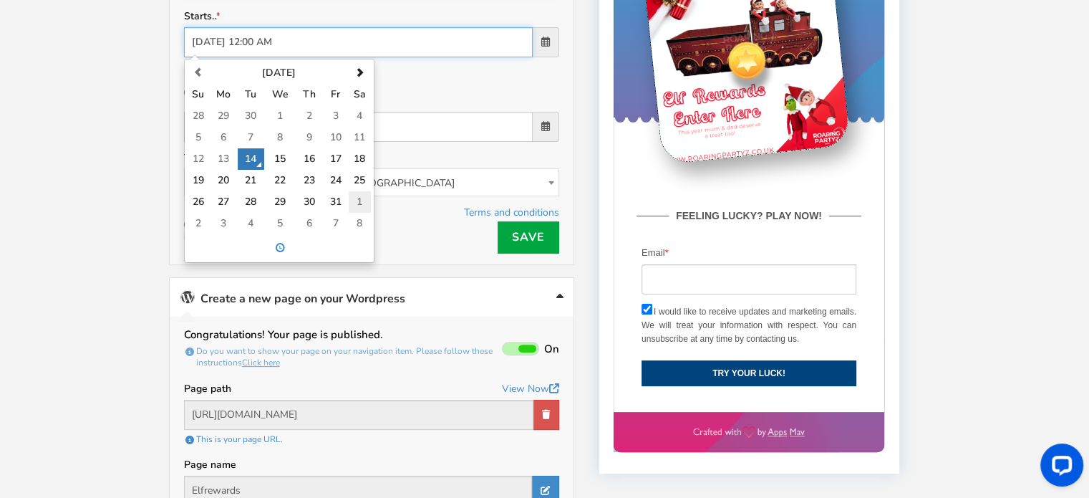
click at [352, 196] on td "1" at bounding box center [360, 201] width 22 height 21
type input "11/01/2025 12:00 AM"
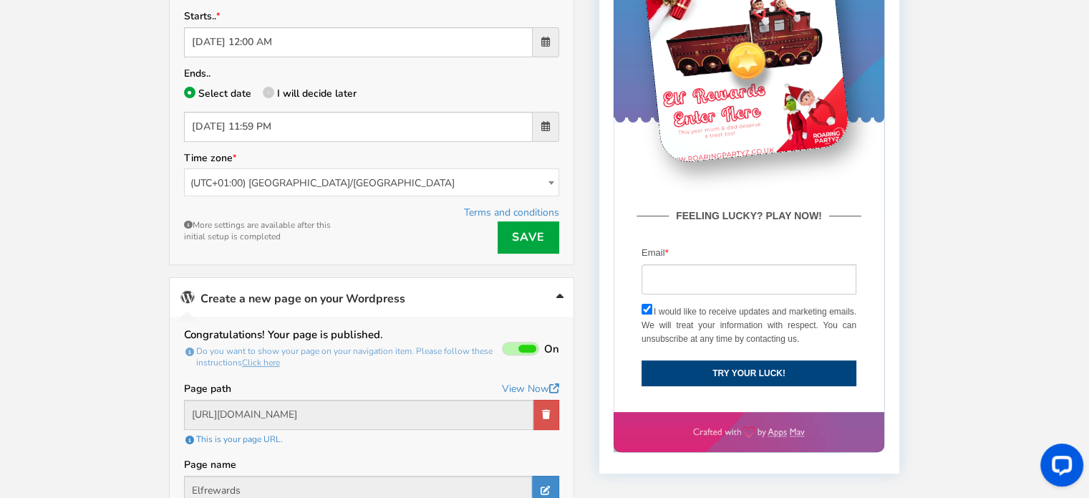
click at [435, 85] on p "Select date I will decide later" at bounding box center [371, 95] width 375 height 20
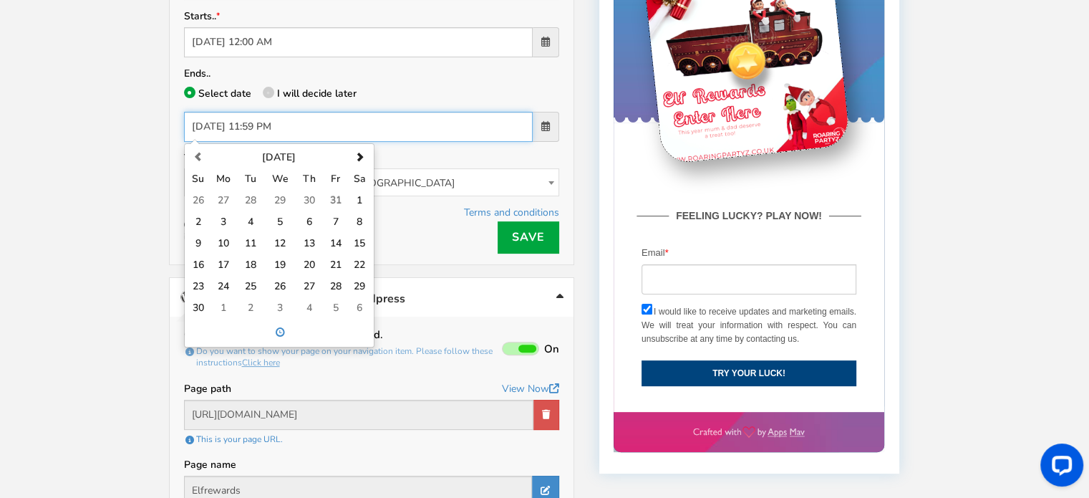
click at [333, 125] on input "[DATE] 11:59 PM" at bounding box center [358, 127] width 349 height 30
click at [358, 153] on span at bounding box center [359, 157] width 9 height 9
click at [203, 147] on th at bounding box center [199, 157] width 22 height 21
click at [199, 304] on td "30" at bounding box center [199, 307] width 22 height 21
type input "11/30/2025 12:01 AM"
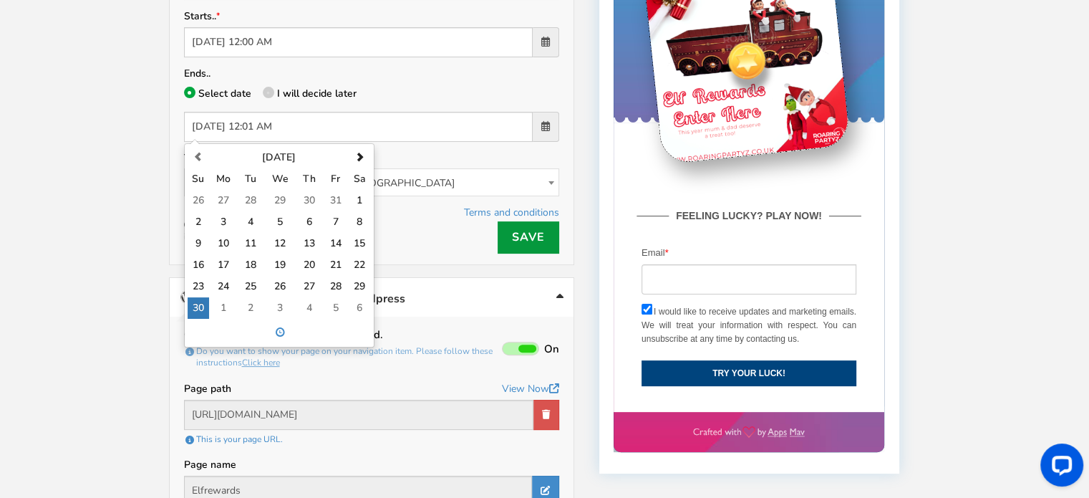
click at [499, 234] on link "Save" at bounding box center [529, 237] width 62 height 32
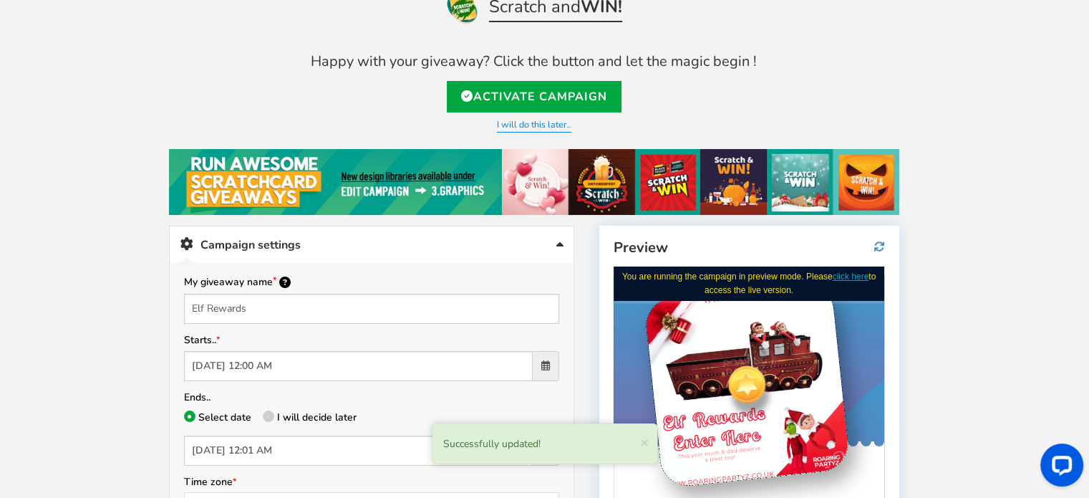
scroll to position [0, 0]
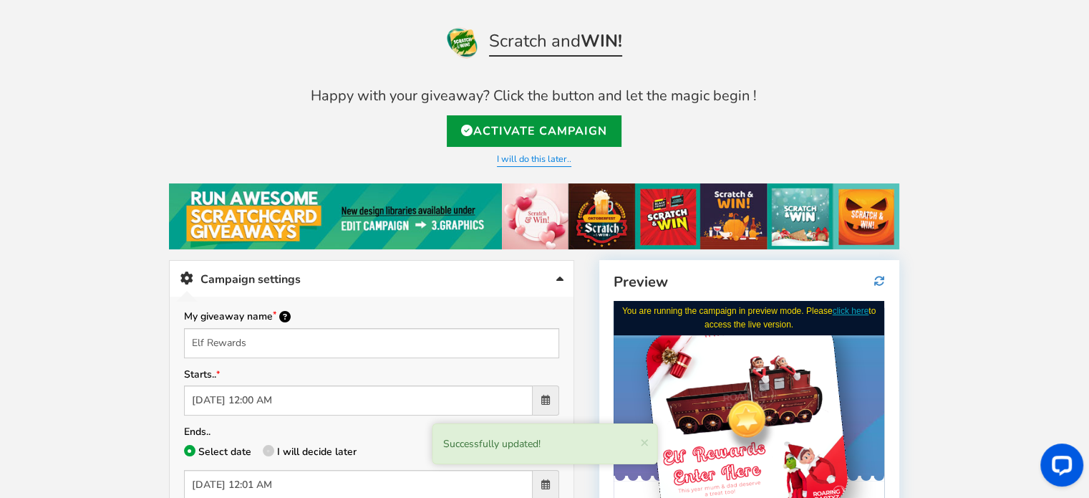
click at [522, 133] on link "Activate Campaign" at bounding box center [534, 131] width 175 height 32
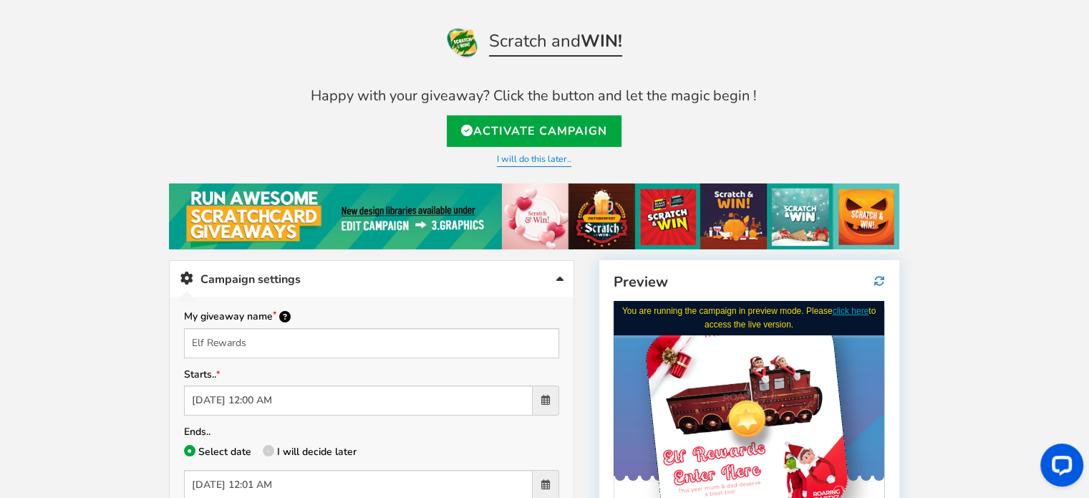
type input "https://amze.me/TXwtp"
